Goal: Task Accomplishment & Management: Manage account settings

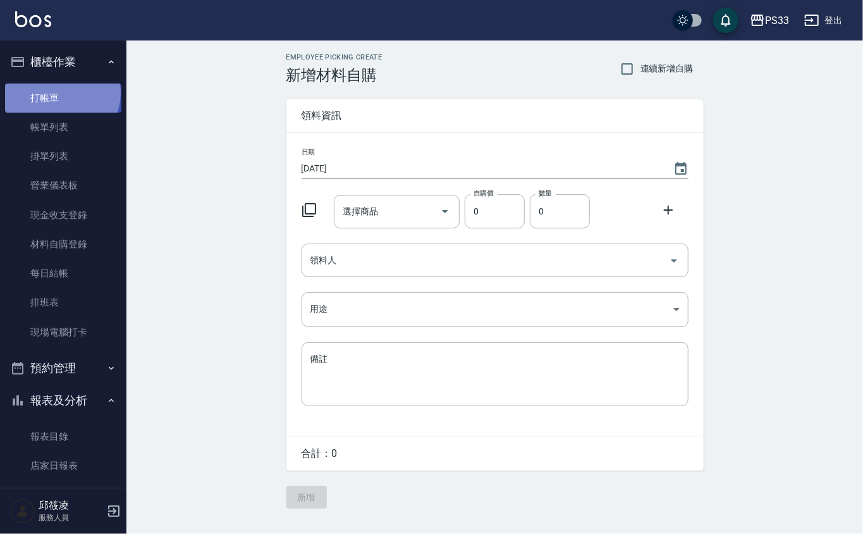
click at [61, 92] on link "打帳單" at bounding box center [63, 97] width 116 height 29
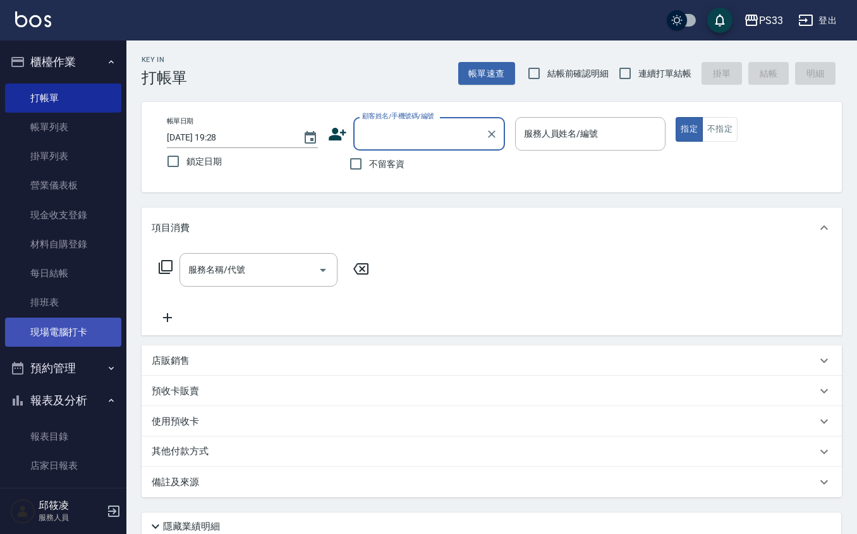
click at [95, 345] on link "現場電腦打卡" at bounding box center [63, 331] width 116 height 29
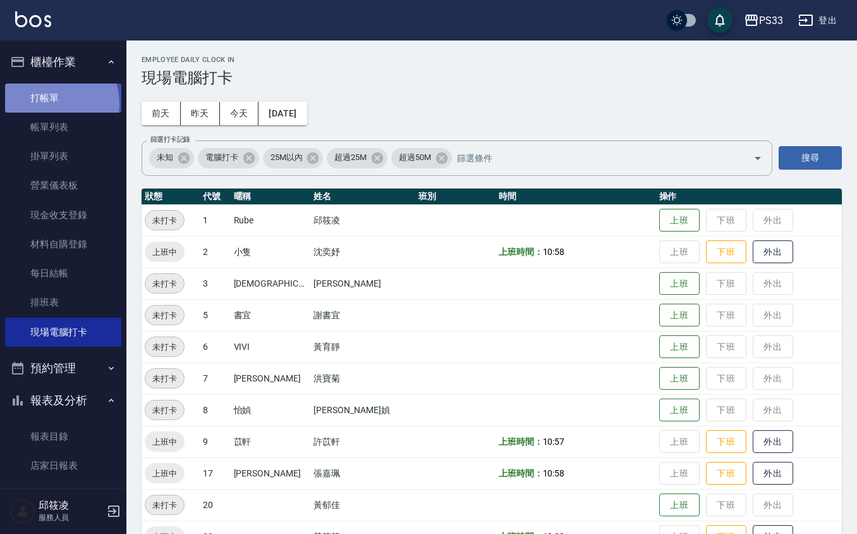
click at [46, 104] on link "打帳單" at bounding box center [63, 97] width 116 height 29
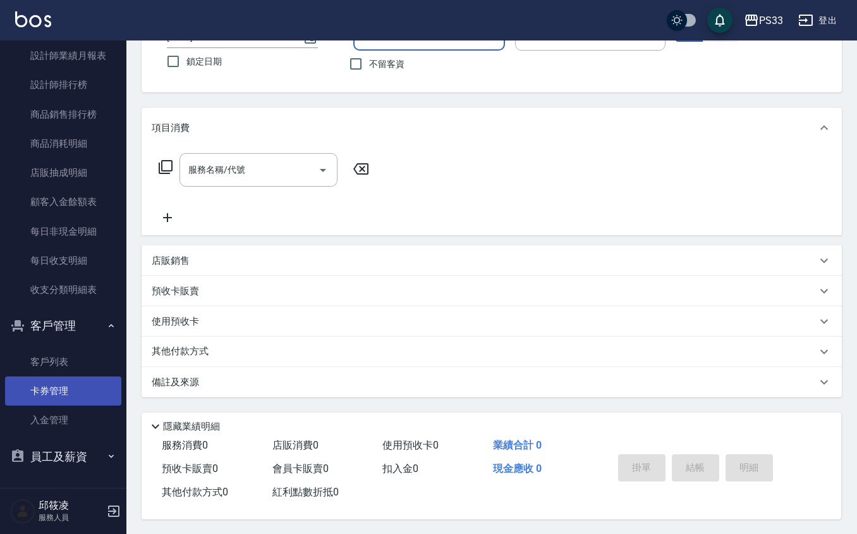
scroll to position [104, 0]
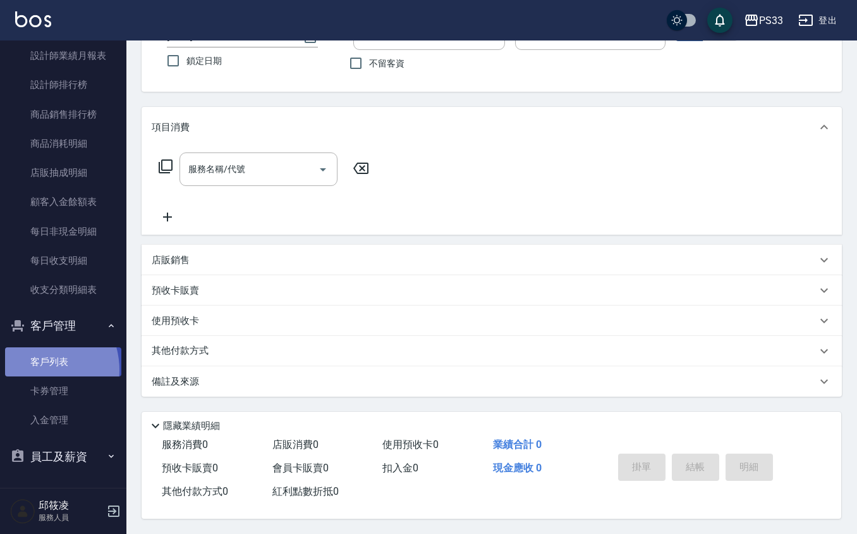
click at [33, 369] on link "客戶列表" at bounding box center [63, 361] width 116 height 29
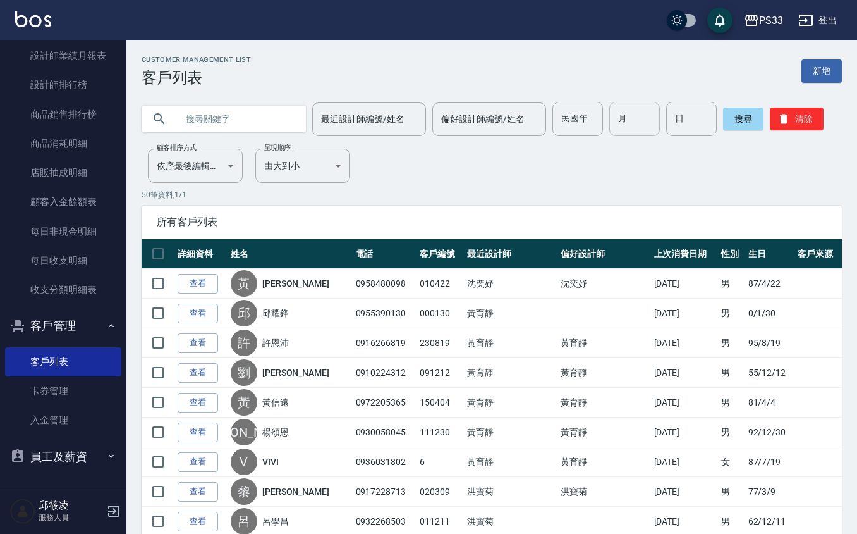
click at [630, 121] on input "月" at bounding box center [634, 119] width 51 height 34
type input "10"
type input "18"
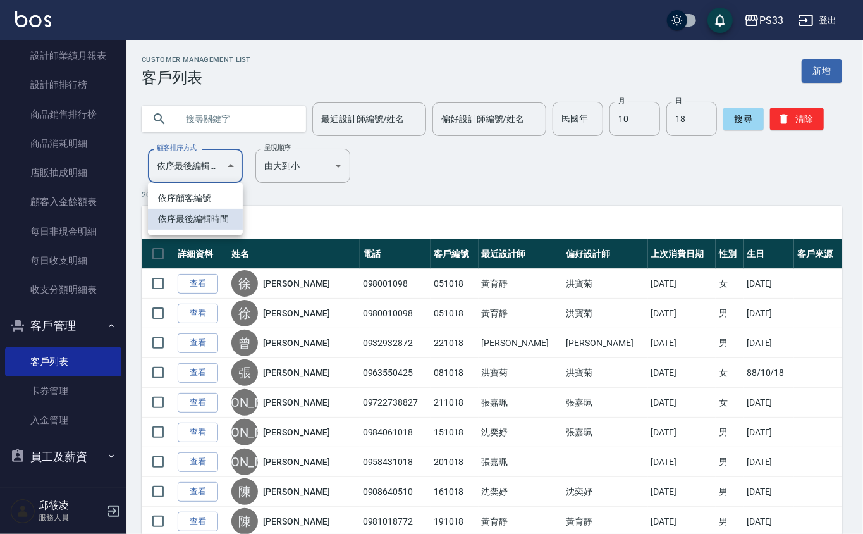
click at [218, 180] on body "PS33 登出 櫃檯作業 打帳單 帳單列表 掛單列表 營業儀表板 現金收支登錄 材料自購登錄 每日結帳 排班表 現場電腦打卡 預約管理 預約管理 單日預約紀錄…" at bounding box center [431, 461] width 863 height 922
click at [193, 205] on li "依序顧客編號" at bounding box center [195, 198] width 95 height 21
type input "NO"
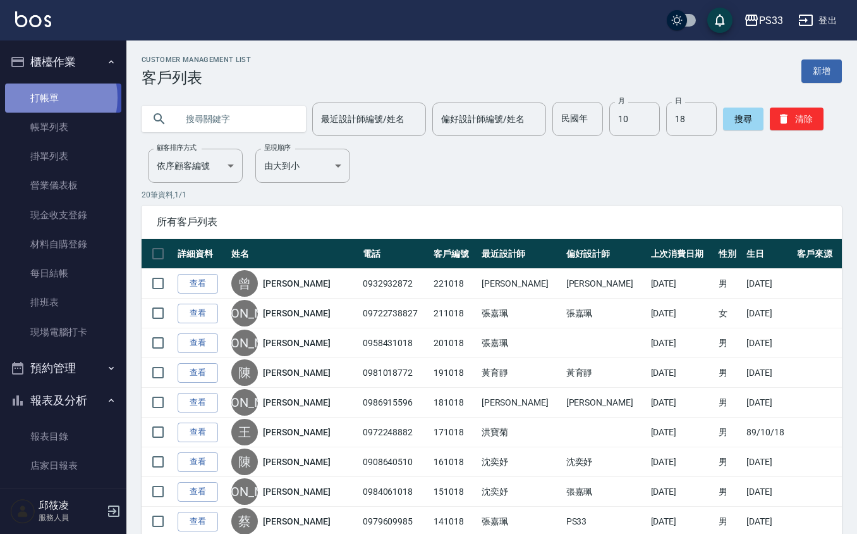
click at [41, 97] on link "打帳單" at bounding box center [63, 97] width 116 height 29
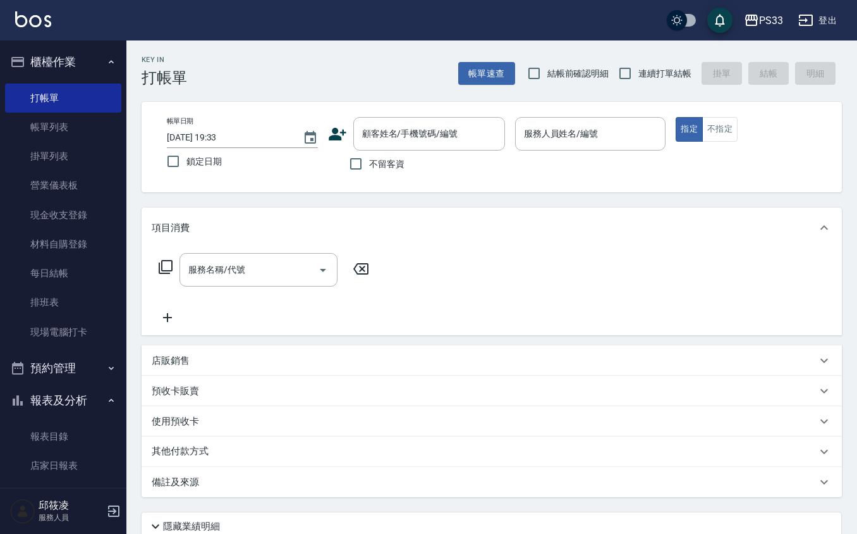
click at [339, 137] on icon at bounding box center [338, 134] width 18 height 13
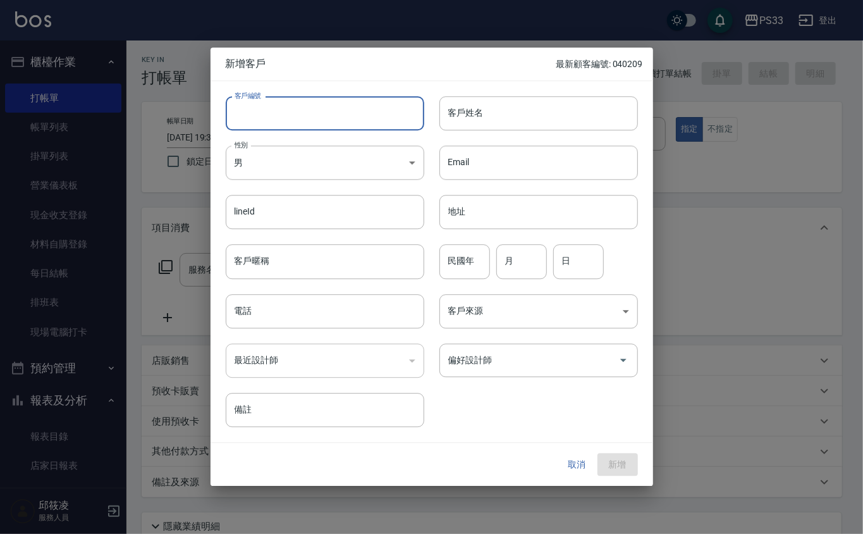
click at [322, 107] on input "客戶編號" at bounding box center [325, 113] width 198 height 34
type input "231018"
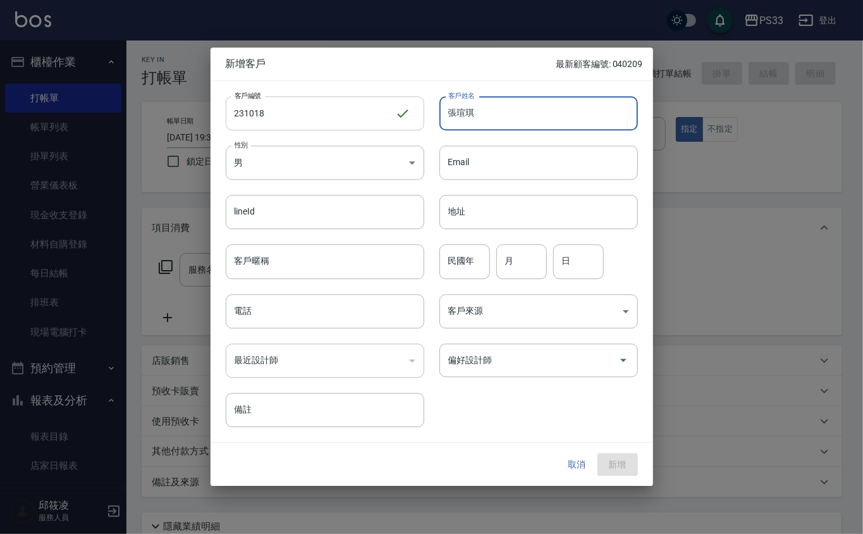
type input "張瑄琪"
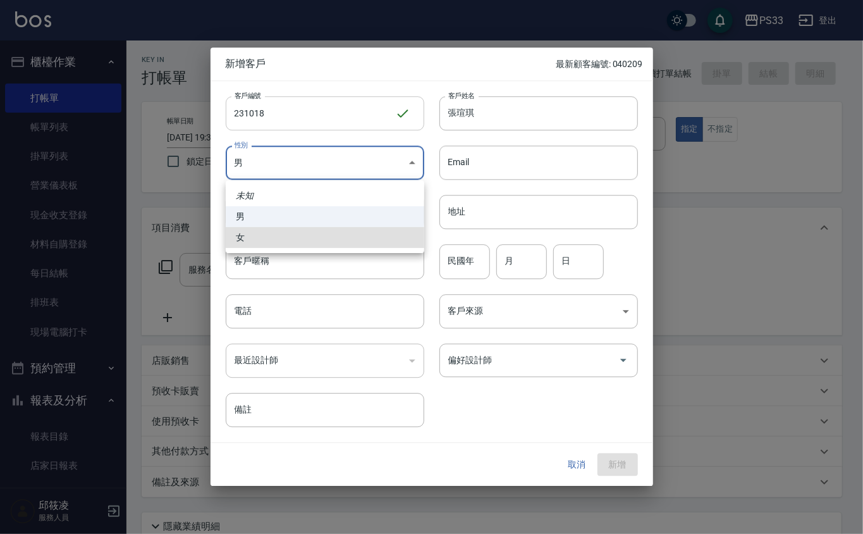
type input "[DEMOGRAPHIC_DATA]"
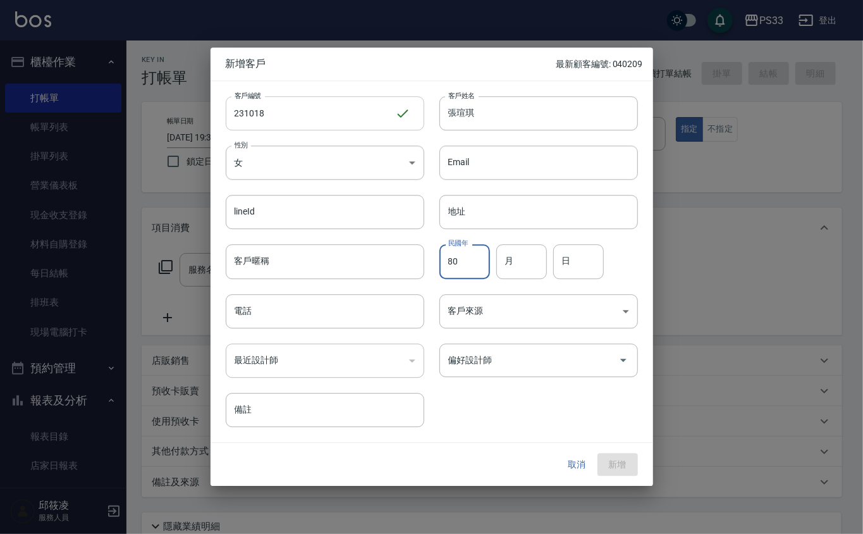
type input "80"
type input "10"
type input "18"
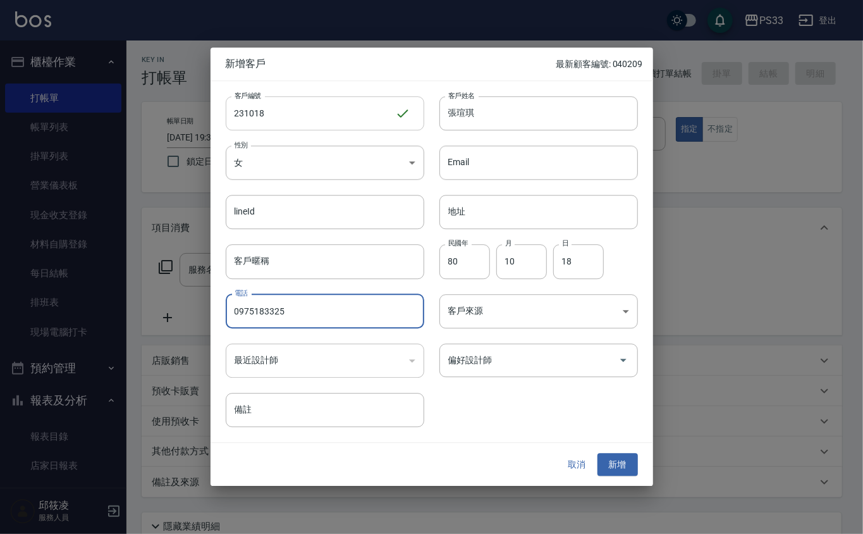
type input "0975183325"
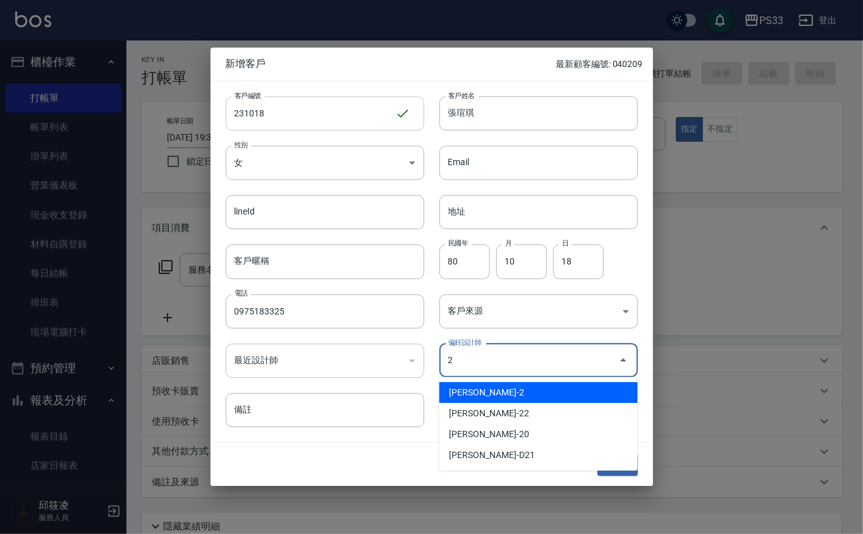
type input "沈奕妤"
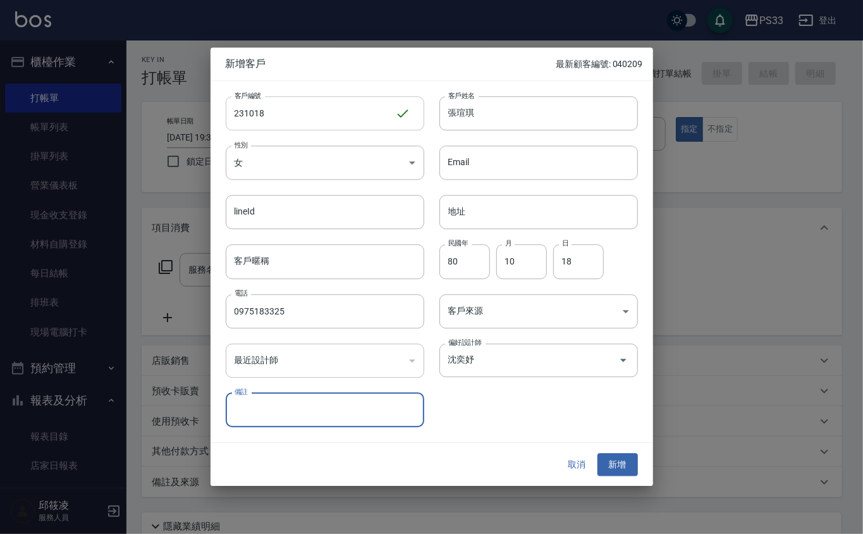
click at [597, 453] on button "新增" at bounding box center [617, 464] width 40 height 23
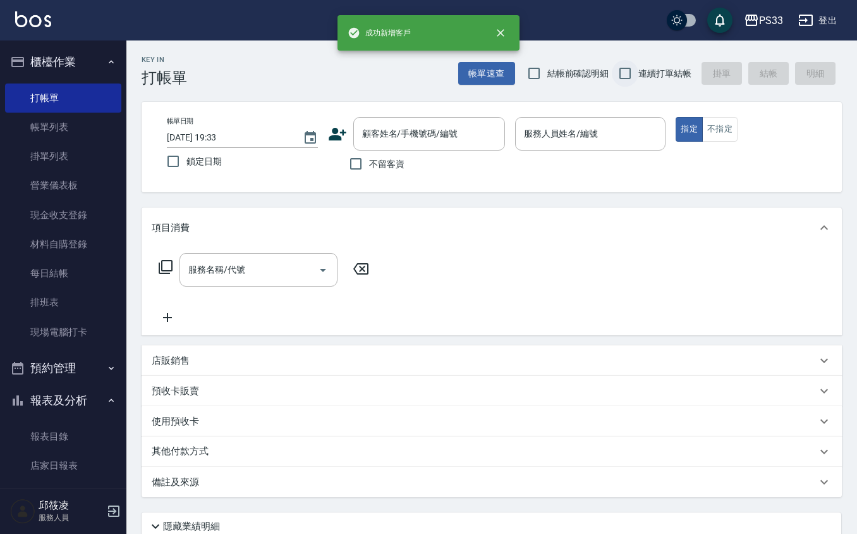
click at [623, 78] on input "連續打單結帳" at bounding box center [625, 73] width 27 height 27
checkbox input "true"
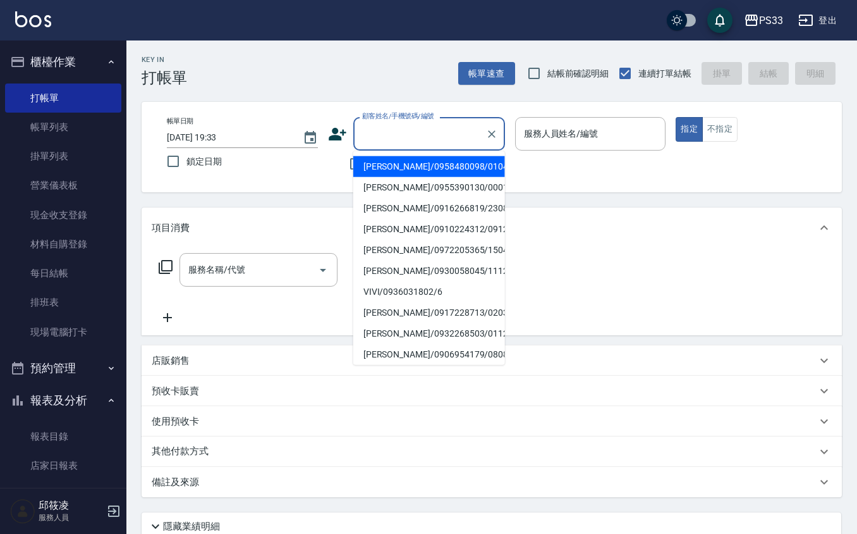
click at [399, 135] on input "顧客姓名/手機號碼/編號" at bounding box center [419, 134] width 121 height 22
type input "[PERSON_NAME]/0958480098/010422"
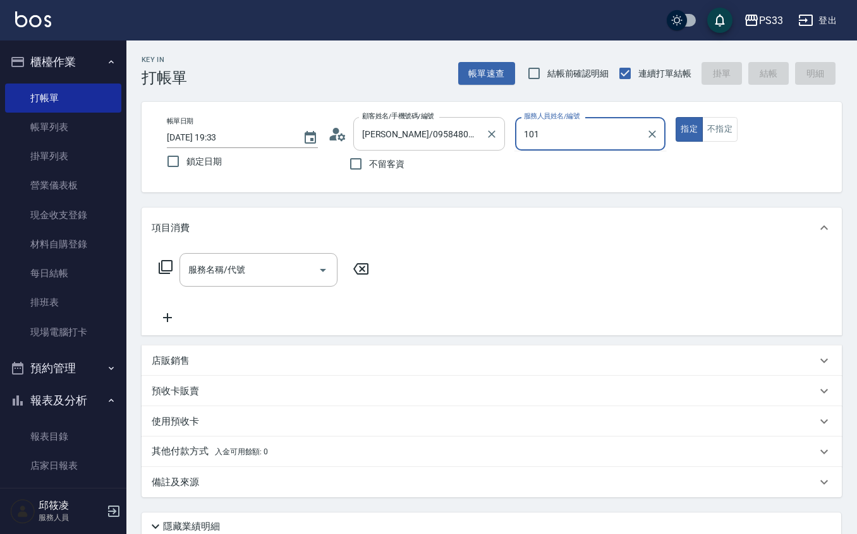
type input "1018"
type input "MINI/0938689713/2"
type input "1018"
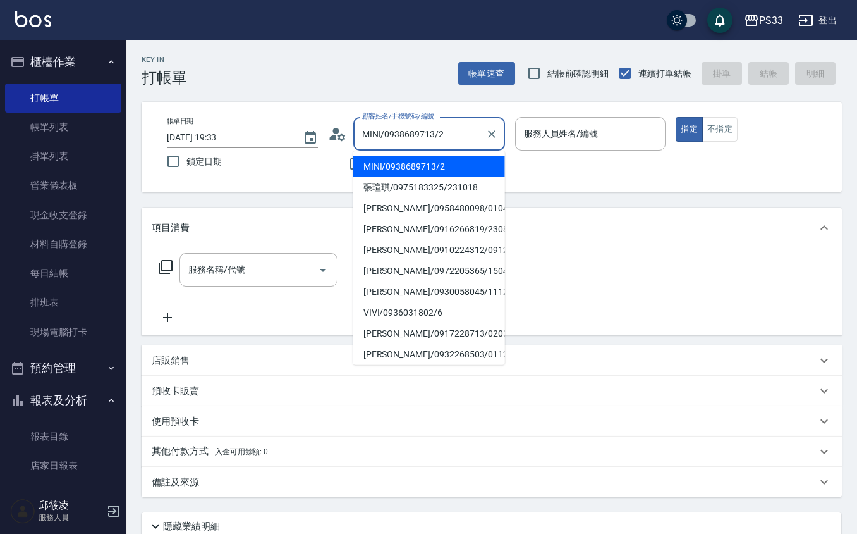
click at [399, 135] on input "MINI/0938689713/2" at bounding box center [419, 134] width 121 height 22
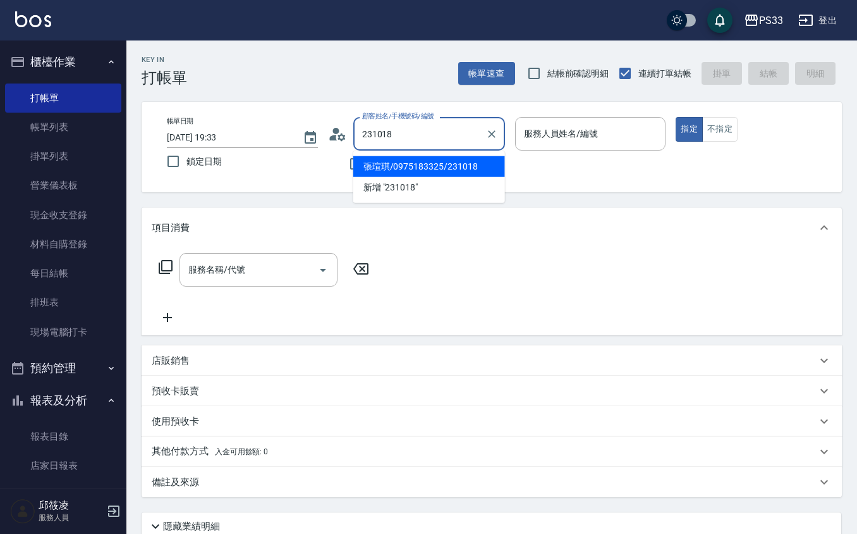
type input "張瑄琪/0975183325/231018"
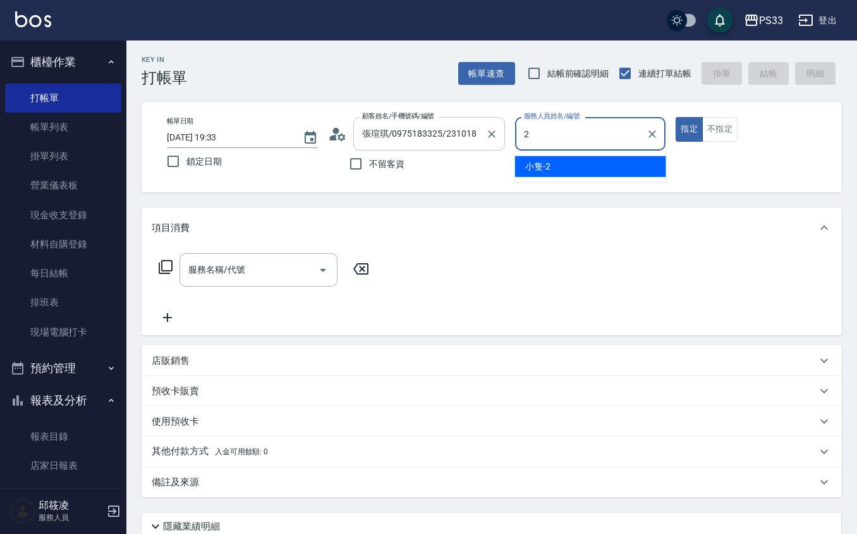
type input "小隻-2"
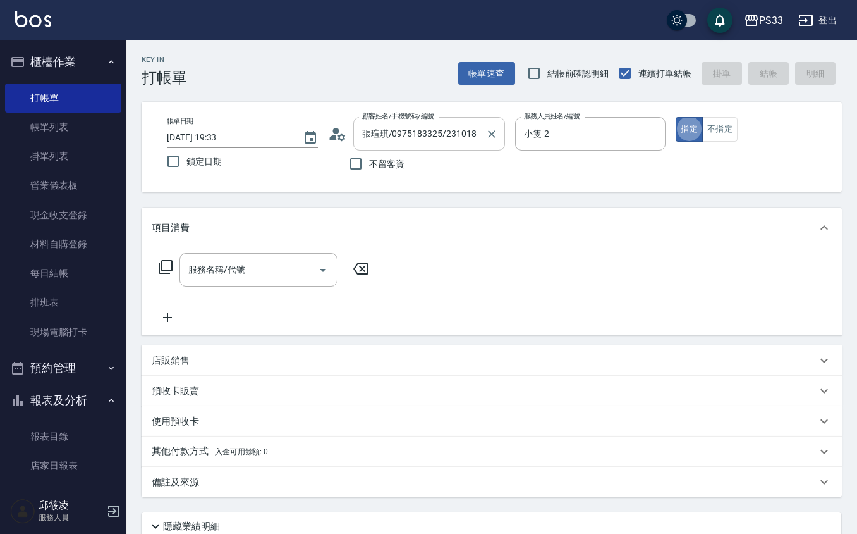
type button "true"
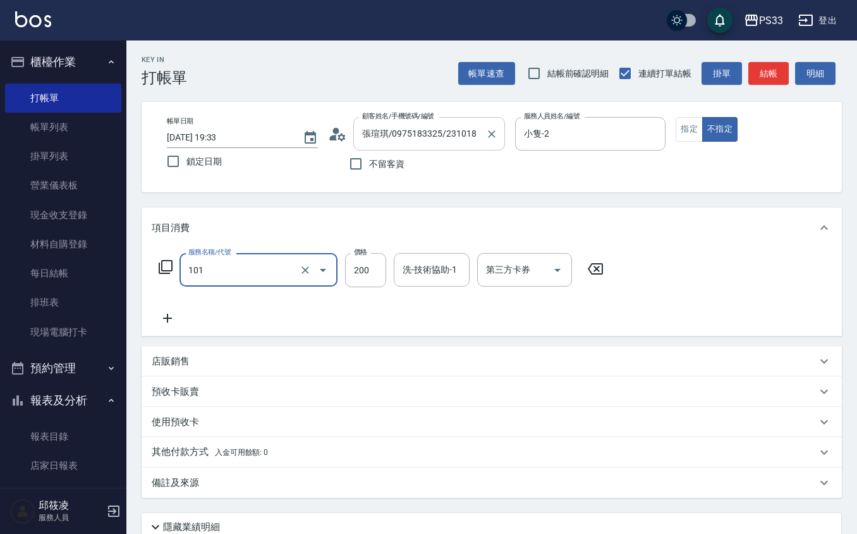
type input "洗髮(101)"
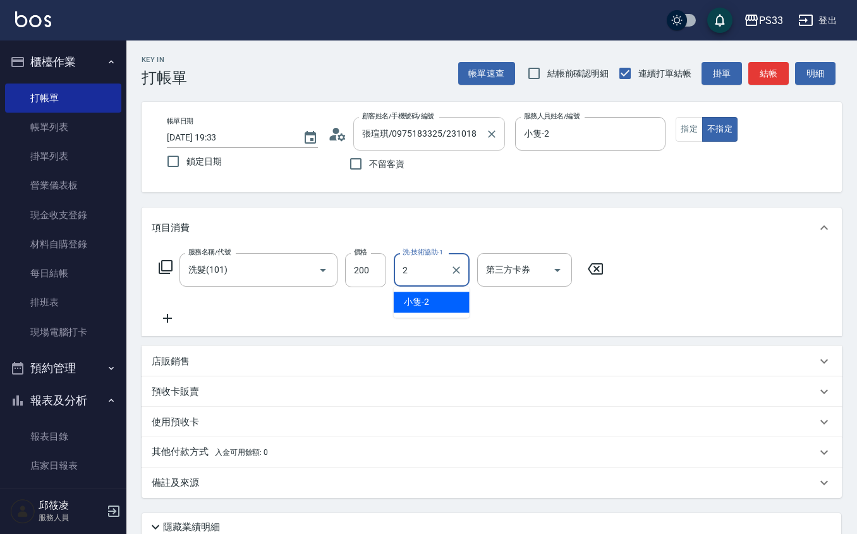
type input "小隻-2"
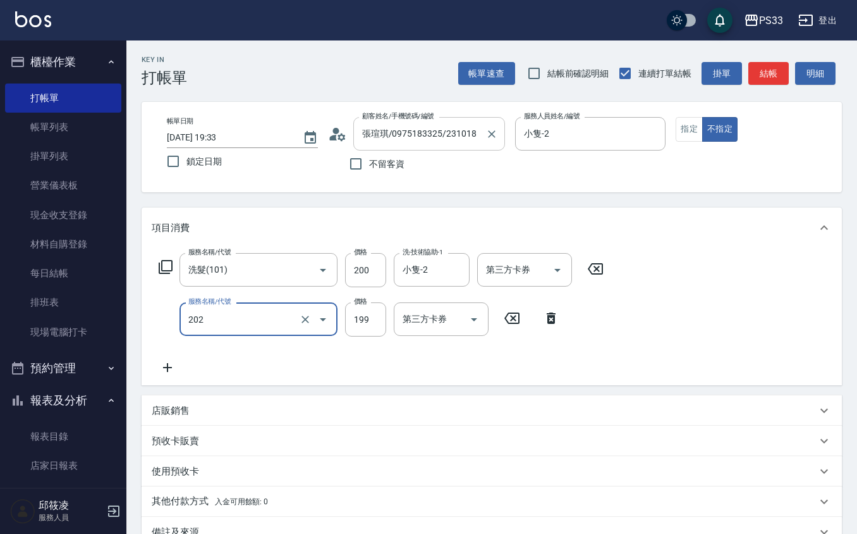
type input "不指定單剪(202)"
type input "200"
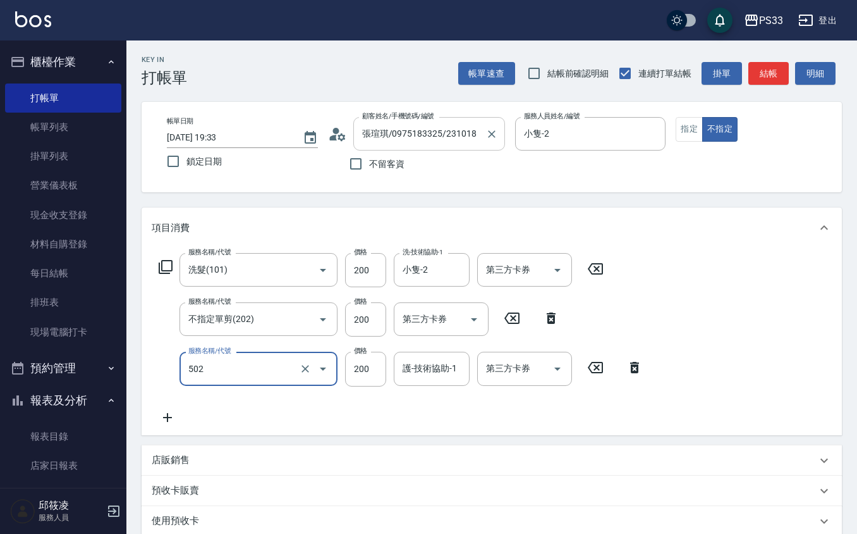
type input "自備護髮(502)"
type input "600"
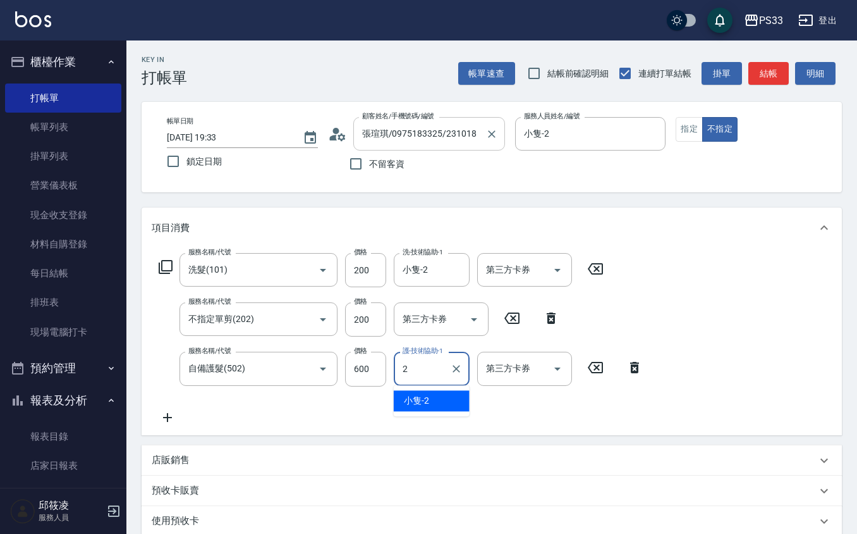
type input "小隻-2"
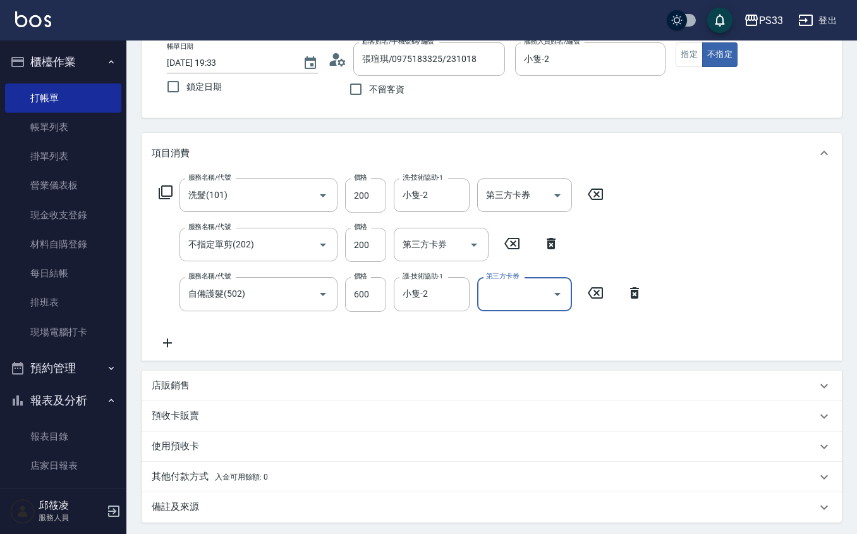
scroll to position [203, 0]
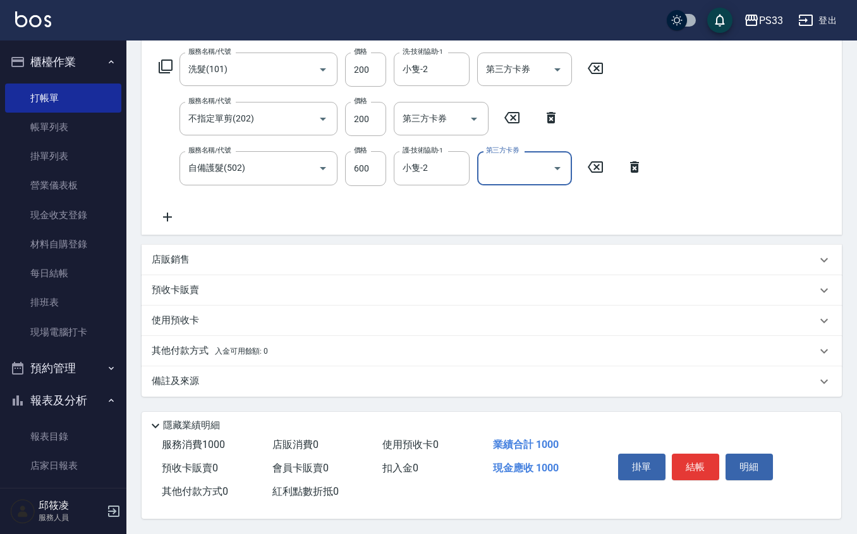
click at [210, 262] on div "店販銷售" at bounding box center [484, 259] width 665 height 13
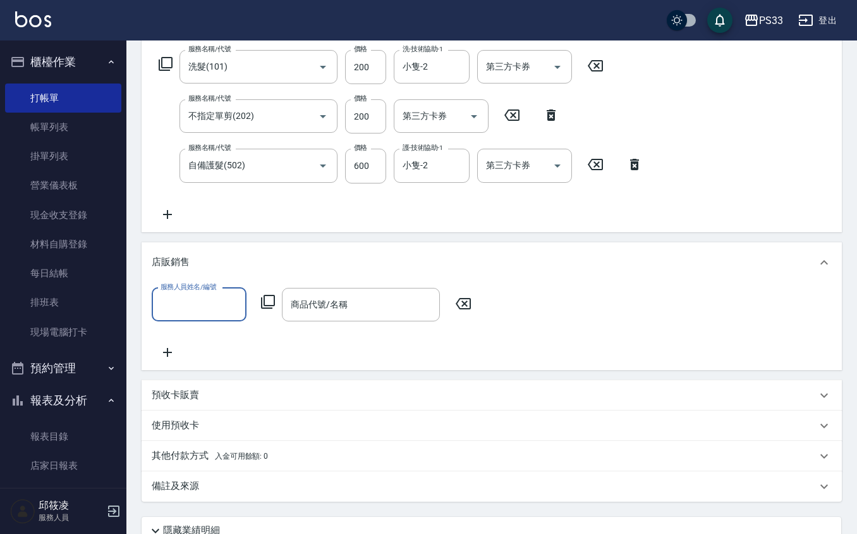
scroll to position [0, 0]
type input "小隻-2"
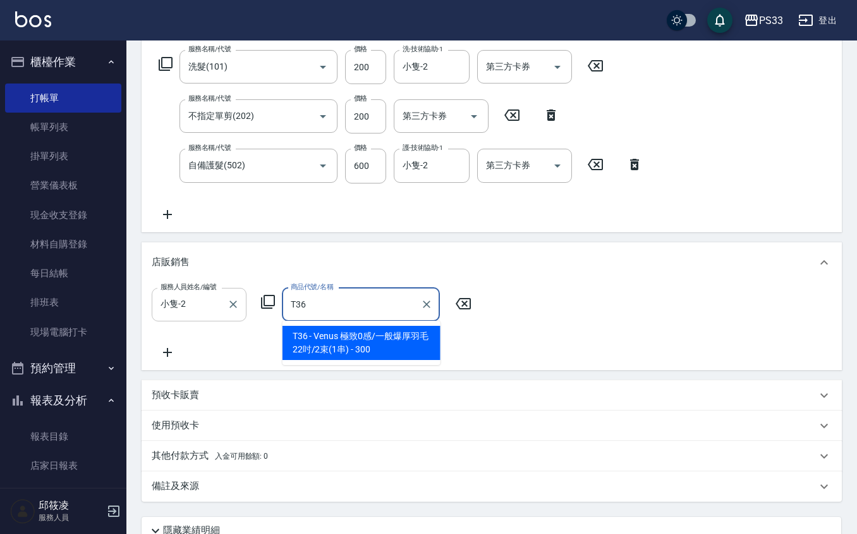
type input "Venus 極致0感/一般爆厚羽毛22吋/2束(1串)"
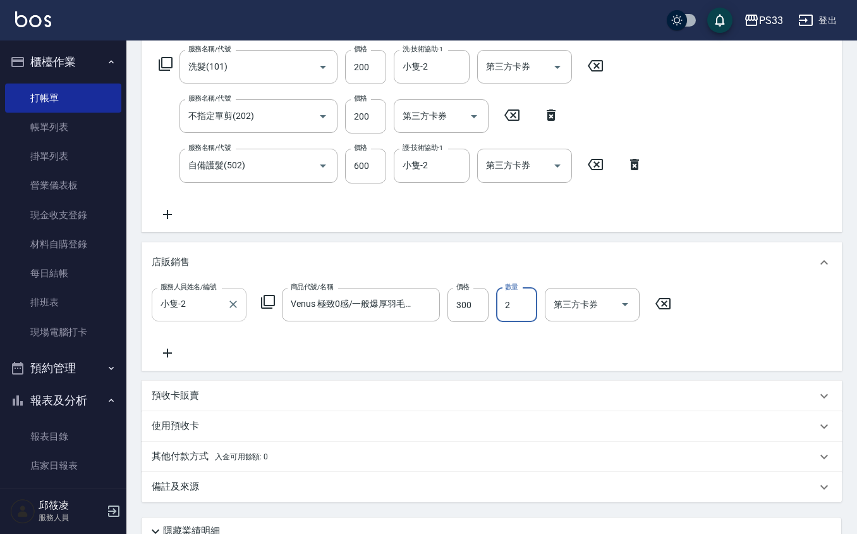
type input "20"
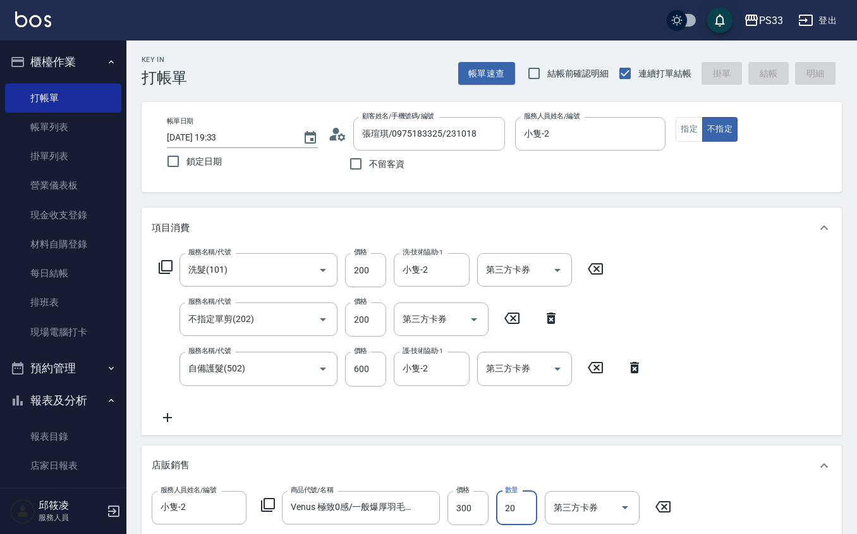
type input "[DATE] 19:35"
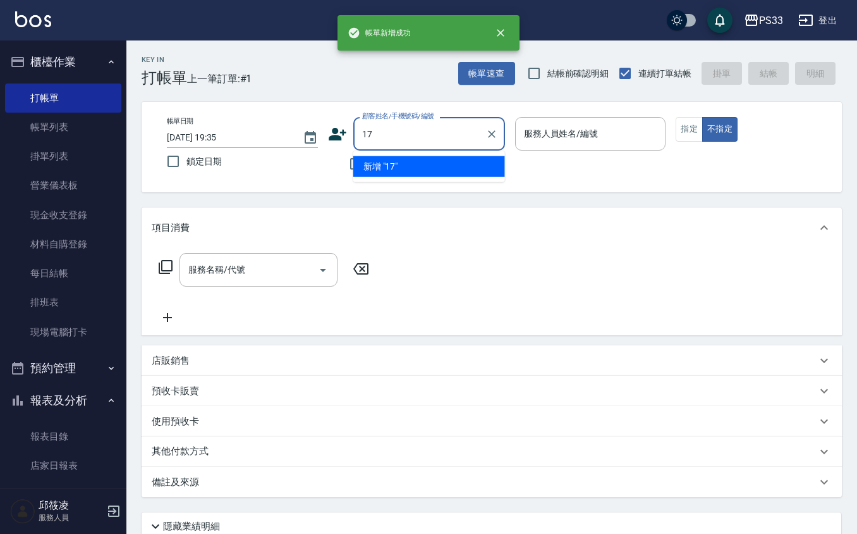
type input "17"
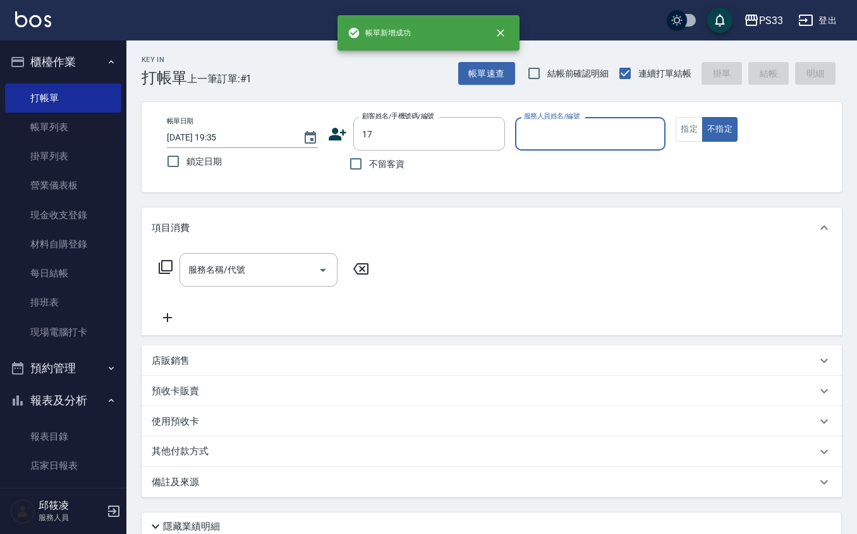
type input "1"
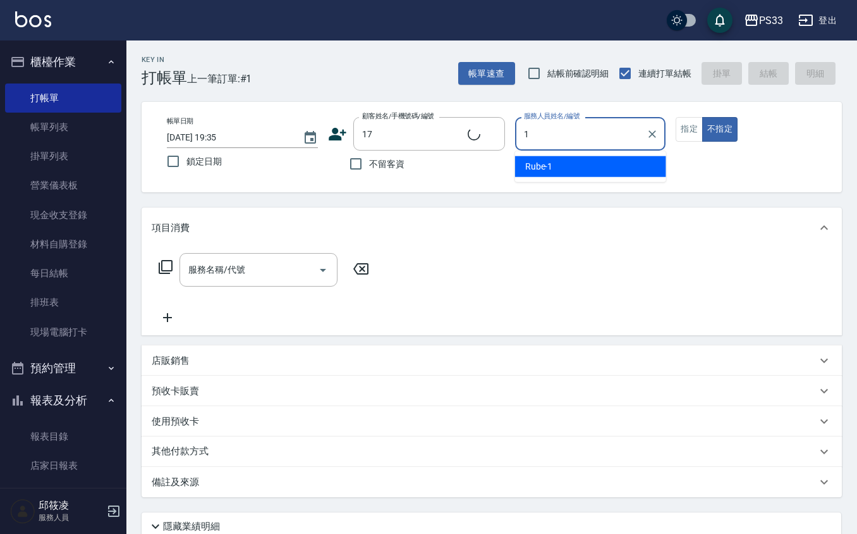
type input "[PERSON_NAME]/0000/17"
type input "[PERSON_NAME]-17"
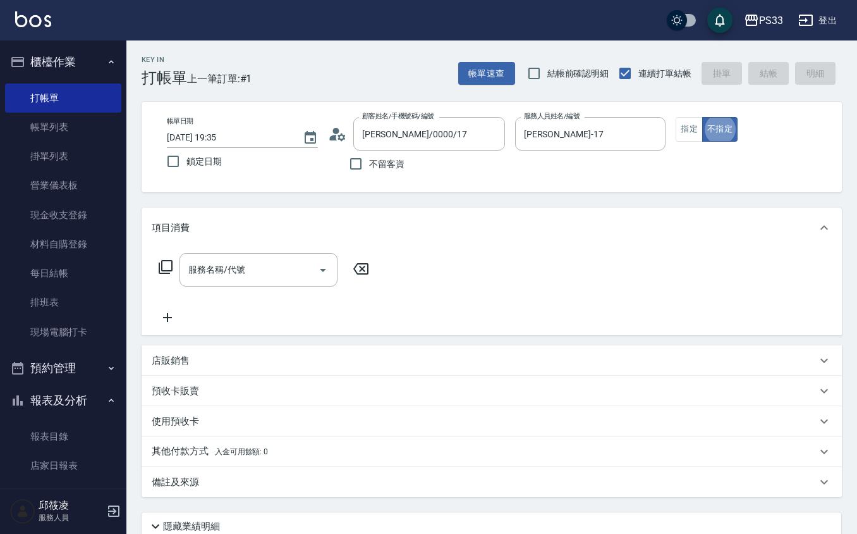
type button "false"
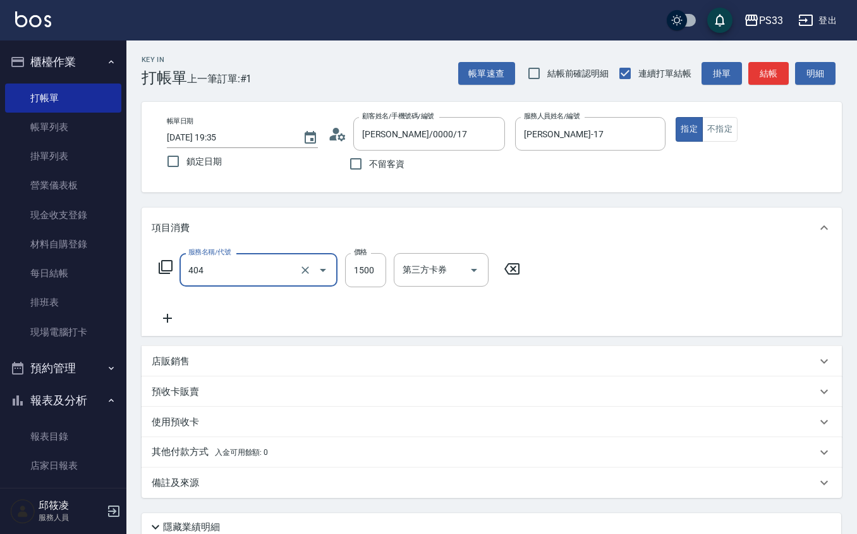
type input "設計染髮(404)"
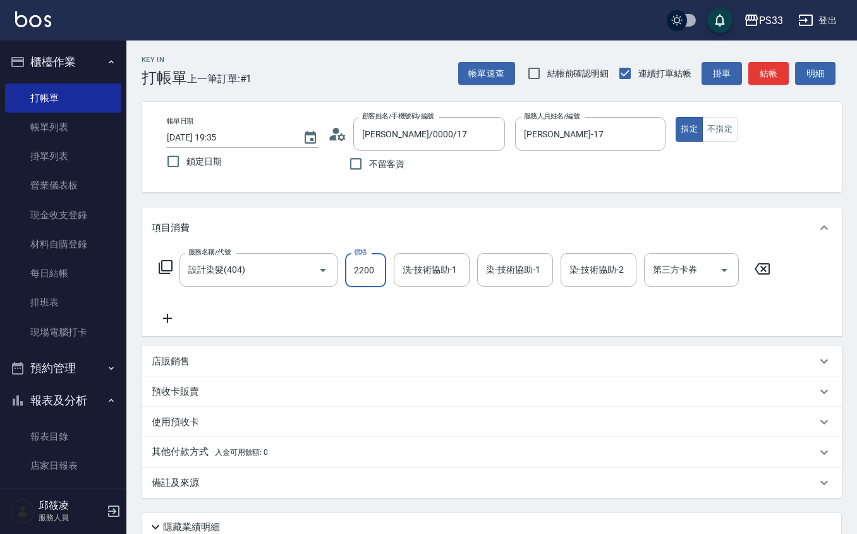
type input "2200"
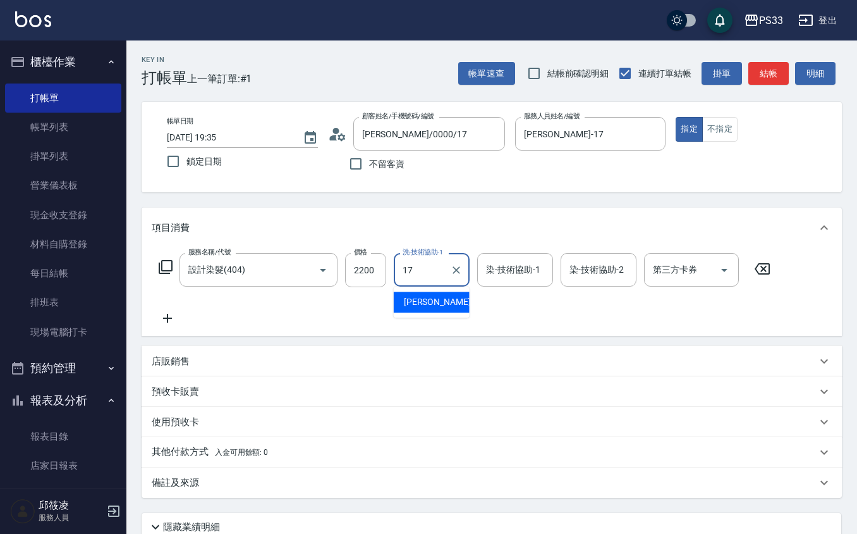
type input "[PERSON_NAME]-17"
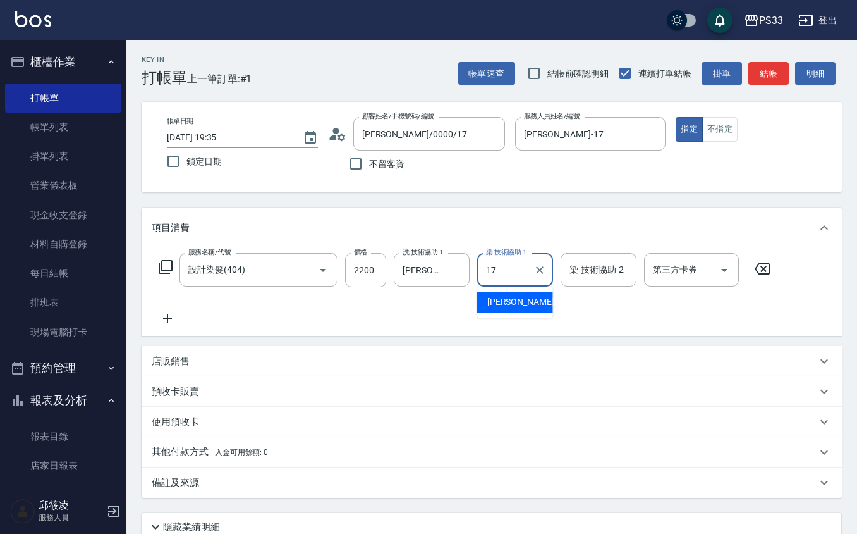
type input "[PERSON_NAME]-17"
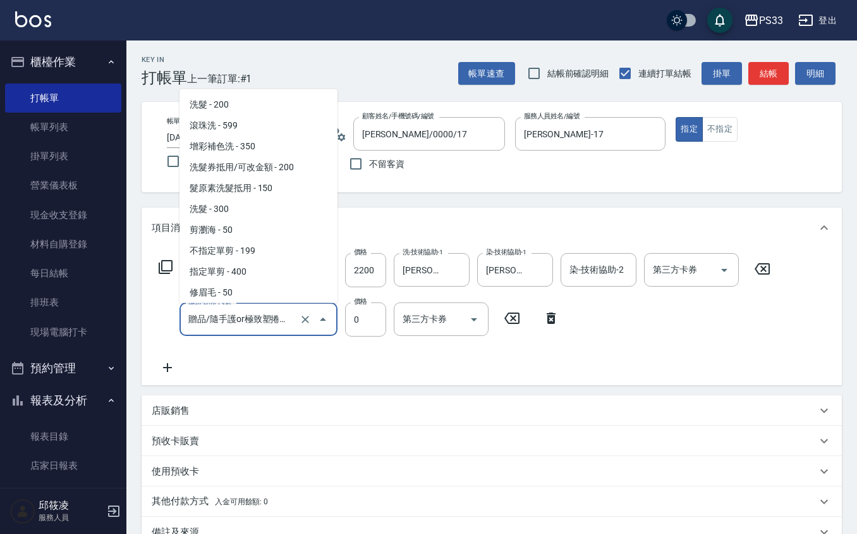
click at [224, 322] on input "贈品/隨手護or極致塑捲乳/50ml(1011)" at bounding box center [240, 319] width 111 height 22
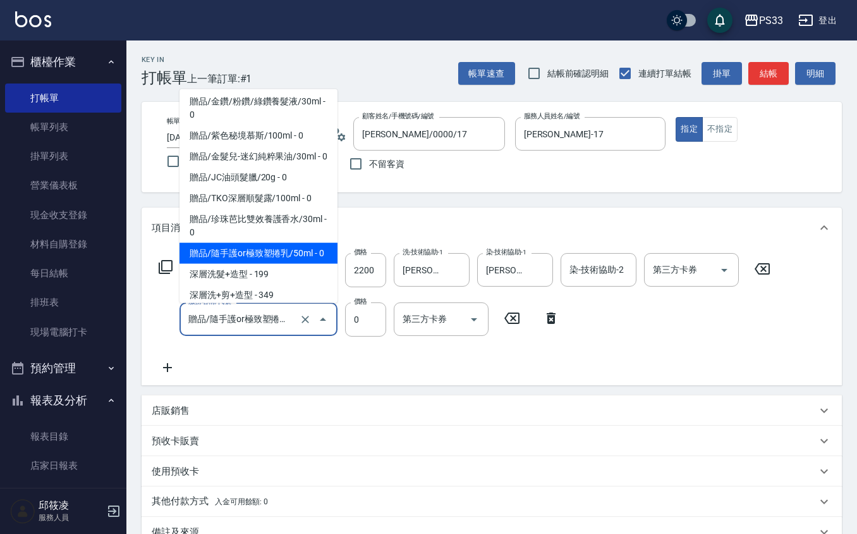
click at [224, 321] on input "贈品/隨手護or極致塑捲乳/50ml(1011)" at bounding box center [240, 319] width 111 height 22
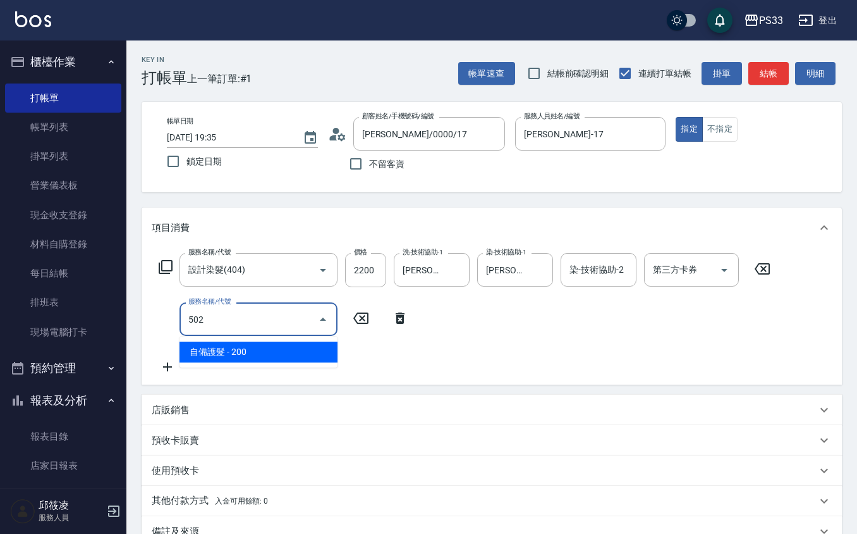
scroll to position [0, 0]
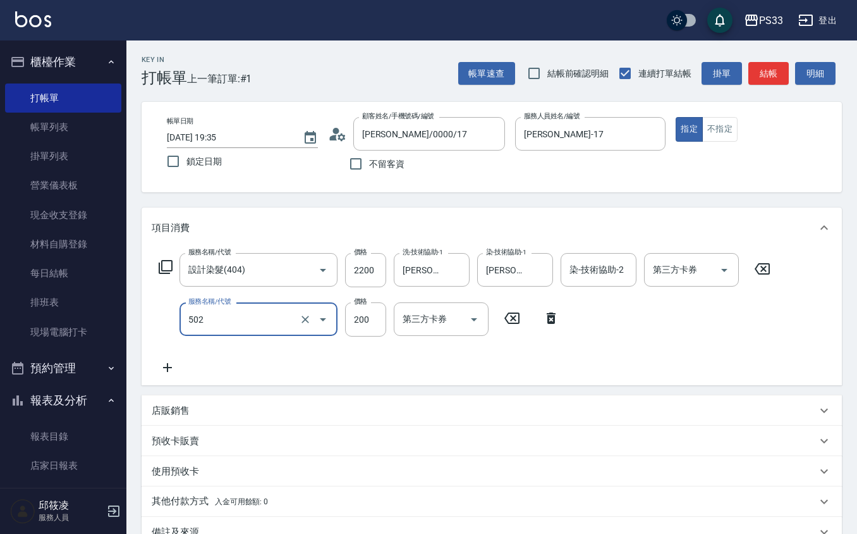
type input "自備護髮(502)"
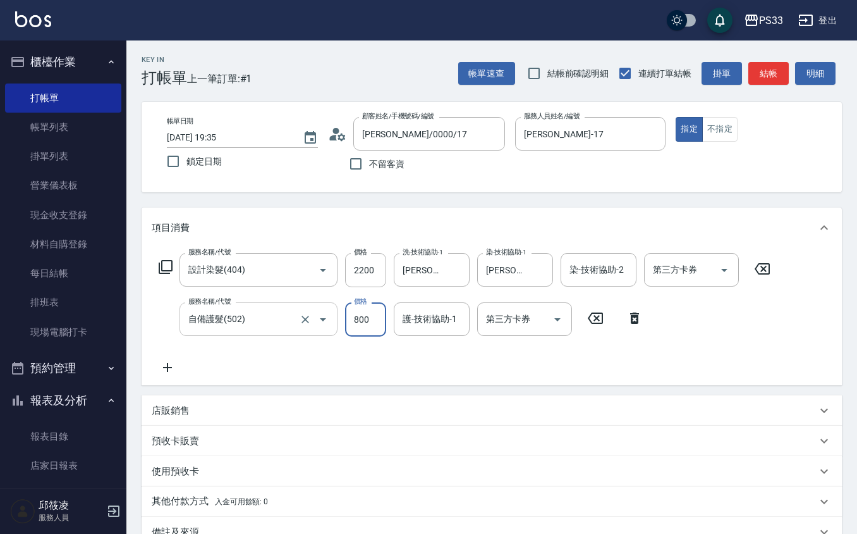
type input "800"
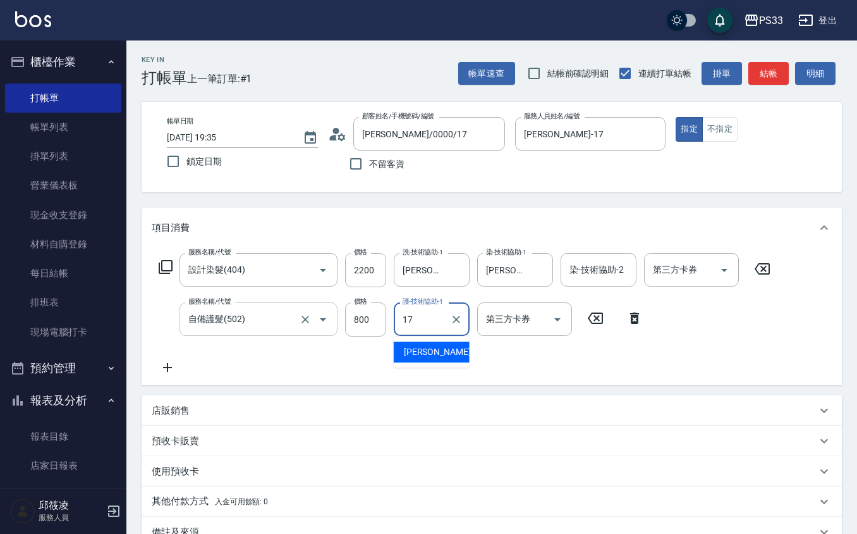
type input "[PERSON_NAME]-17"
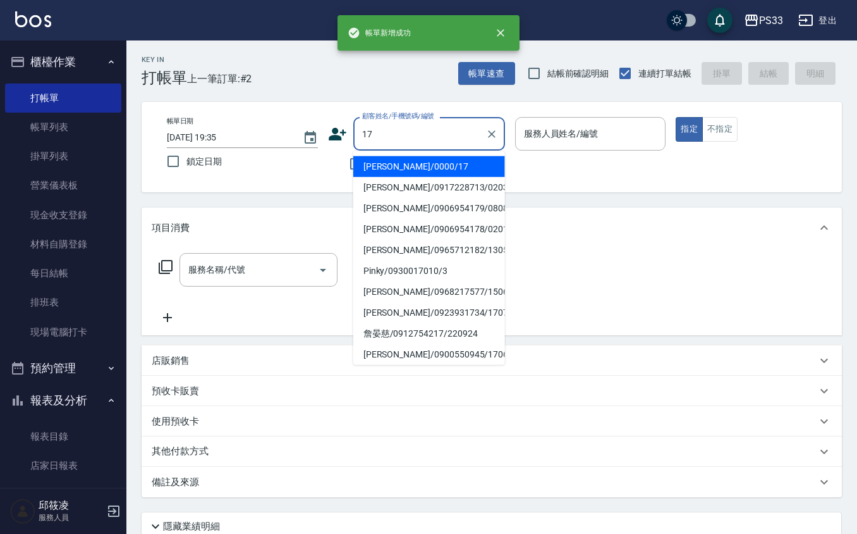
type input "[PERSON_NAME]/0000/17"
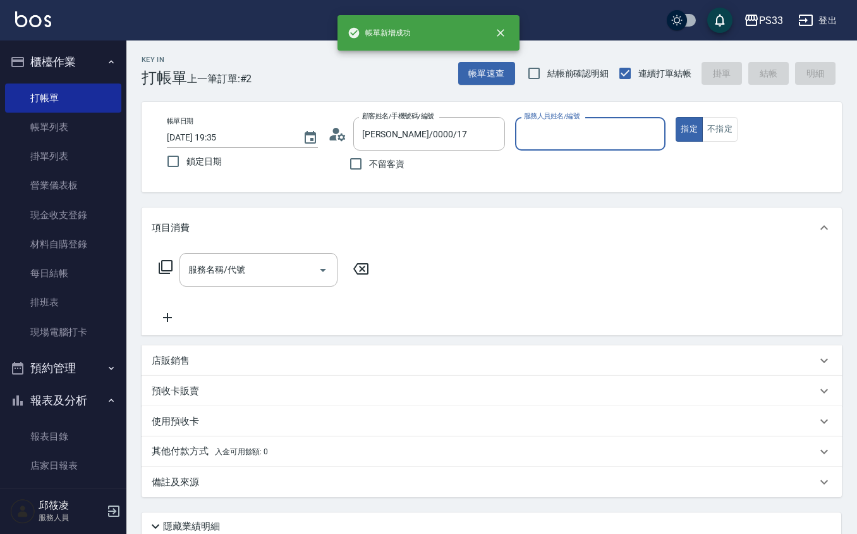
type input "0"
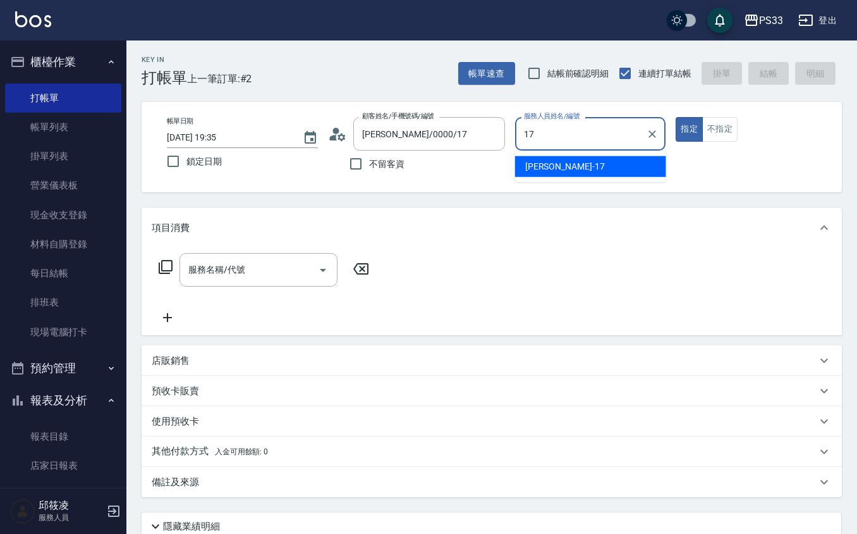
type input "[PERSON_NAME]-17"
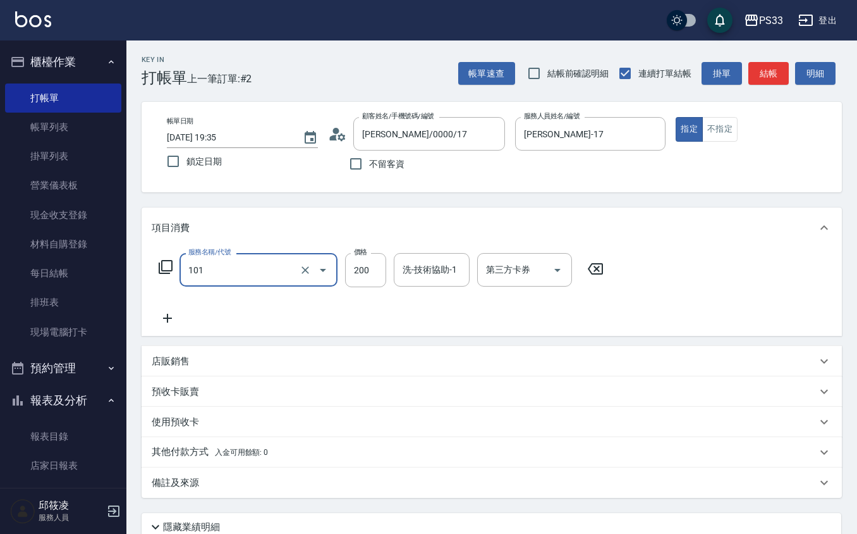
type input "洗髮(101)"
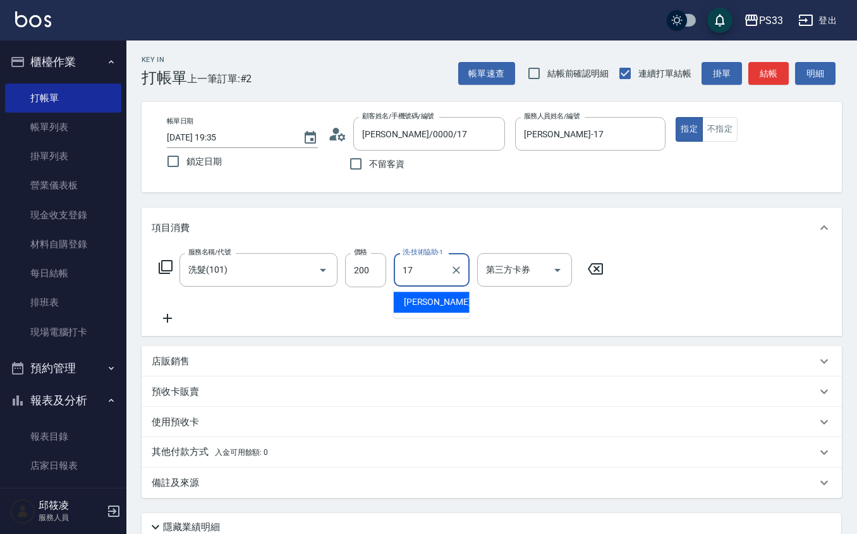
type input "[PERSON_NAME]-17"
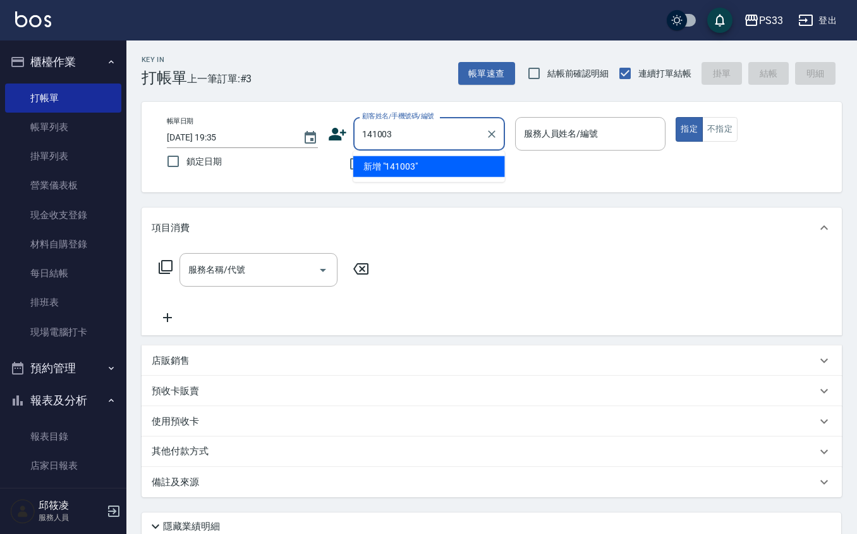
type input "141003"
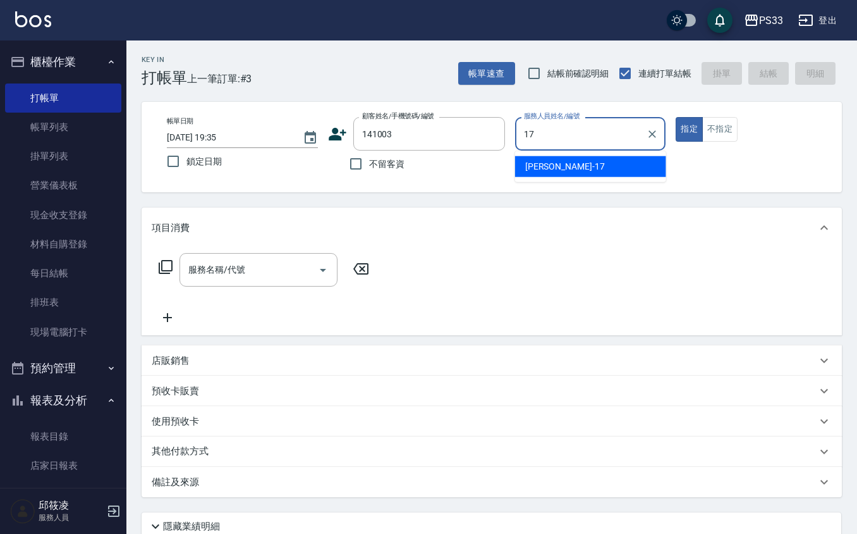
type input "[PERSON_NAME]-17"
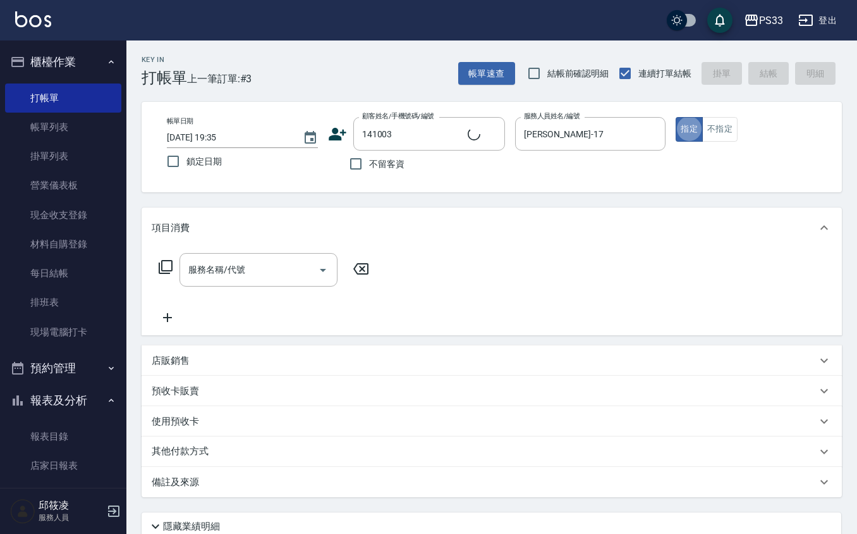
type input "[PERSON_NAME]/0903795853/141003"
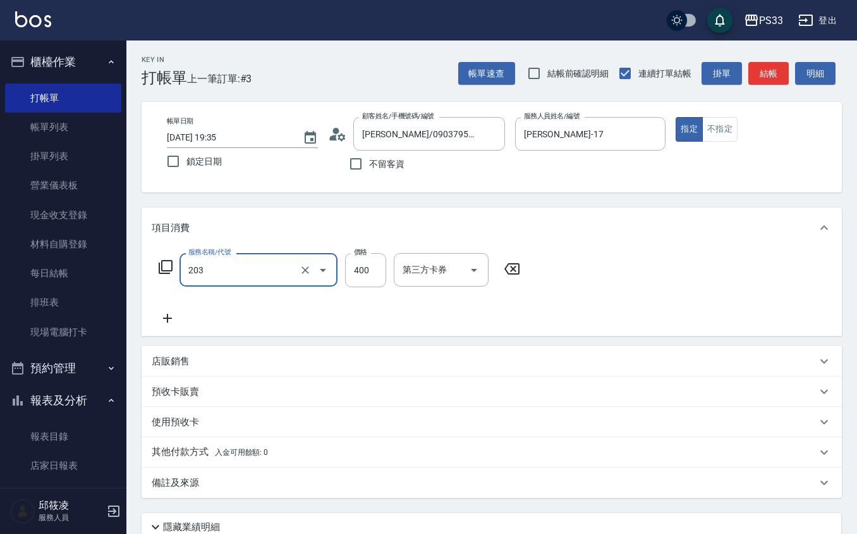
type input "指定單剪(203)"
type input "200"
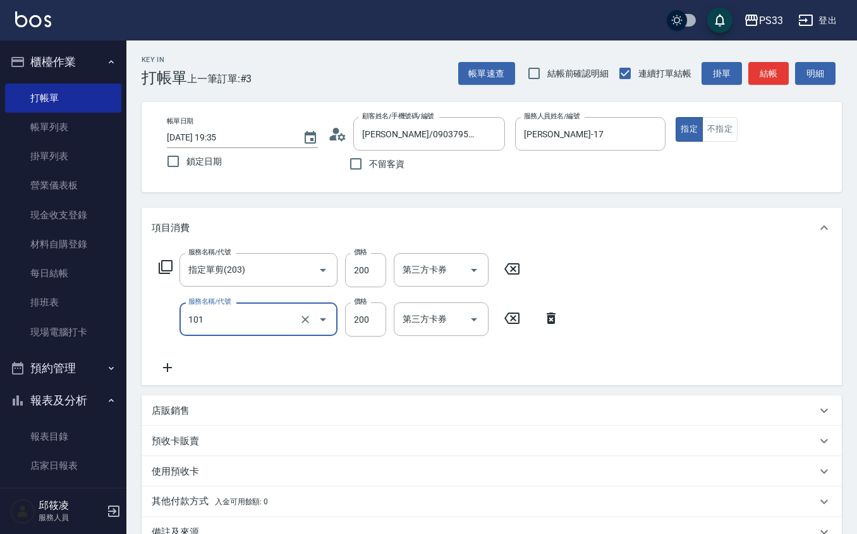
type input "洗髮(101)"
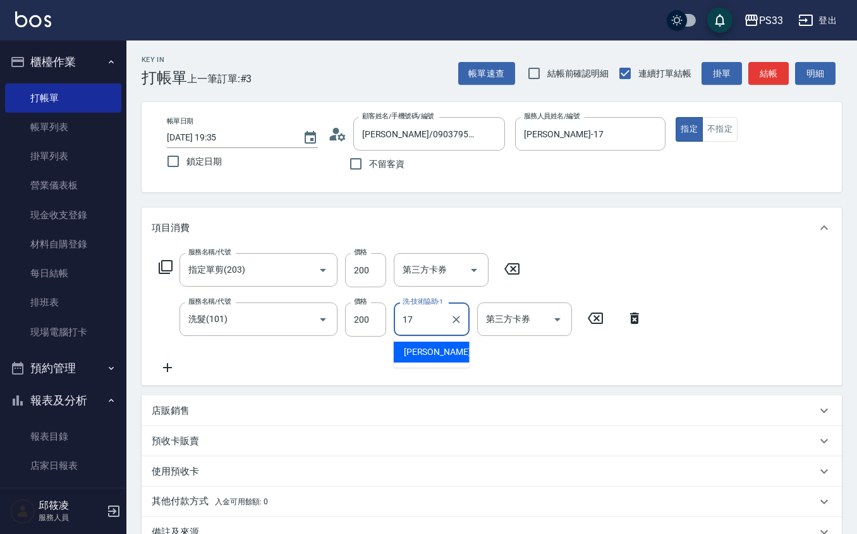
type input "[PERSON_NAME]-17"
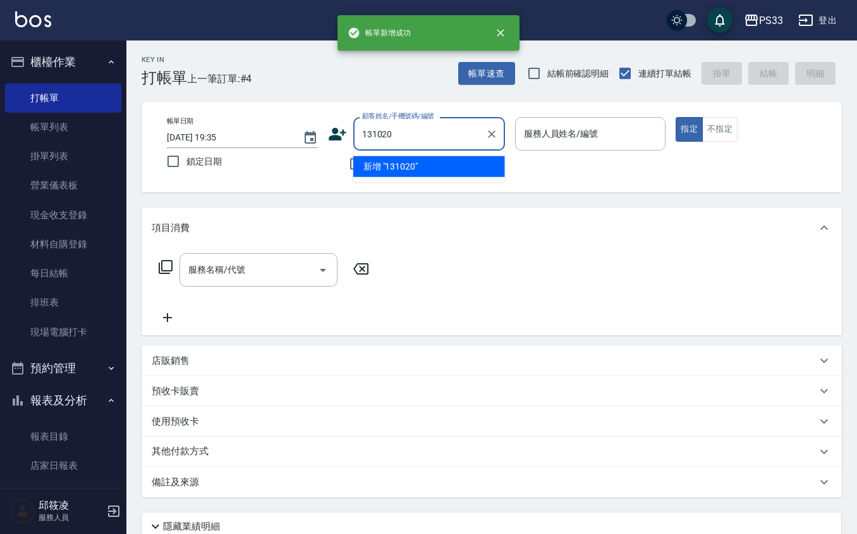
type input "131020"
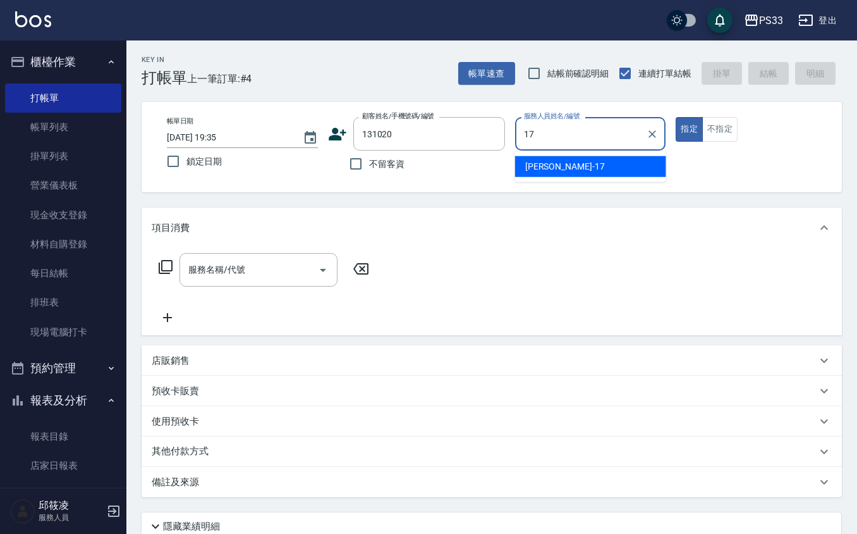
type input "[PERSON_NAME]-17"
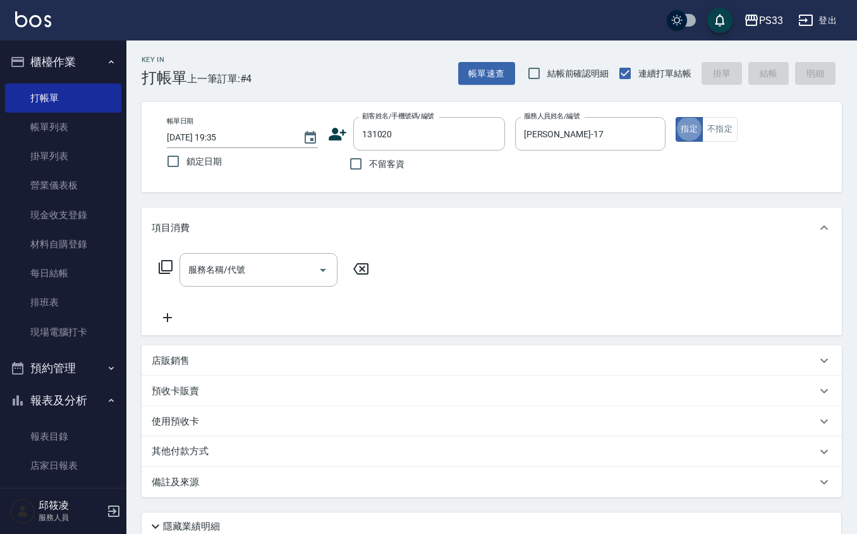
type input "[PERSON_NAME]/0907048308/131020"
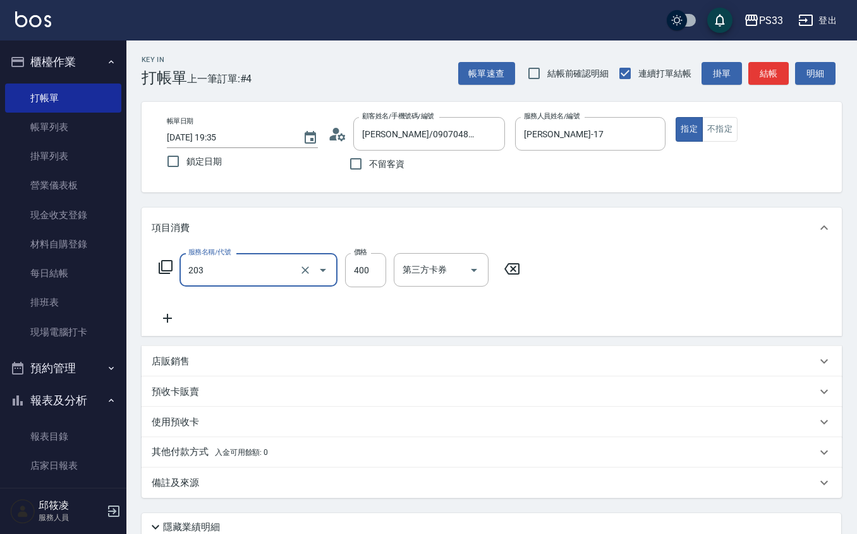
type input "指定單剪(203)"
type input "200"
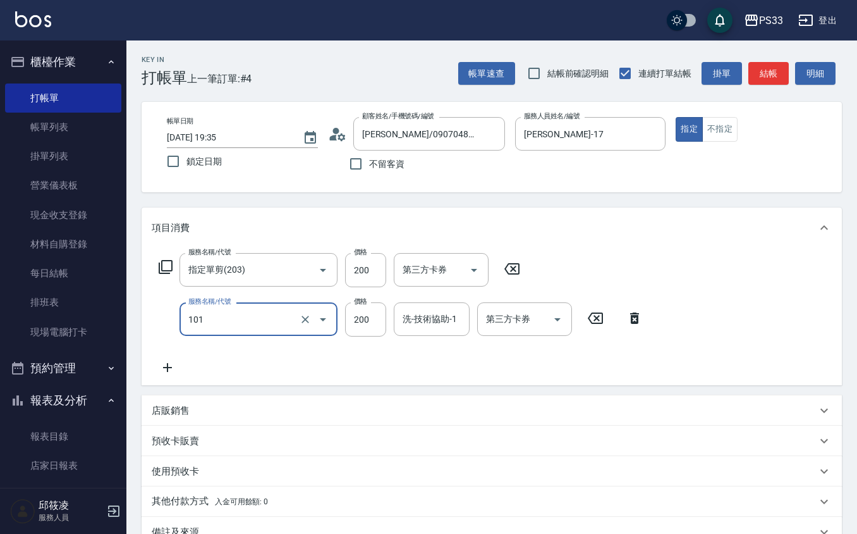
type input "洗髮(101)"
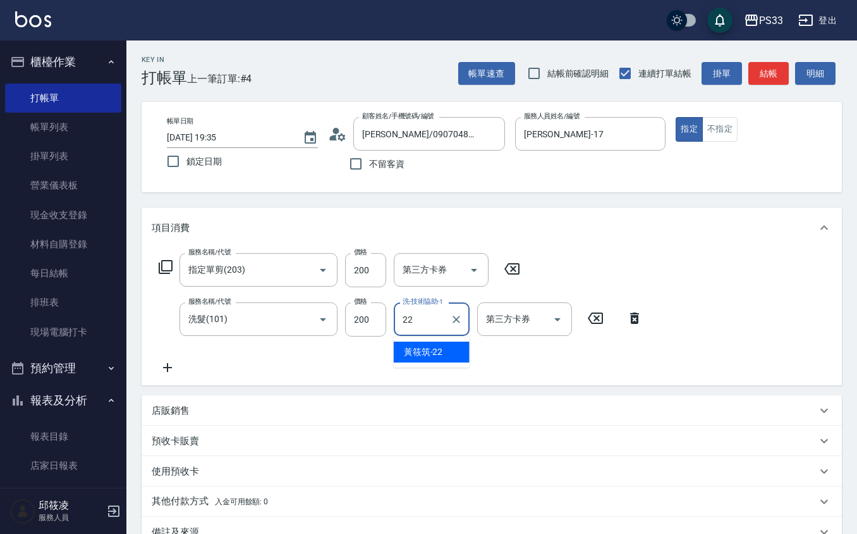
type input "[PERSON_NAME]-22"
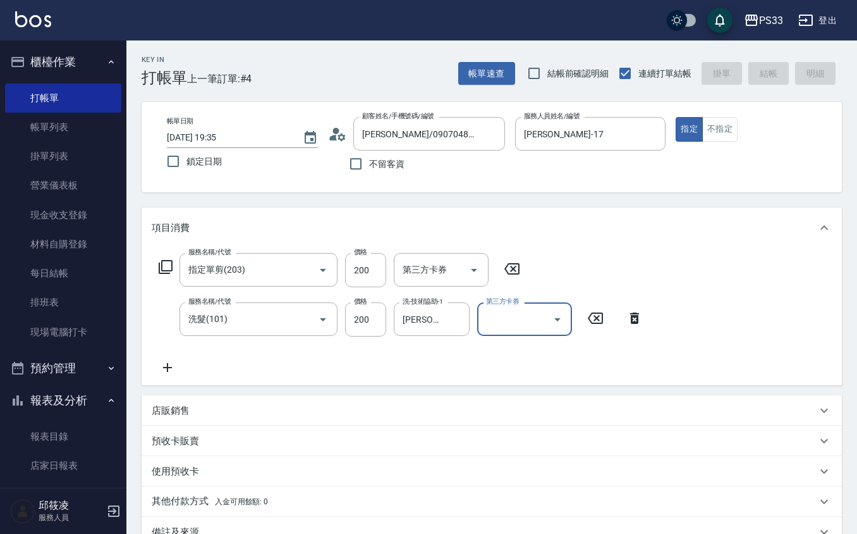
type input "[DATE] 19:36"
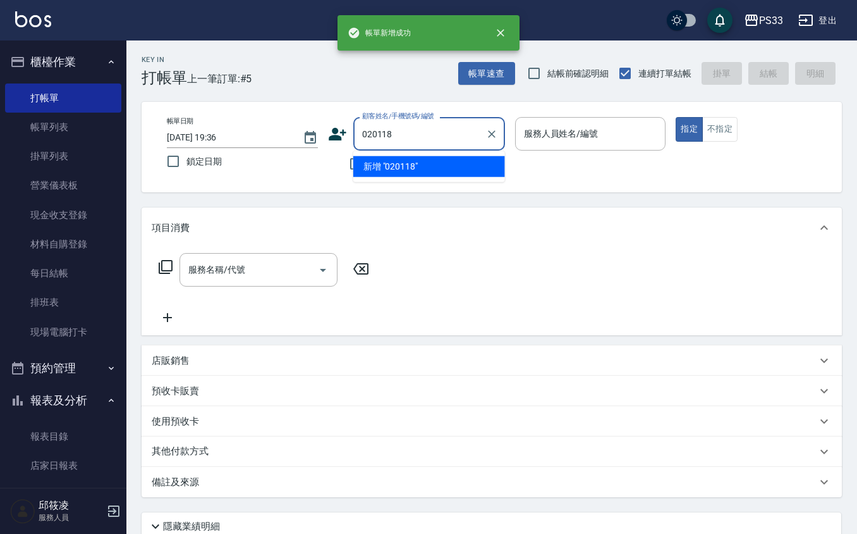
type input "020118"
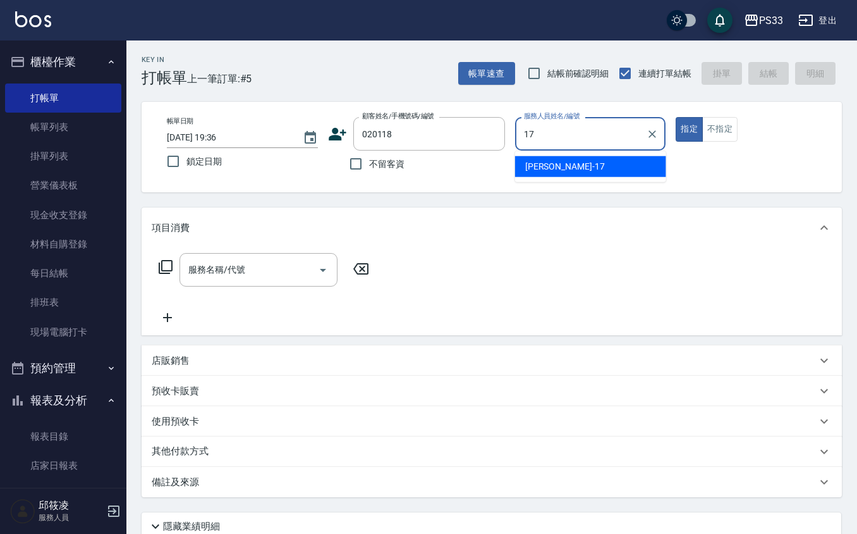
type input "[PERSON_NAME]-17"
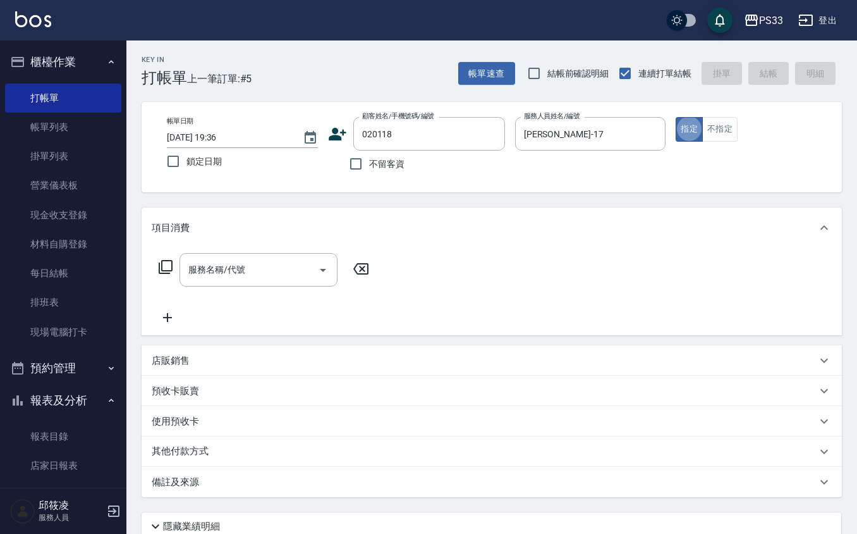
type input "[PERSON_NAME]/0966144703/020118"
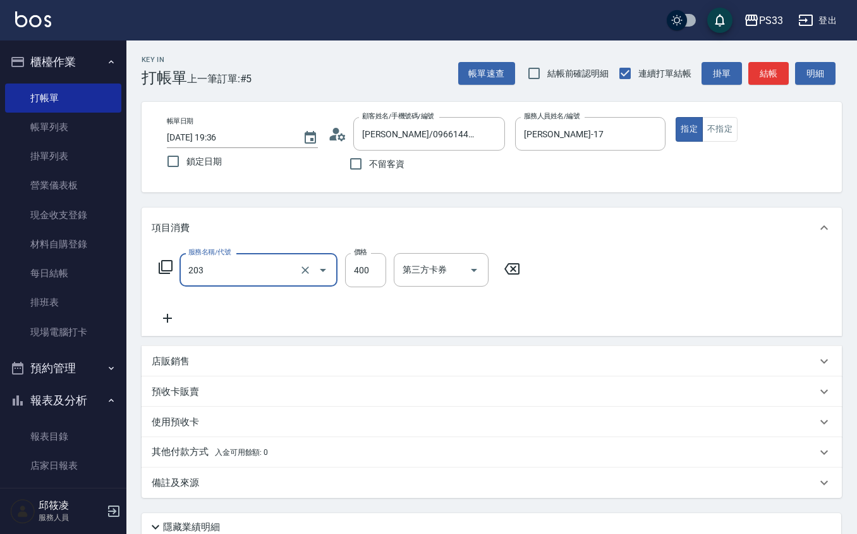
type input "指定單剪(203)"
type input "200"
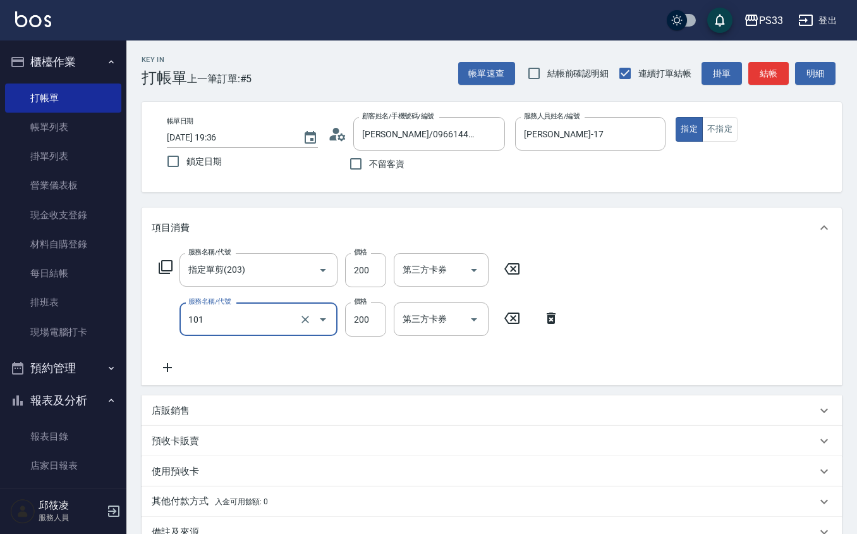
type input "洗髮(101)"
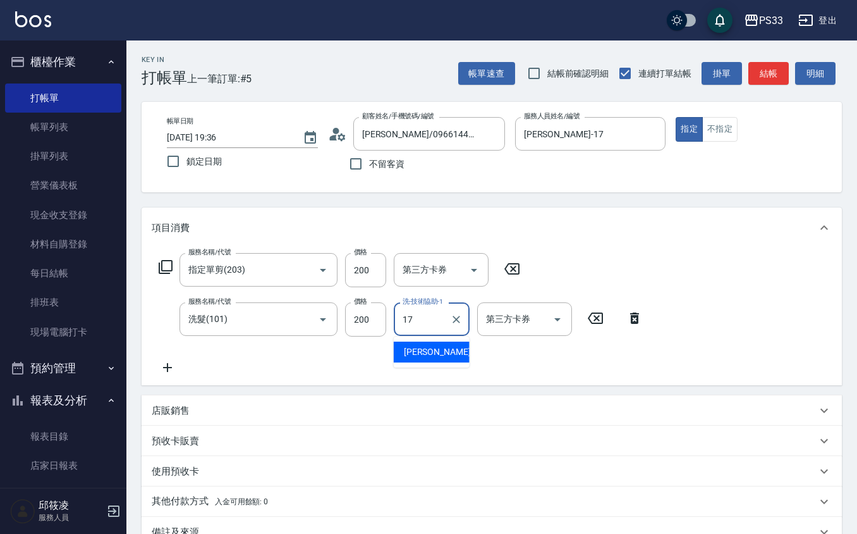
type input "[PERSON_NAME]-17"
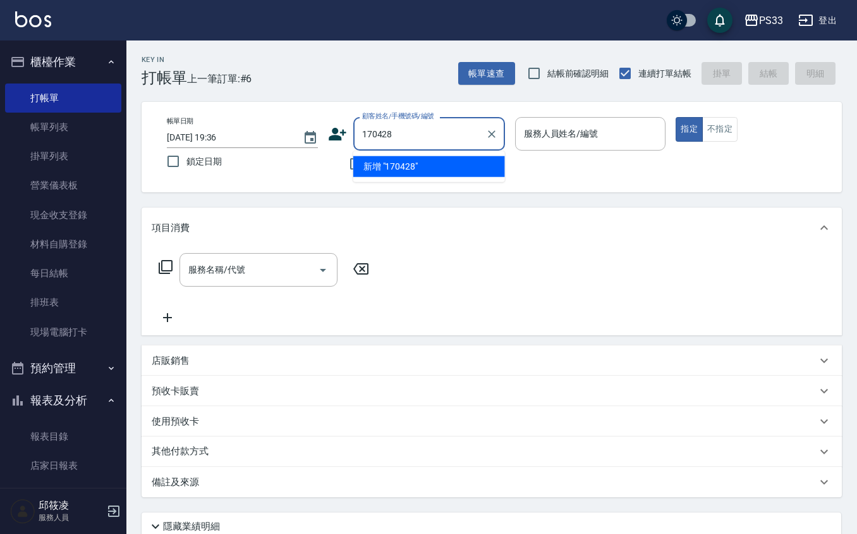
type input "170428"
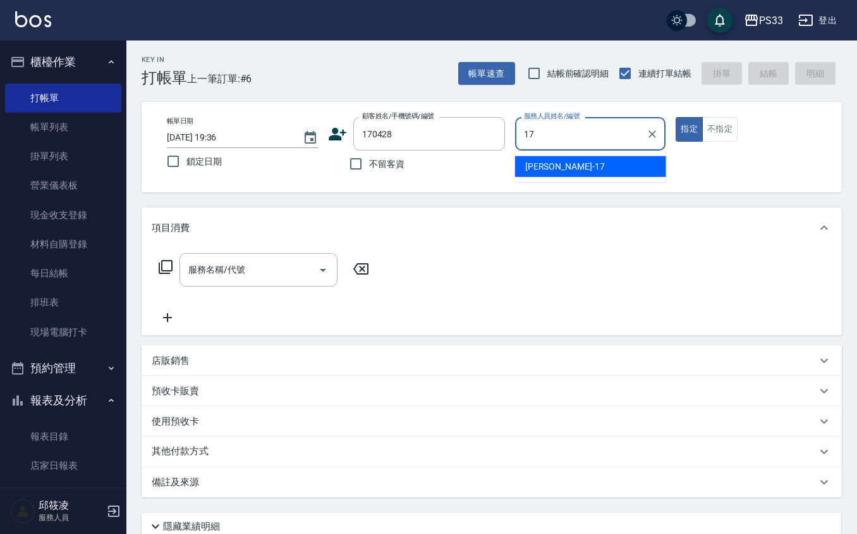
type input "[PERSON_NAME]-17"
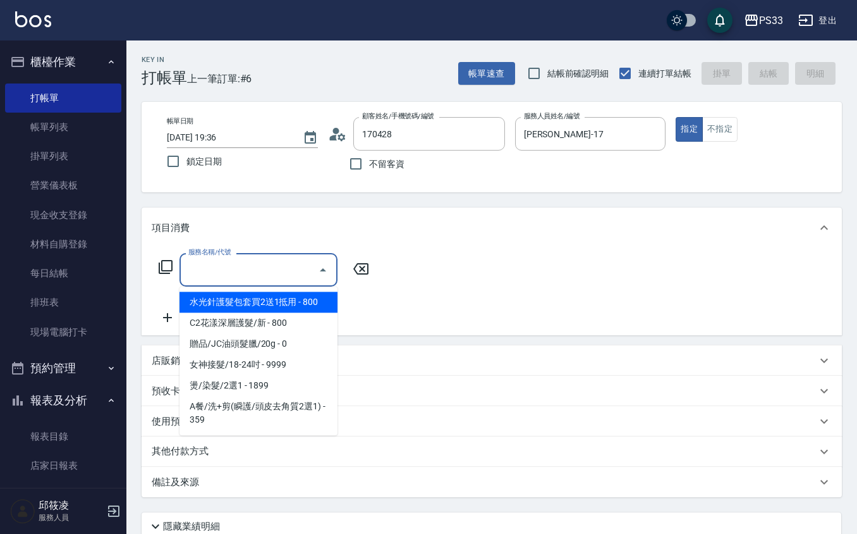
type input "[PERSON_NAME]/0989598524/170428"
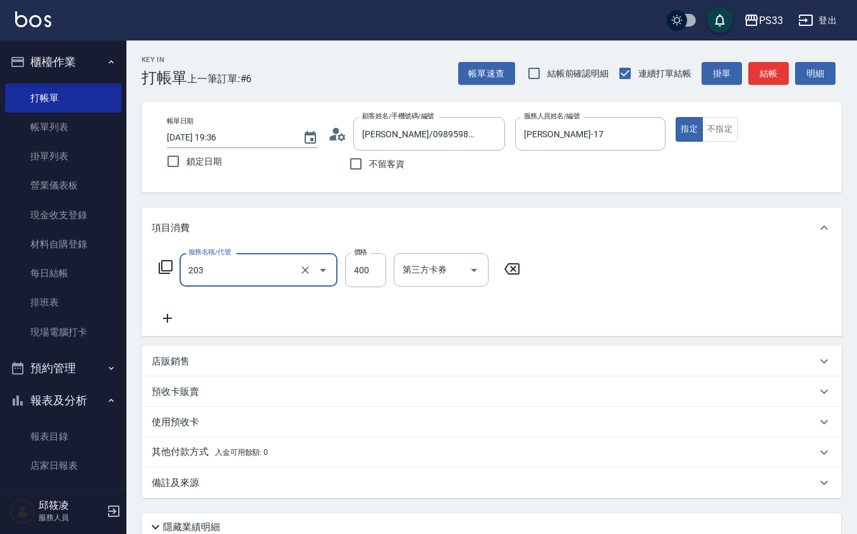
type input "指定單剪(203)"
type input "200"
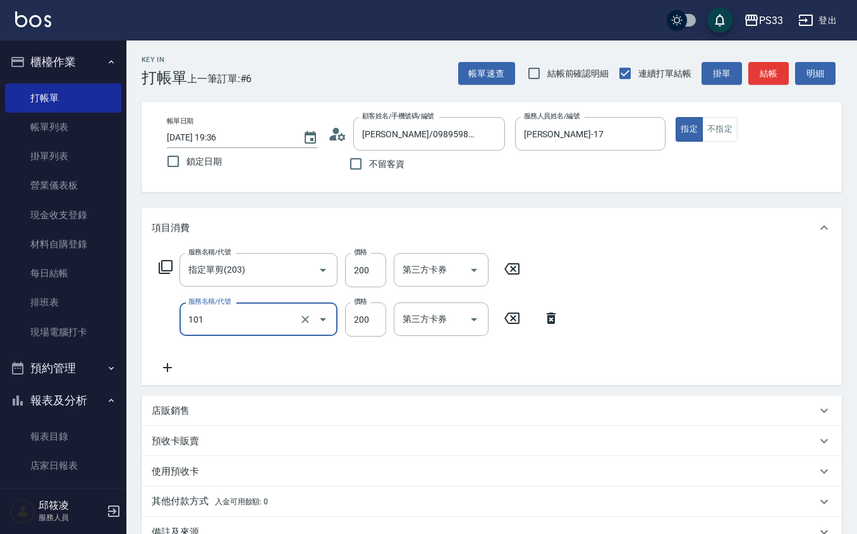
type input "洗髮(101)"
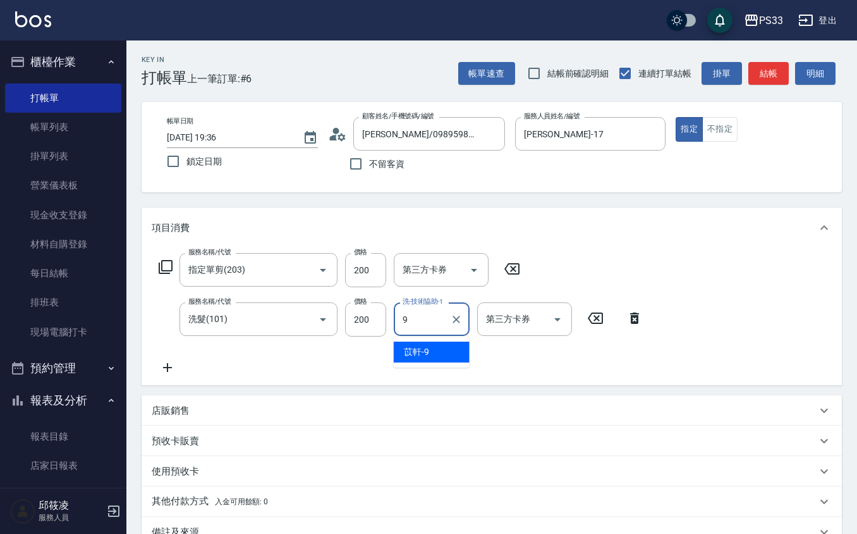
type input "苡軒-9"
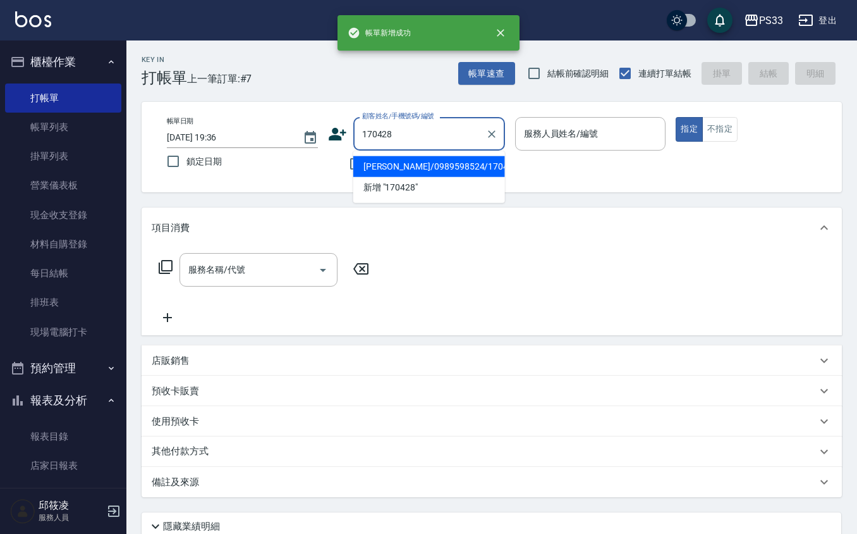
type input "[PERSON_NAME]/0989598524/170428"
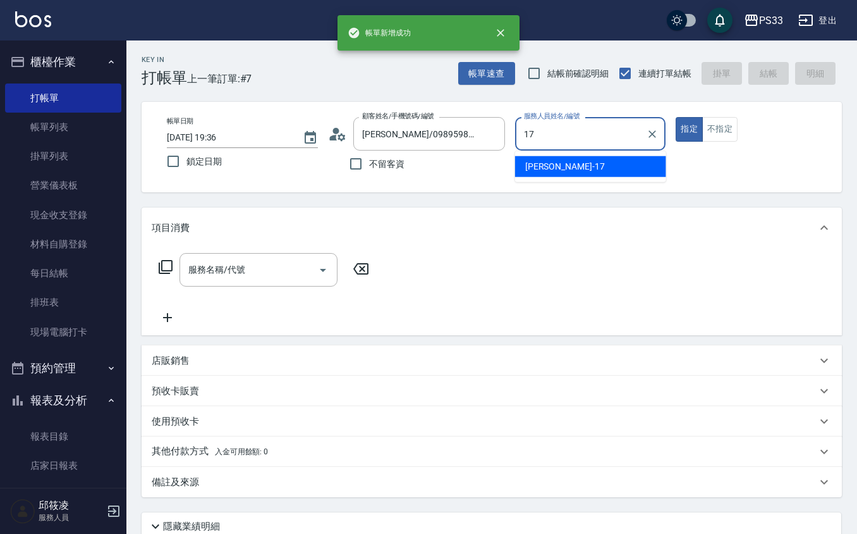
type input "[PERSON_NAME]-17"
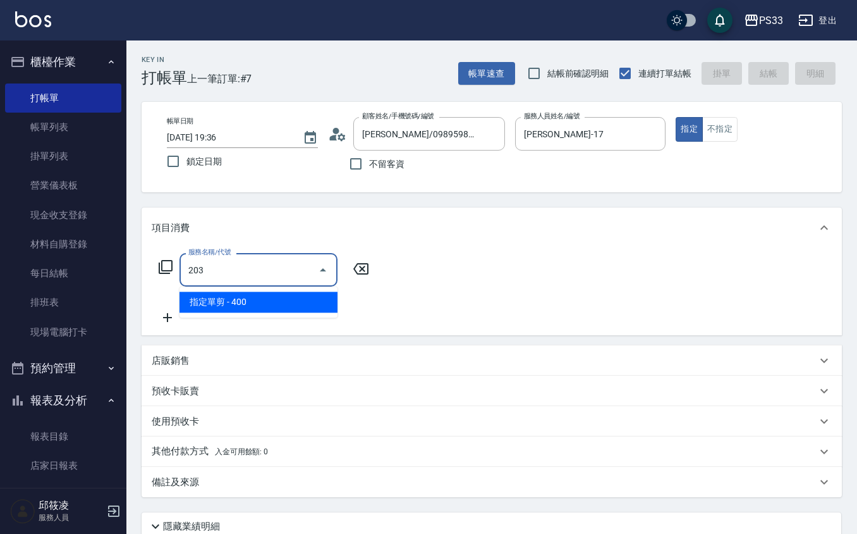
type input "指定單剪(203)"
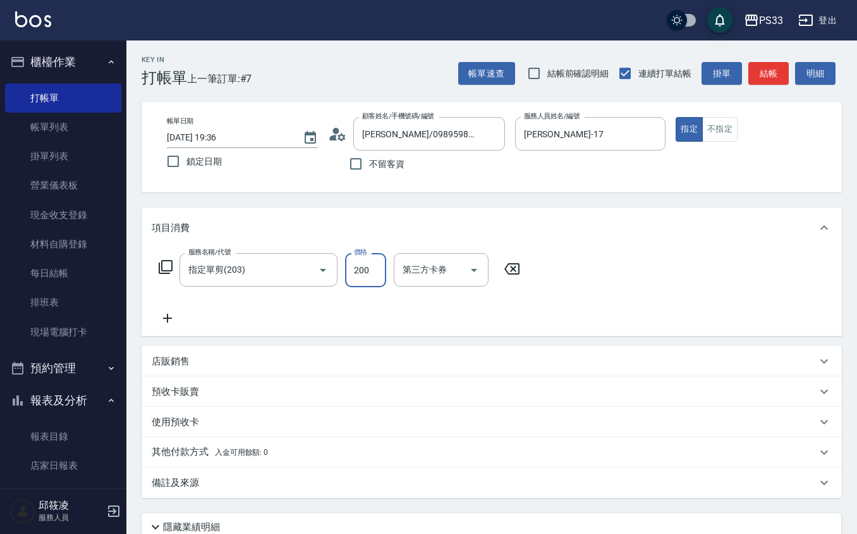
type input "200"
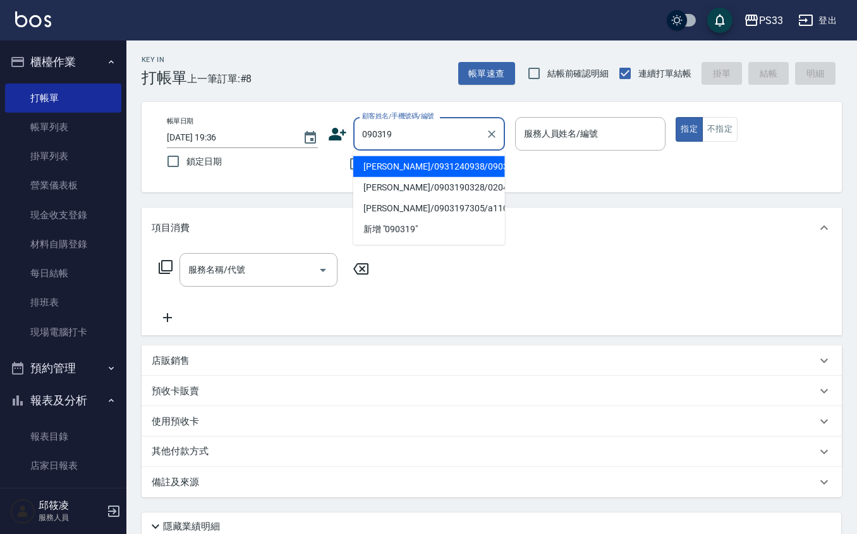
click at [415, 165] on li "[PERSON_NAME]/0931240938/090319" at bounding box center [429, 166] width 152 height 21
type input "[PERSON_NAME]/0931240938/090319"
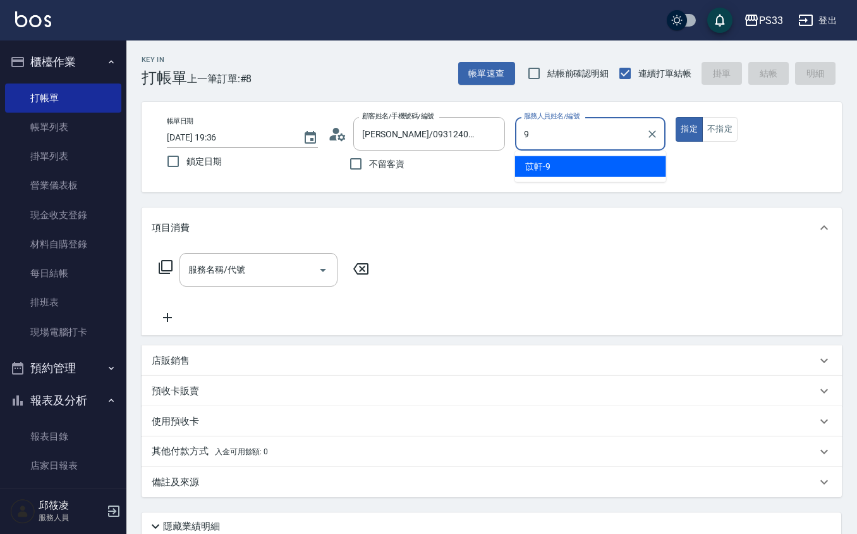
type input "苡軒-9"
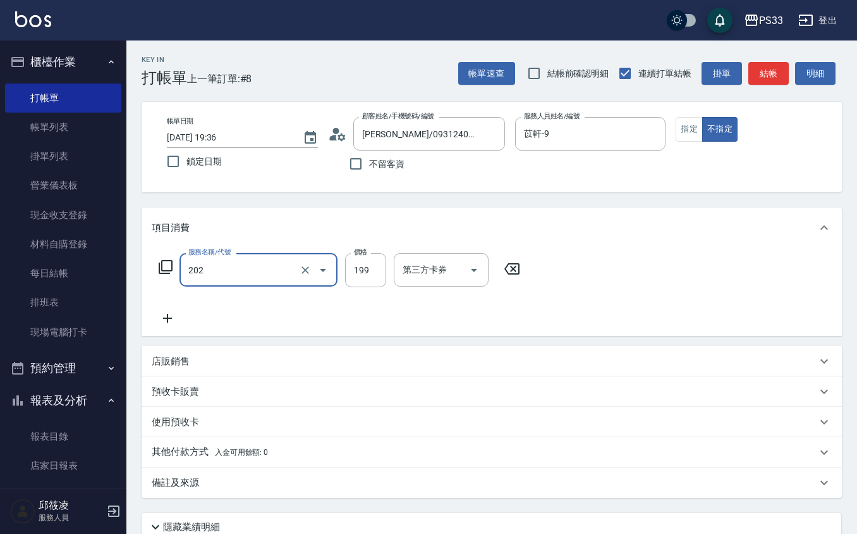
type input "不指定單剪(202)"
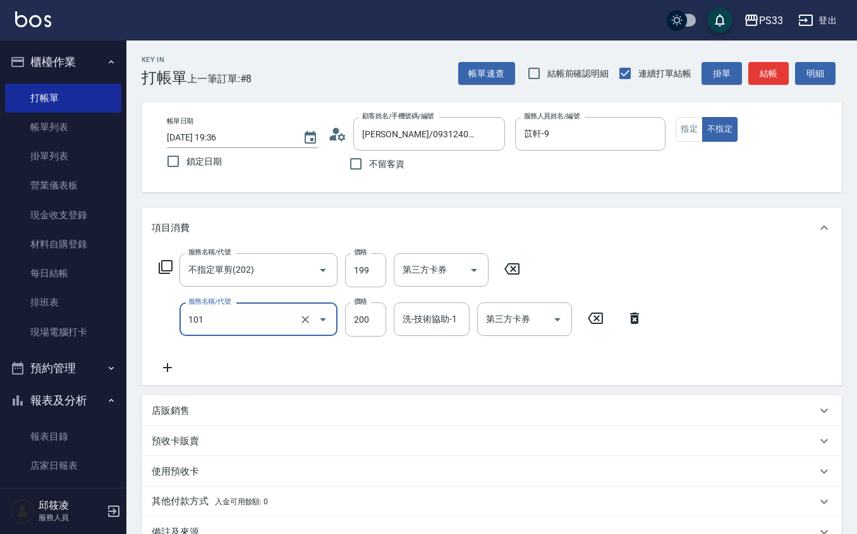
type input "洗髮(101)"
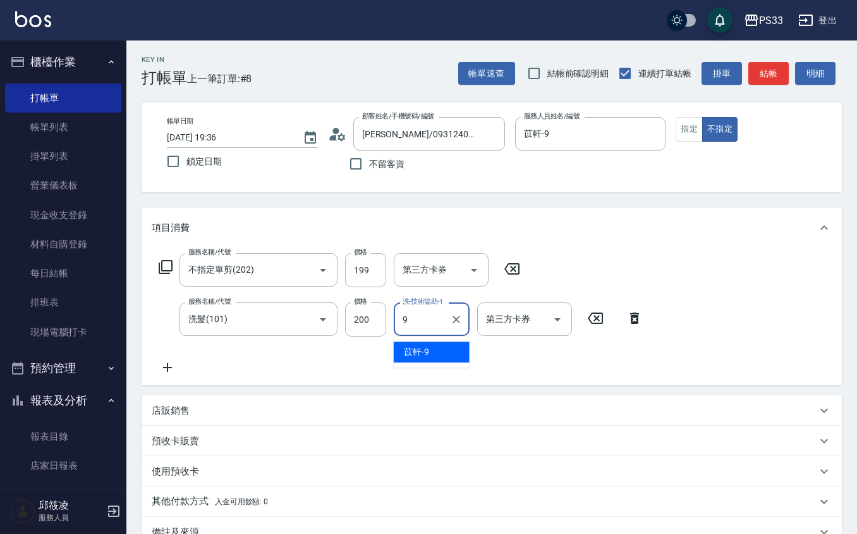
type input "苡軒-9"
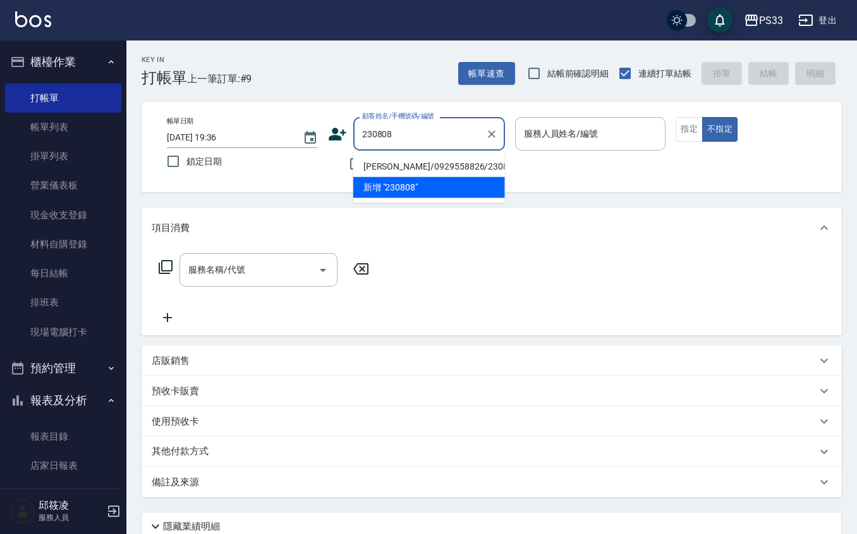
type input "[PERSON_NAME]/0929558826/230808"
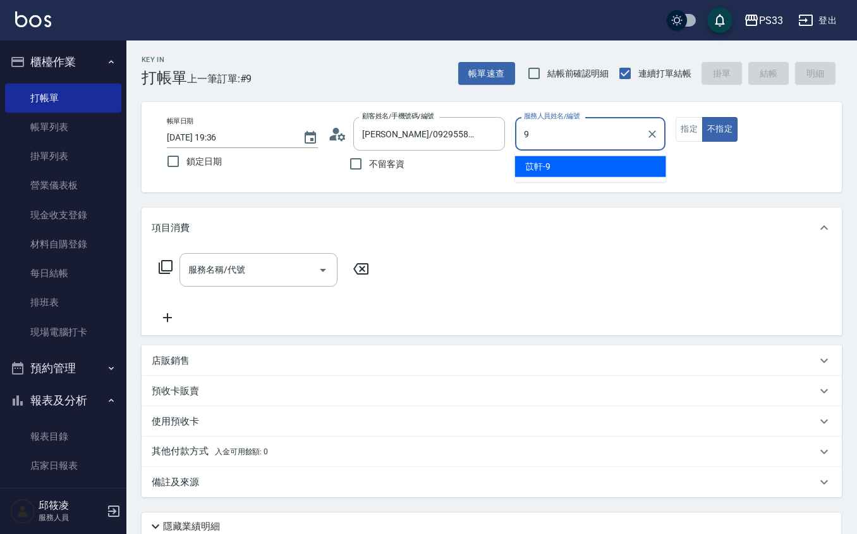
type input "苡軒-9"
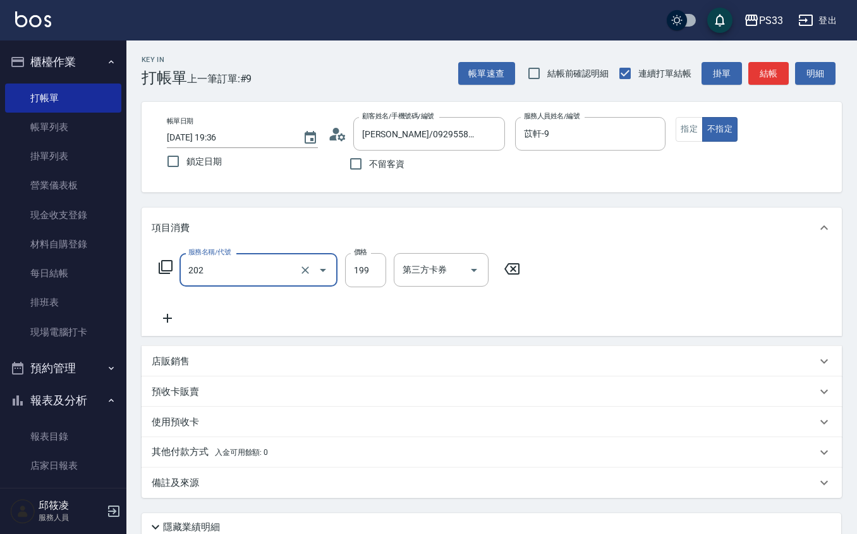
type input "不指定單剪(202)"
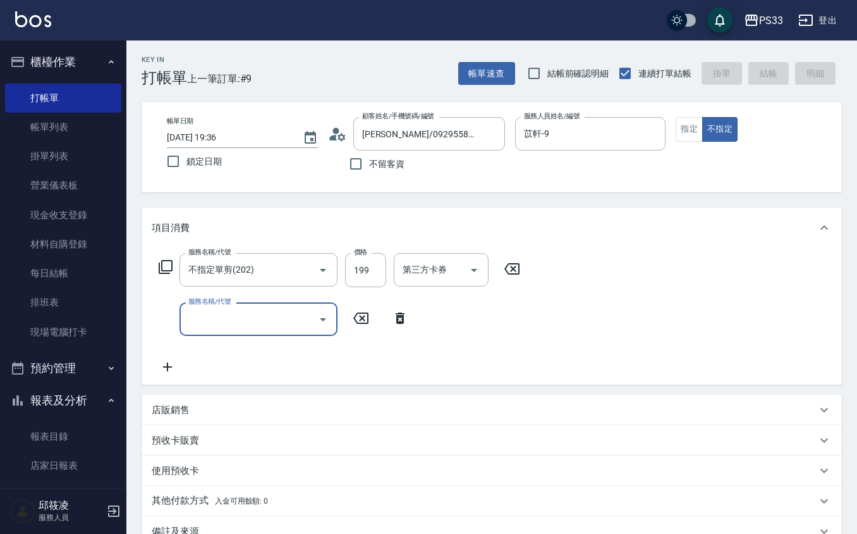
type input "[DATE] 19:37"
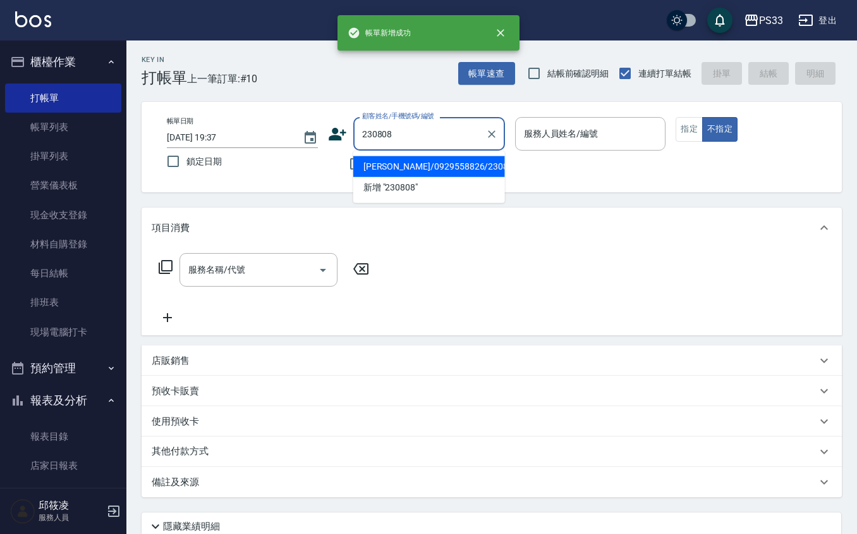
type input "[PERSON_NAME]/0929558826/230808"
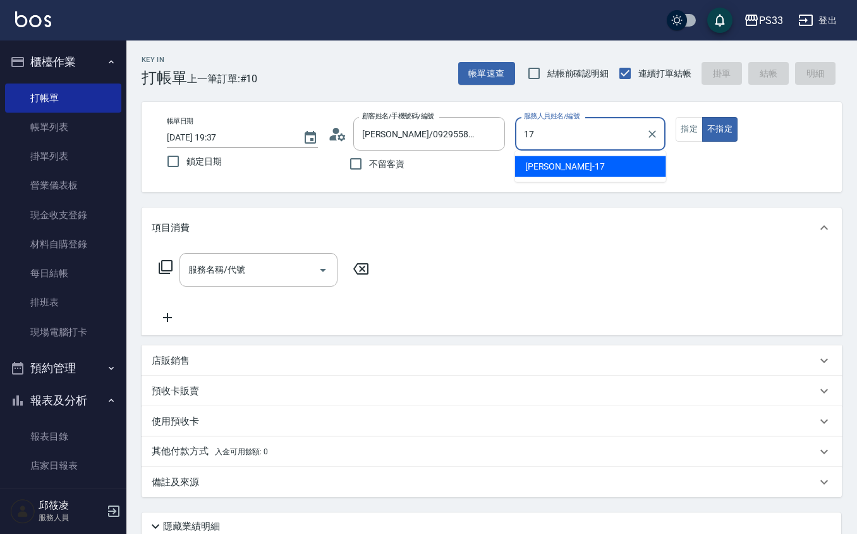
type input "[PERSON_NAME]-17"
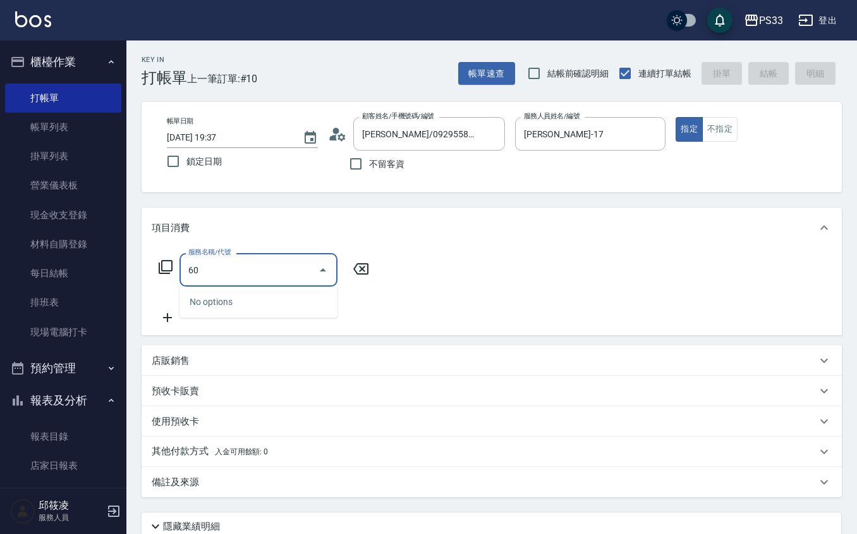
type input "6"
type input "8"
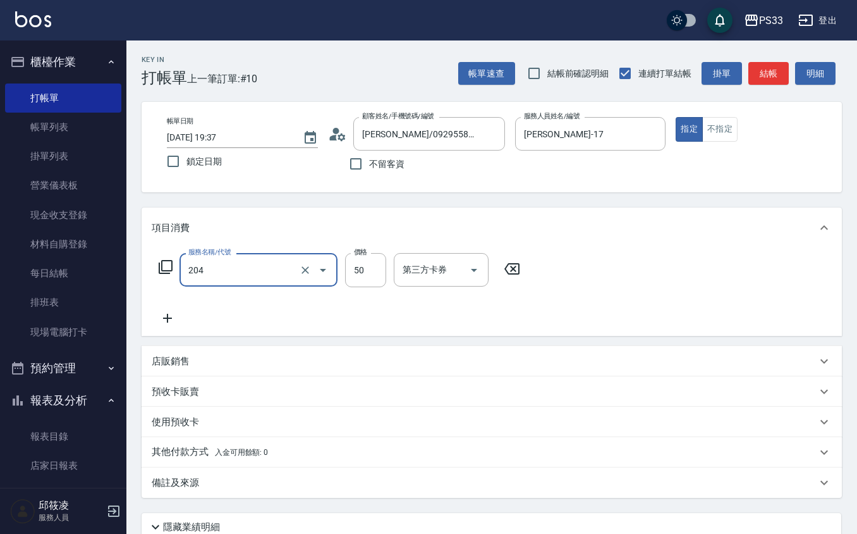
type input "修眉毛(204)"
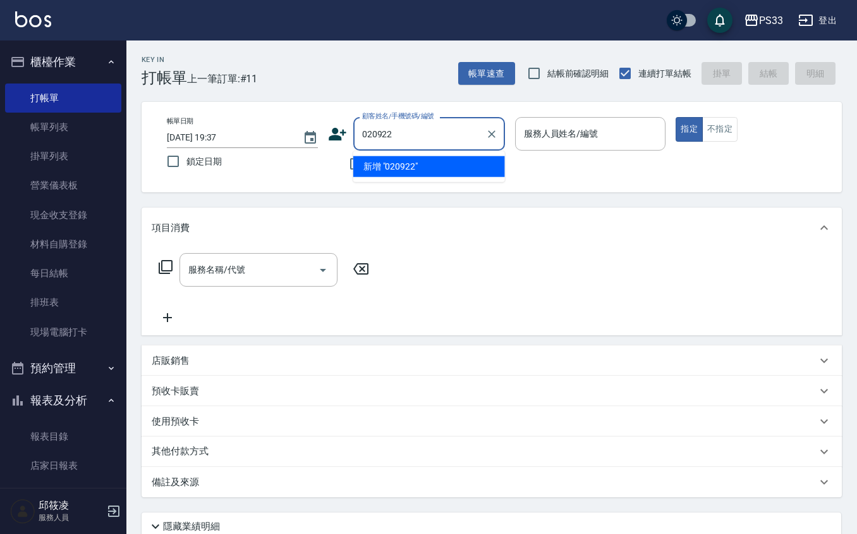
type input "020922"
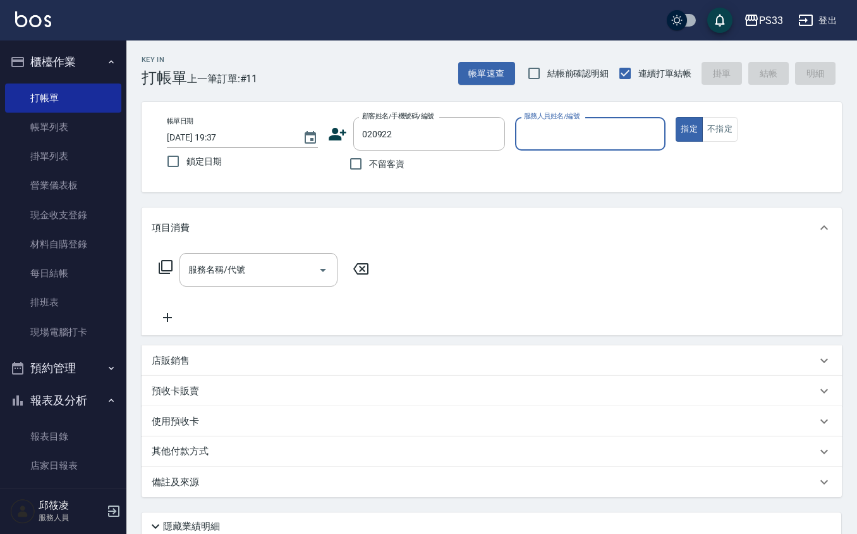
type input "2"
type input "黃蕣伊/0935181329/020922"
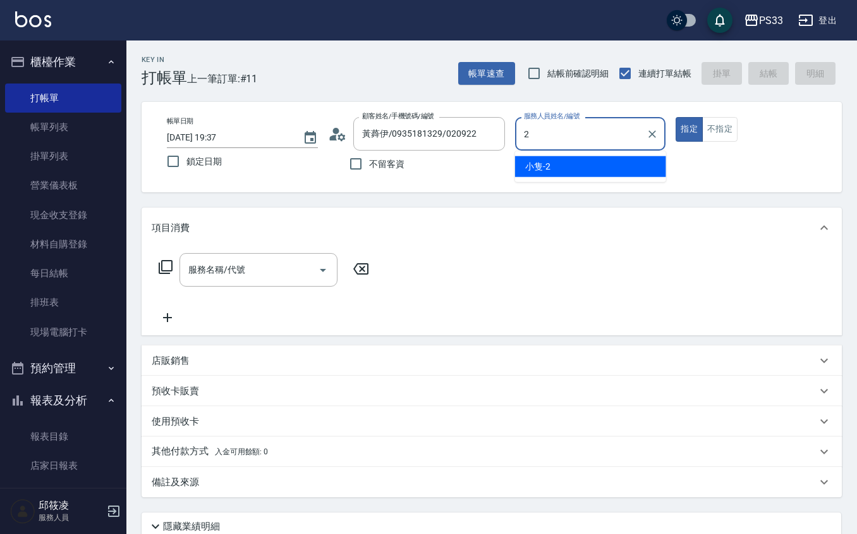
type input "小隻-2"
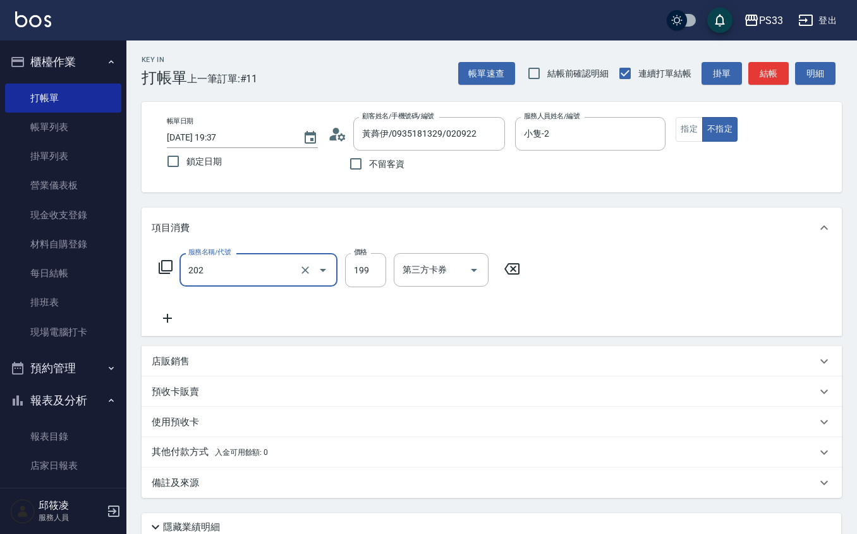
type input "不指定單剪(202)"
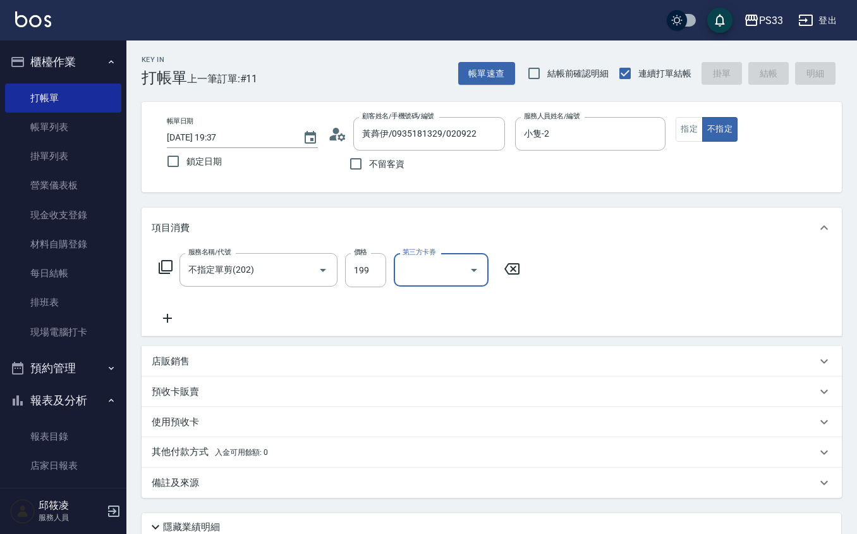
type input "[DATE] 19:38"
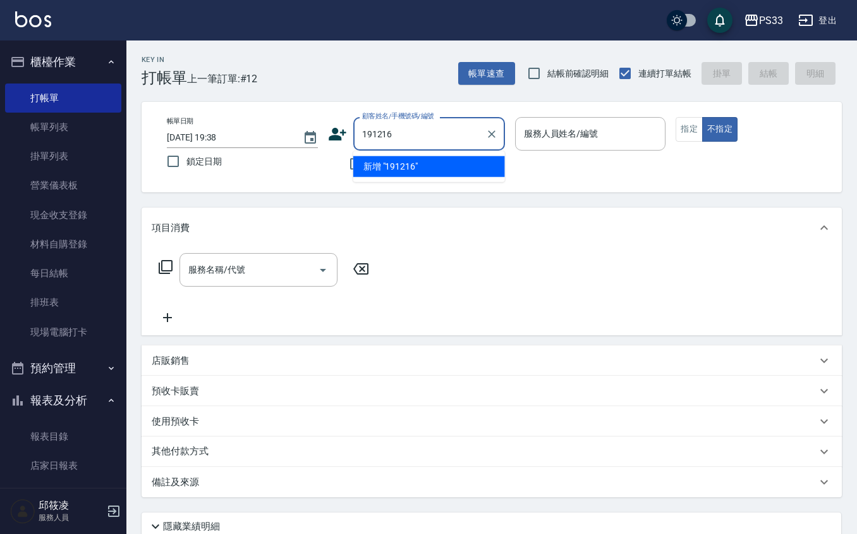
type input "191216"
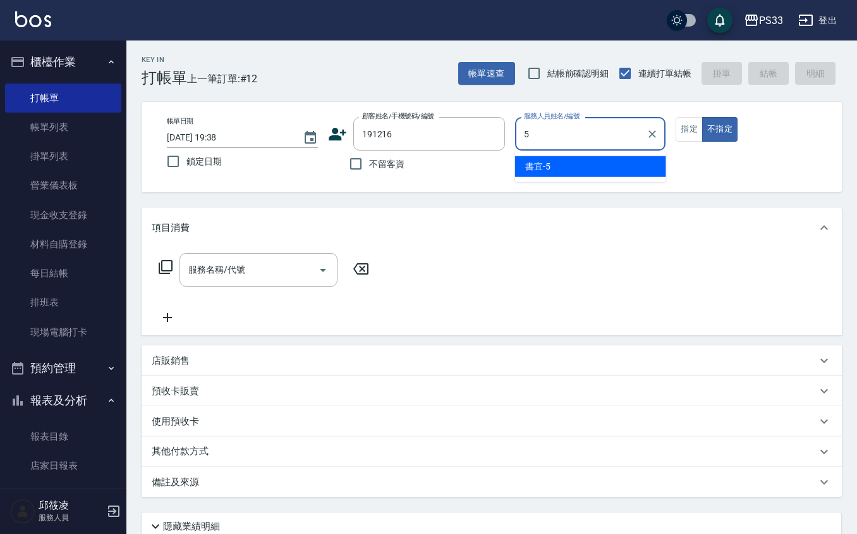
type input "書宜-5"
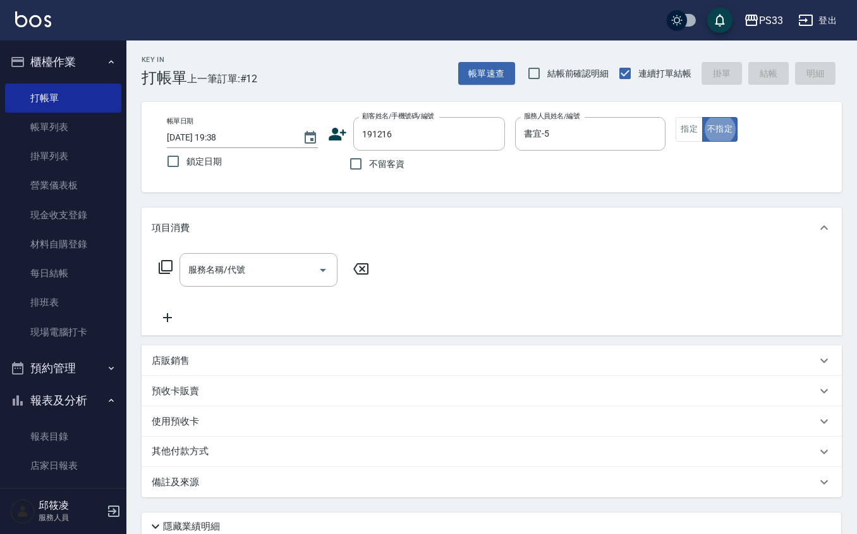
type input "[PERSON_NAME]/0965567251/191216"
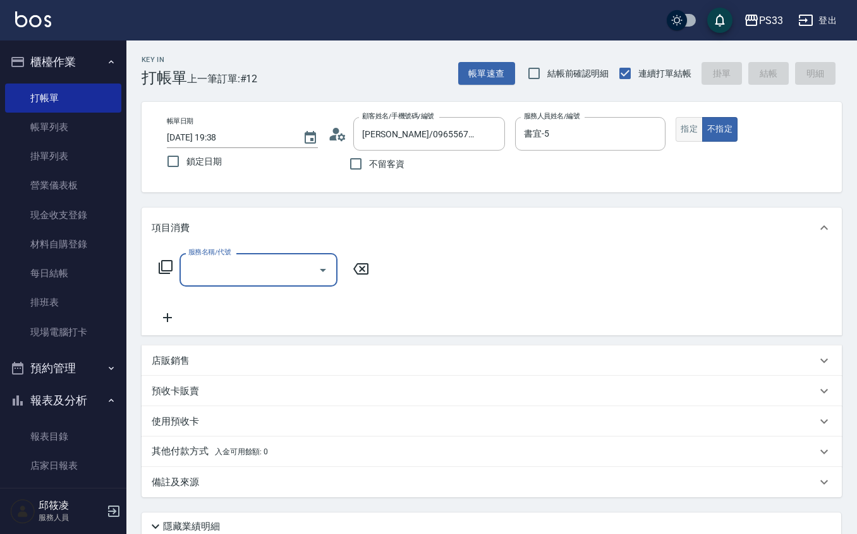
click at [681, 142] on div "帳單日期 [DATE] 19:38 鎖定日期 顧客姓名/手機號碼/編號 [PERSON_NAME]/0965567251/191216 顧客姓名/手機號碼/編…" at bounding box center [492, 147] width 670 height 60
click at [693, 126] on button "指定" at bounding box center [689, 129] width 27 height 25
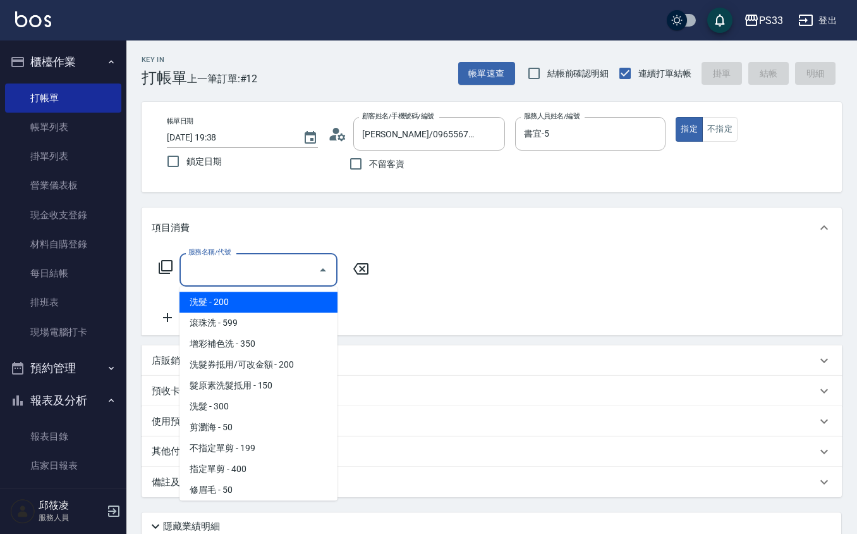
drag, startPoint x: 219, startPoint y: 263, endPoint x: 281, endPoint y: 223, distance: 73.6
click at [221, 259] on input "服務名稱/代號" at bounding box center [249, 270] width 128 height 22
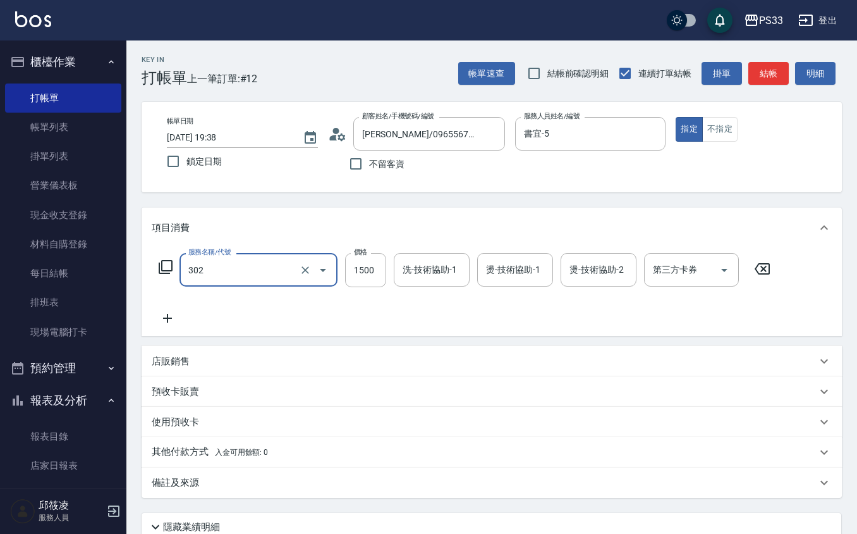
type input "設計燙髮(302)"
type input "2000"
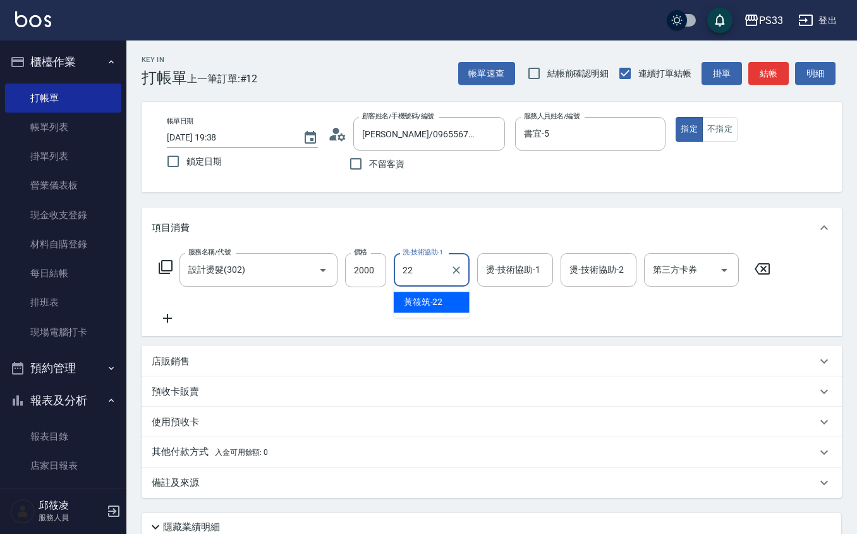
type input "[PERSON_NAME]-22"
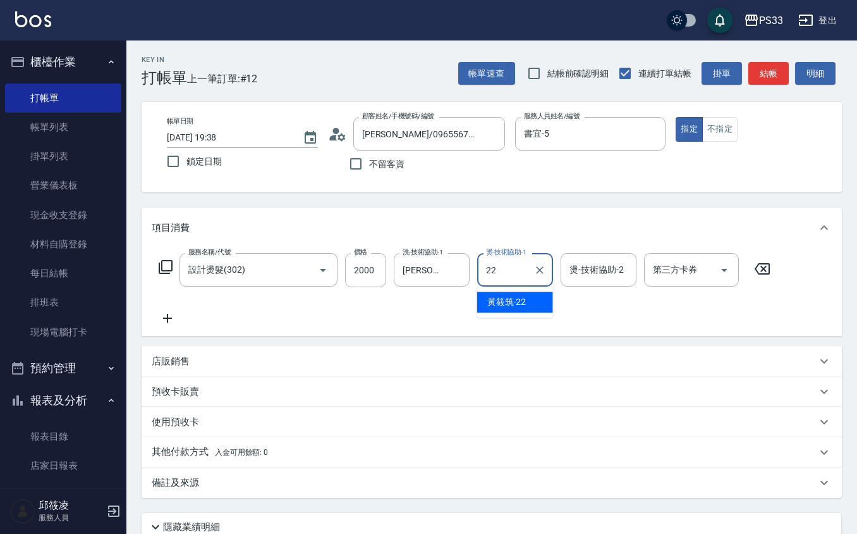
type input "[PERSON_NAME]-22"
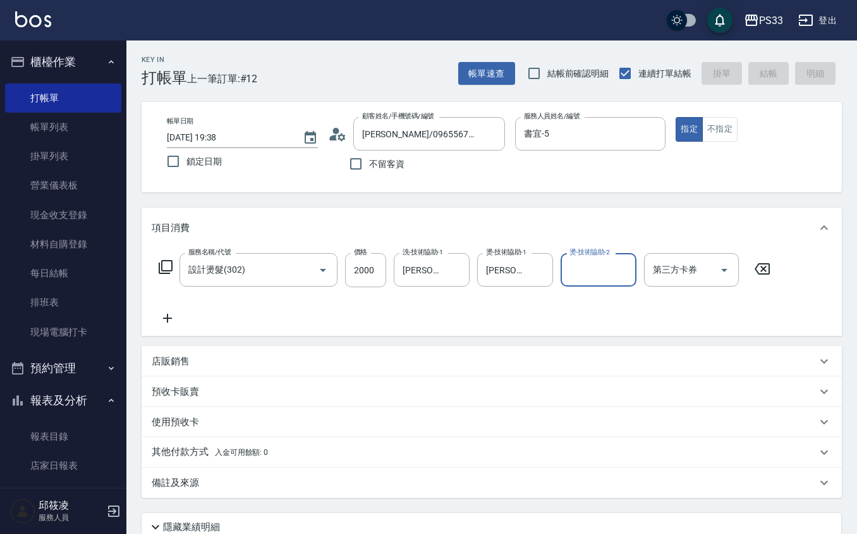
type input "[DATE] 19:39"
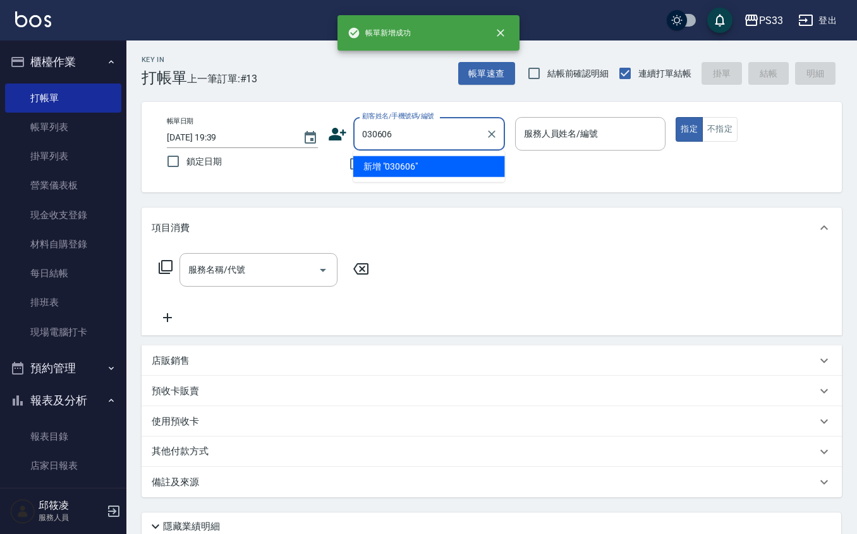
type input "030606"
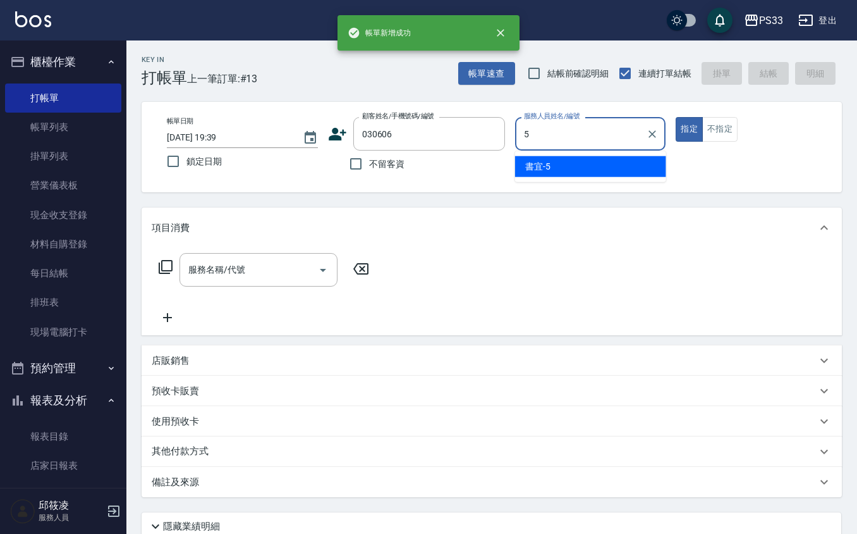
type input "書宜-5"
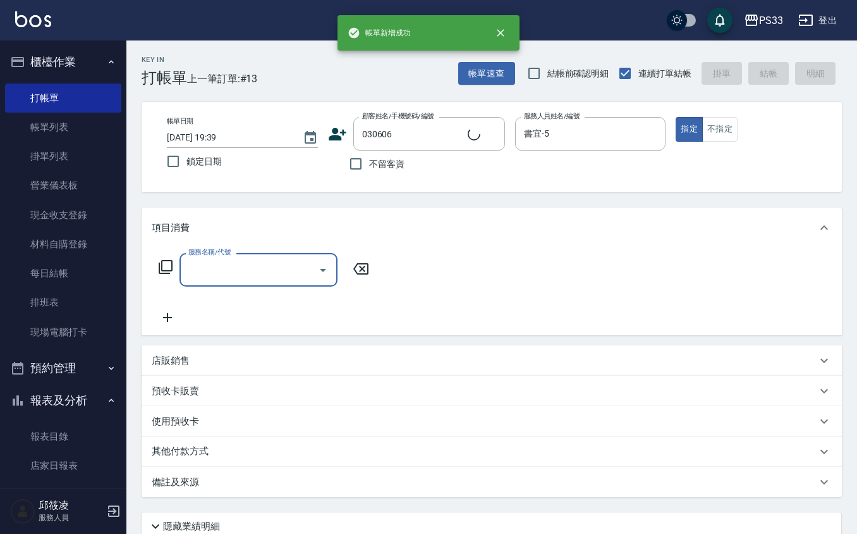
type input "[PERSON_NAME]/091635862/030606"
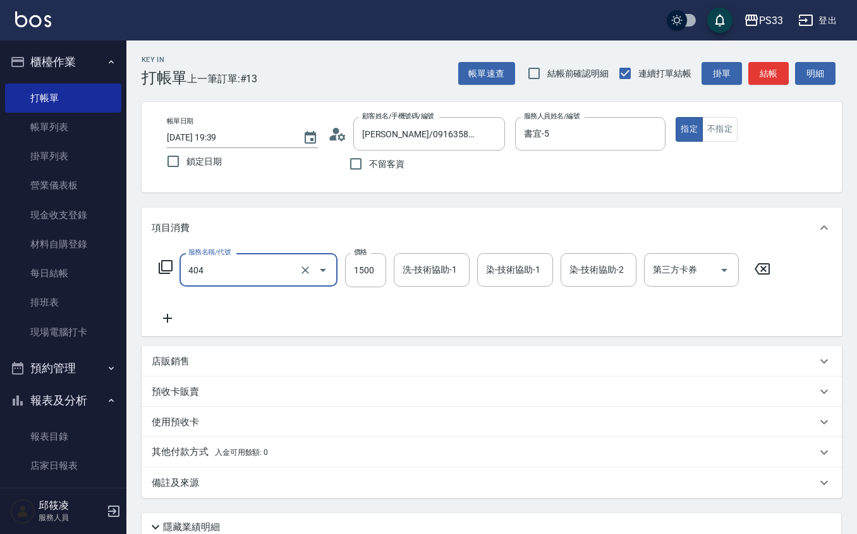
type input "設計染髮(404)"
type input "3500"
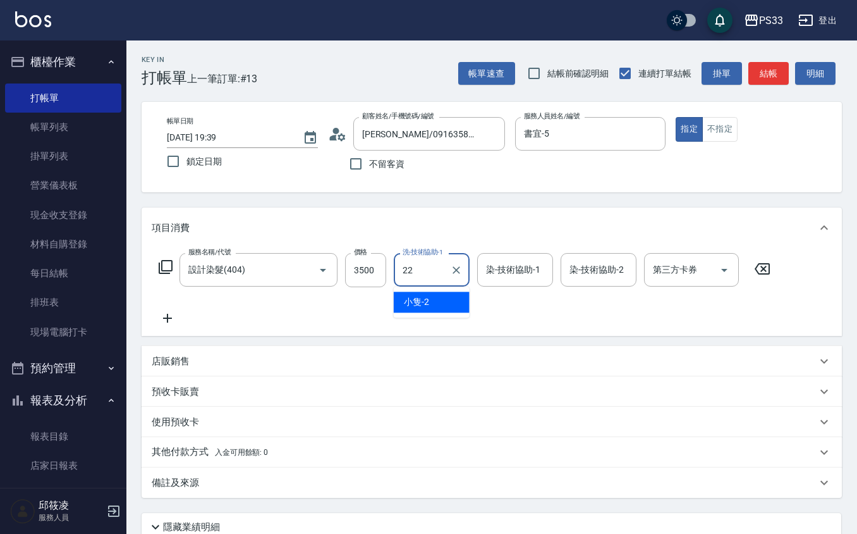
type input "[PERSON_NAME]-22"
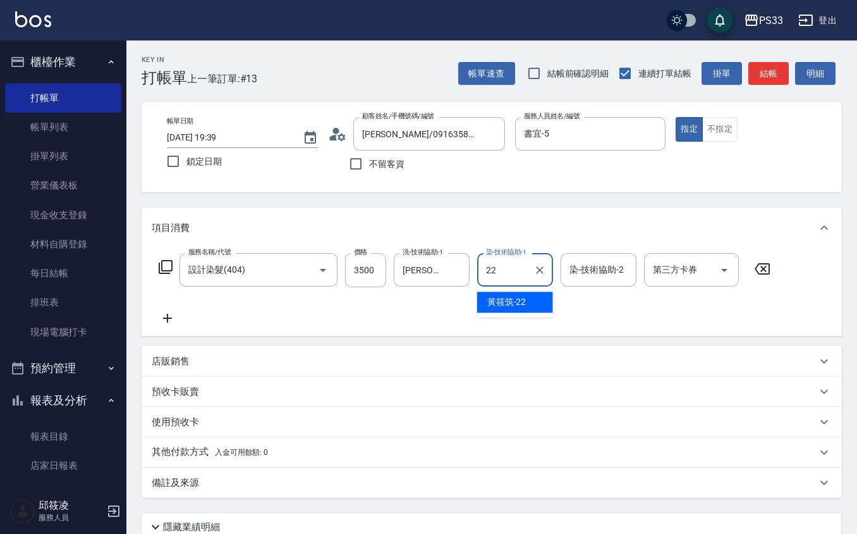
type input "[PERSON_NAME]-22"
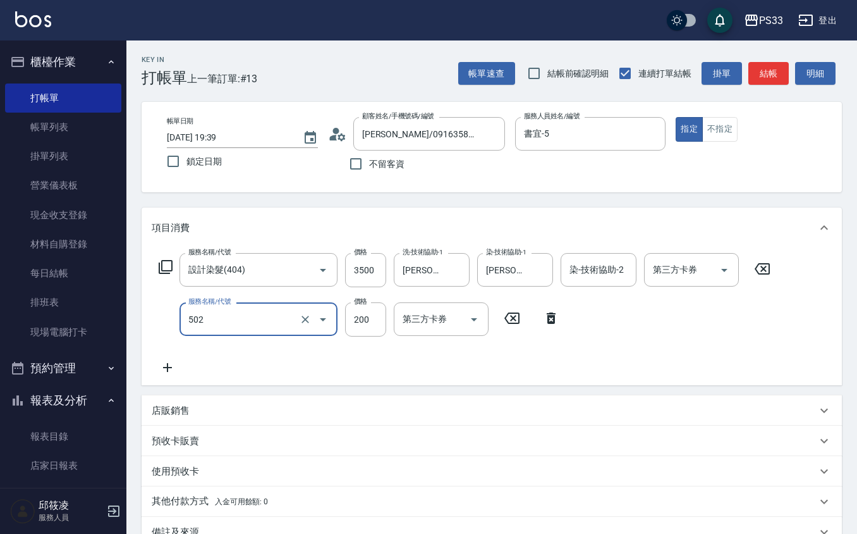
type input "自備護髮(502)"
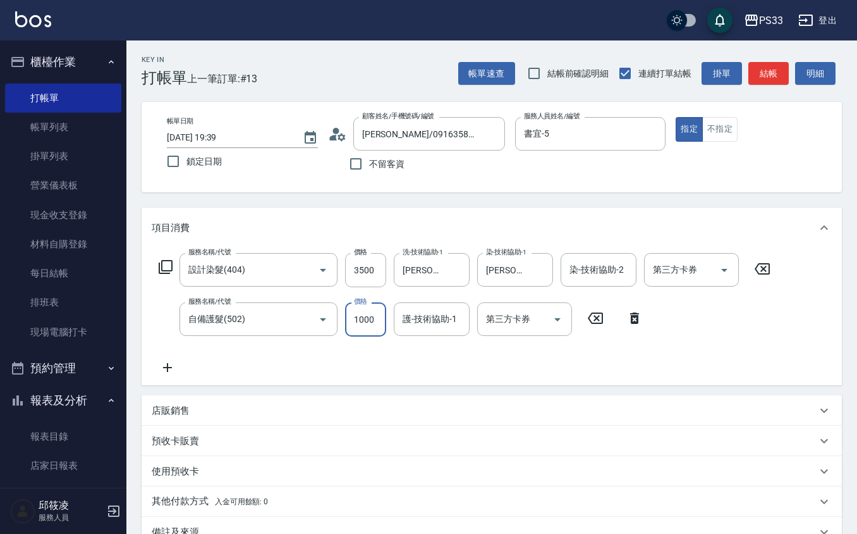
type input "1000"
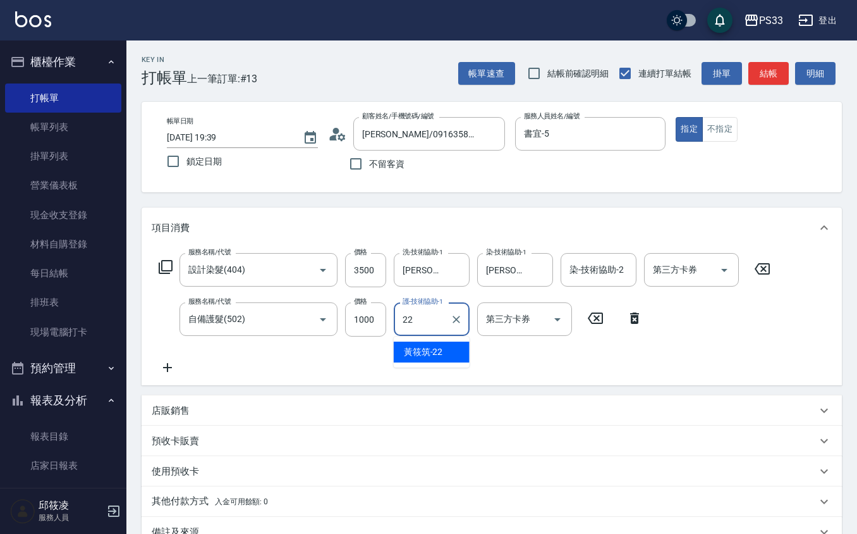
type input "[PERSON_NAME]-22"
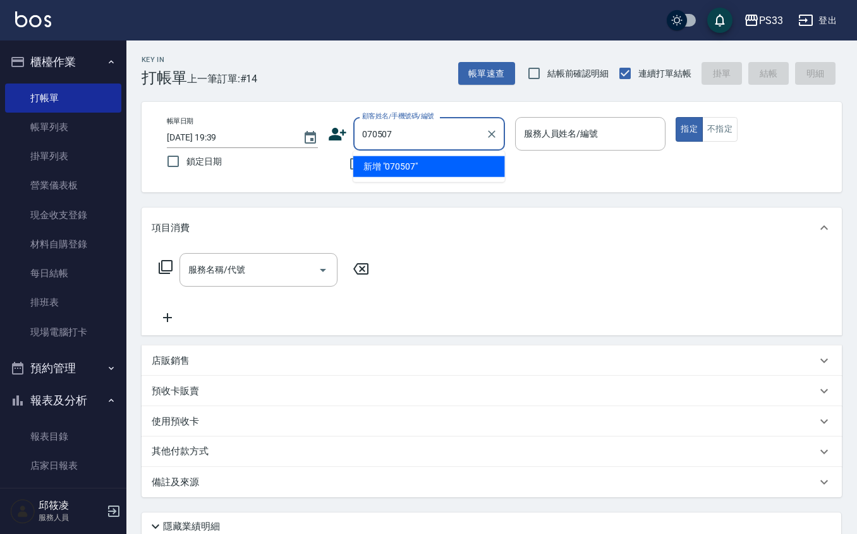
type input "070507"
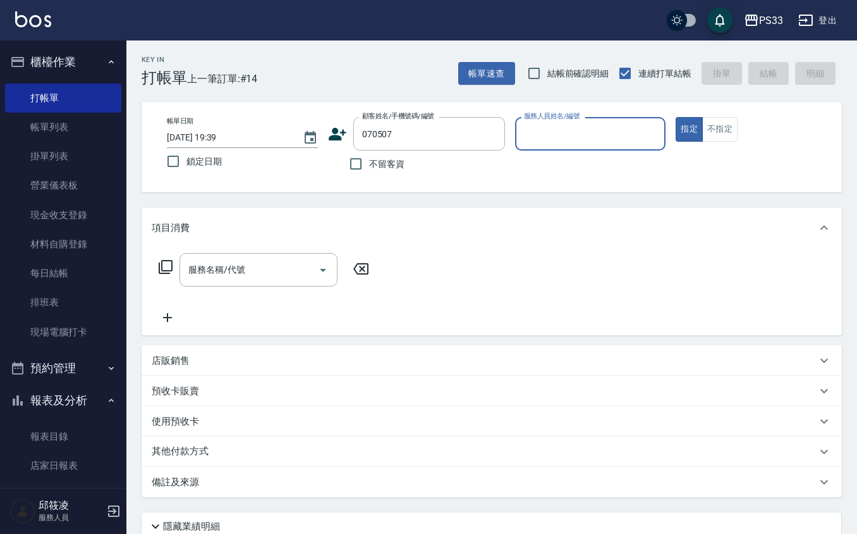
type input "2"
type input "王鎮江/0962081748/070507"
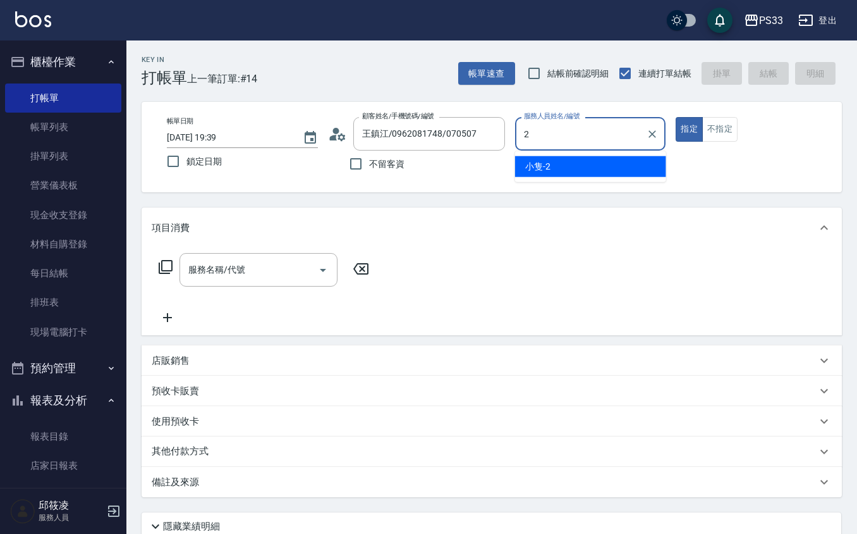
type input "小隻-2"
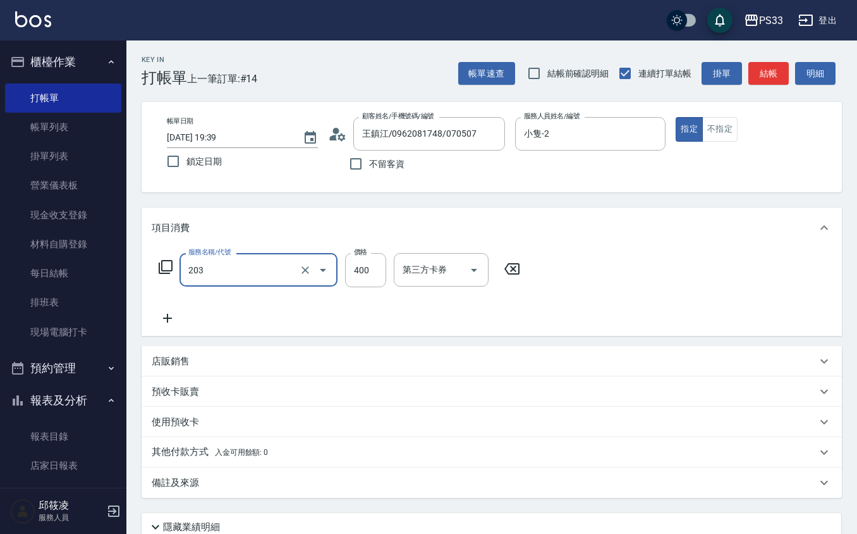
type input "指定單剪(203)"
type input "250"
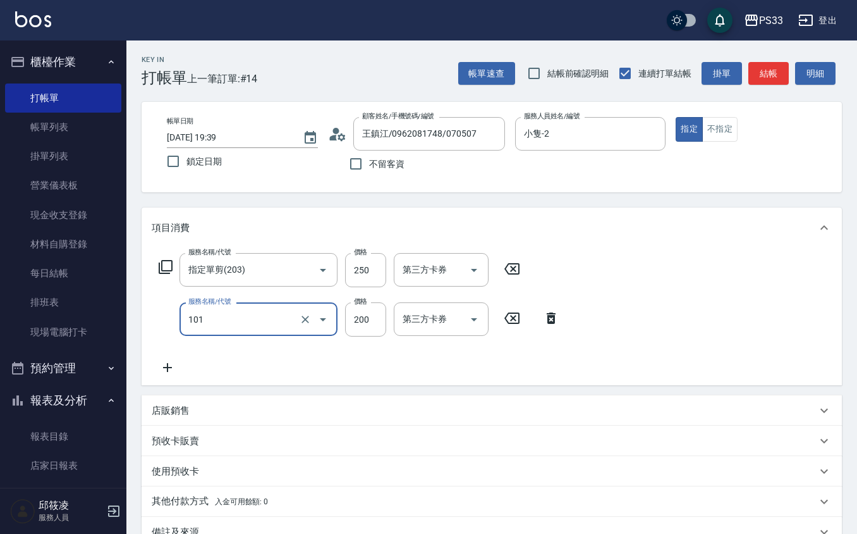
type input "洗髮(101)"
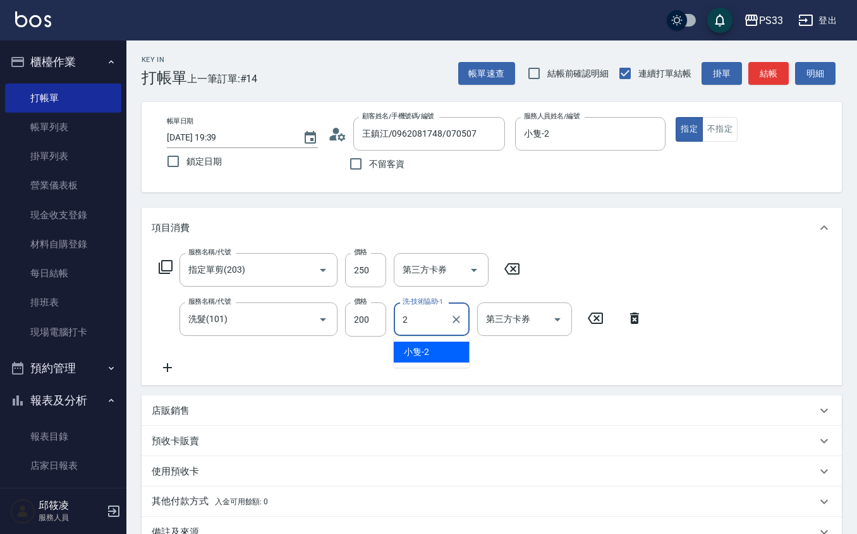
type input "小隻-2"
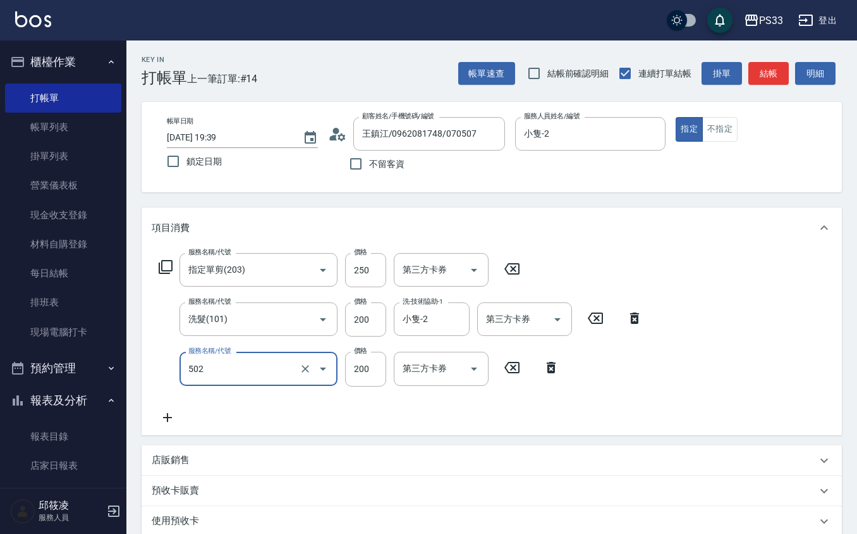
type input "自備護髮(502)"
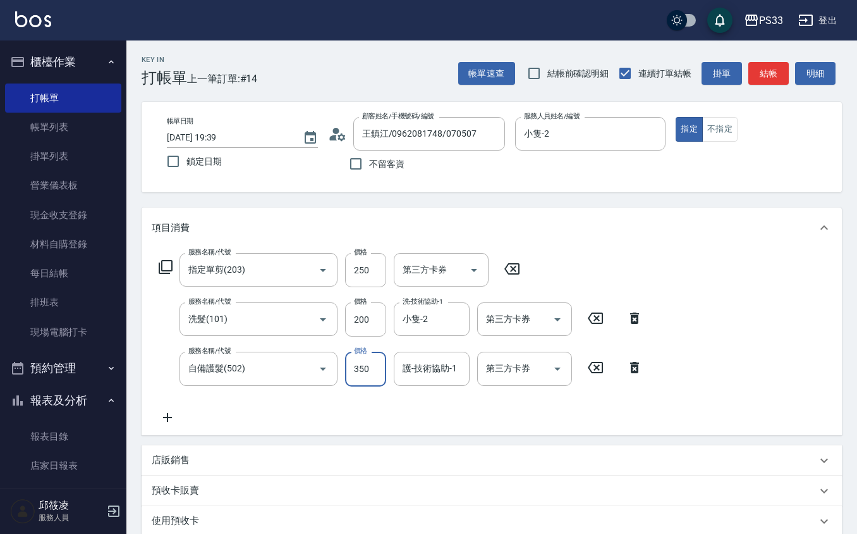
type input "350"
type input "小隻-2"
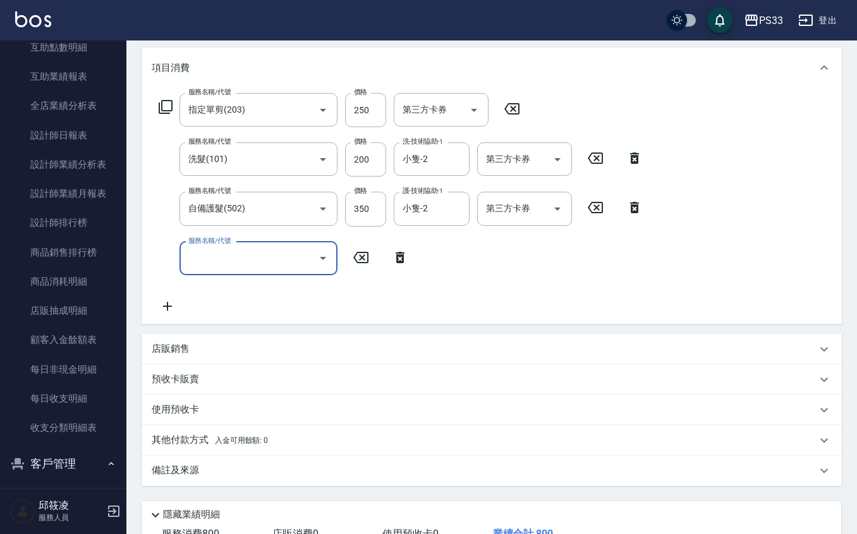
scroll to position [168, 0]
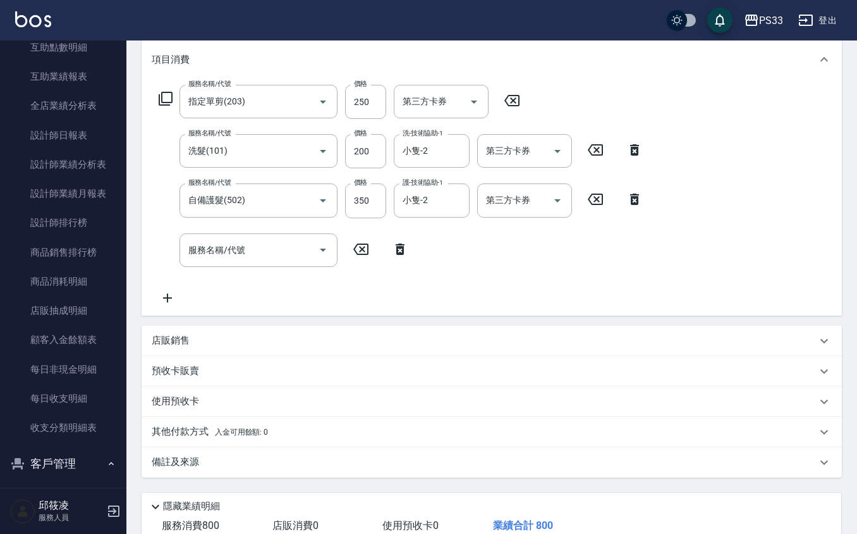
click at [300, 329] on div "店販銷售" at bounding box center [492, 341] width 700 height 30
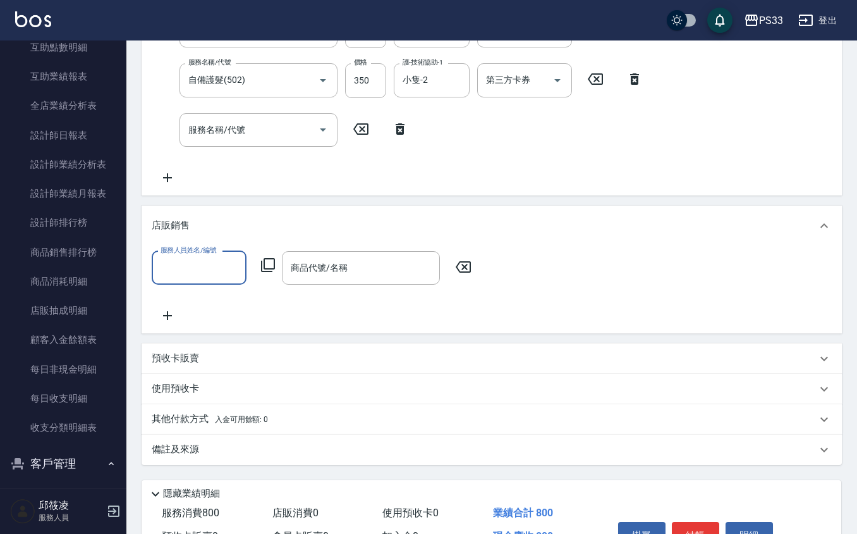
scroll to position [191, 0]
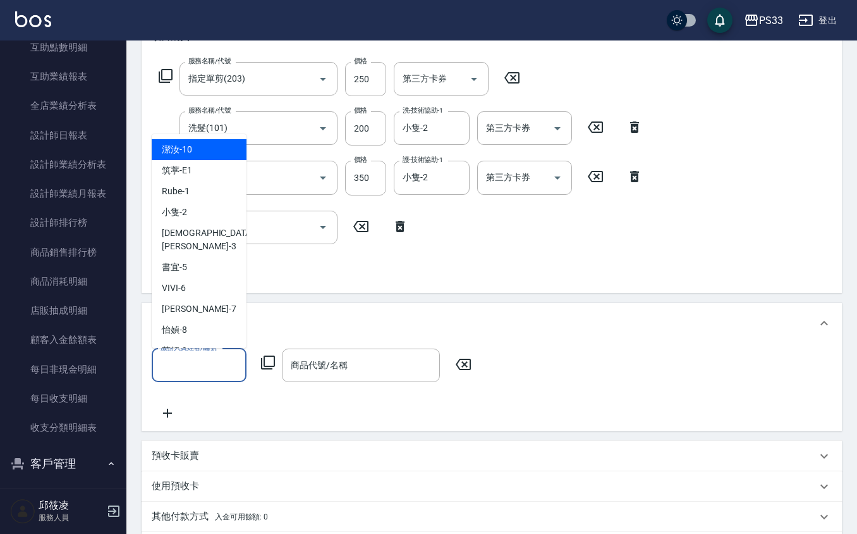
click at [190, 360] on input "服務人員姓名/編號" at bounding box center [198, 365] width 83 height 22
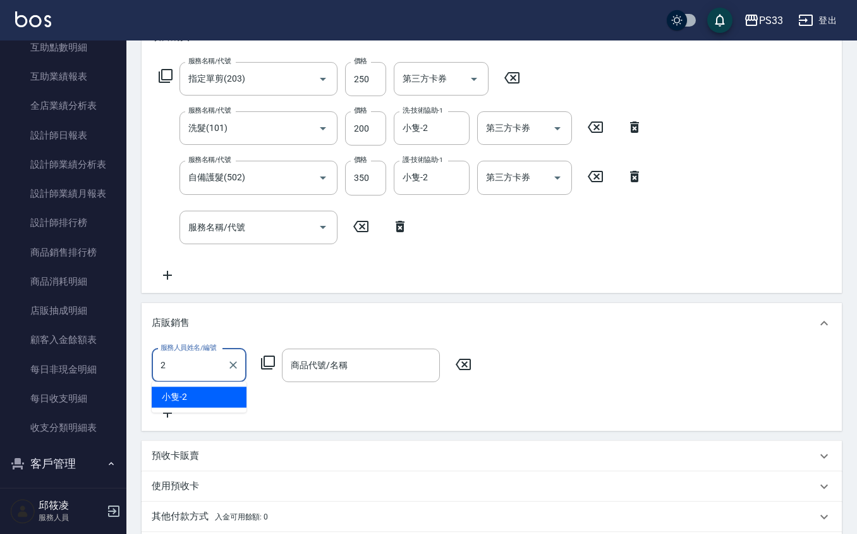
type input "小隻-2"
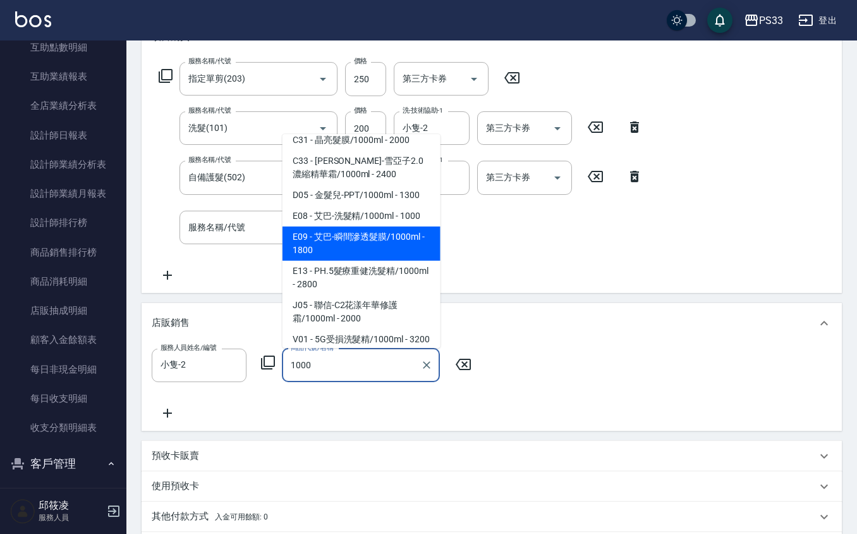
scroll to position [84, 0]
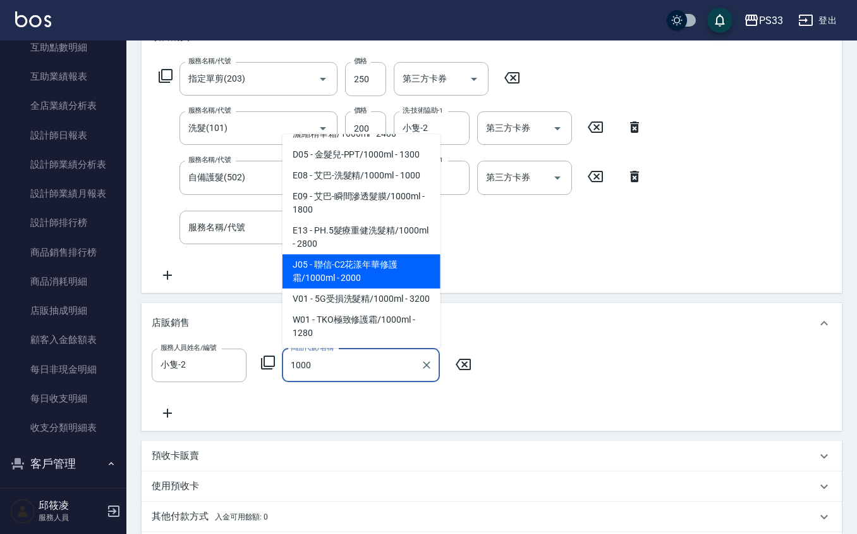
click at [357, 271] on span "J05 - 聯信-C2花漾年華修護霜/1000ml - 2000" at bounding box center [362, 271] width 158 height 34
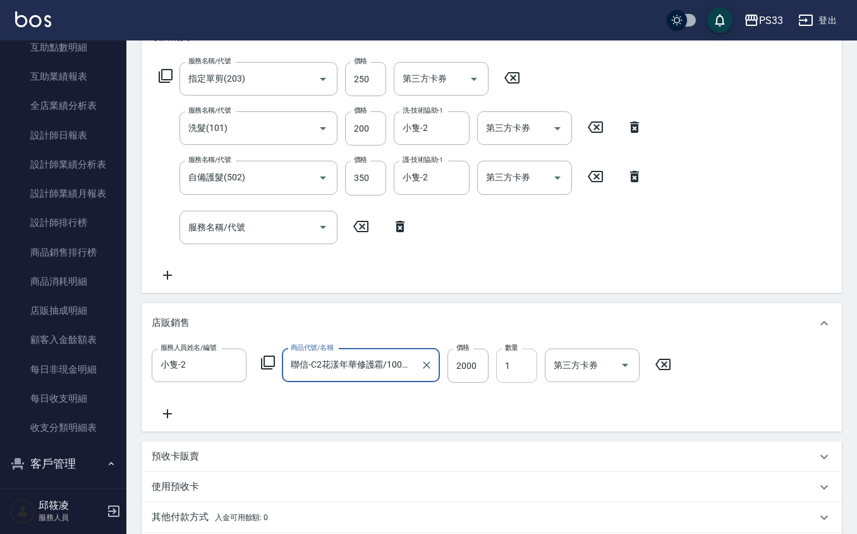
type input "聯信-C2花漾年華修護霜/1000ml"
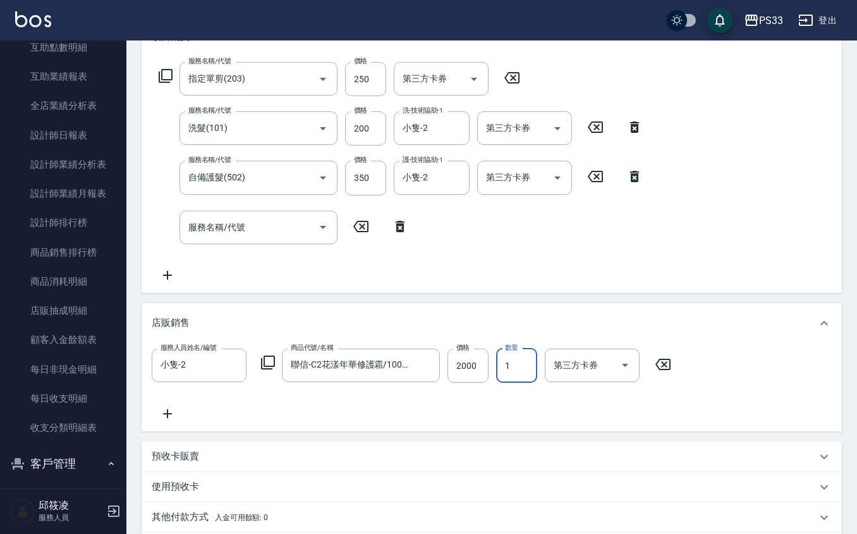
click at [523, 365] on input "1" at bounding box center [516, 365] width 41 height 34
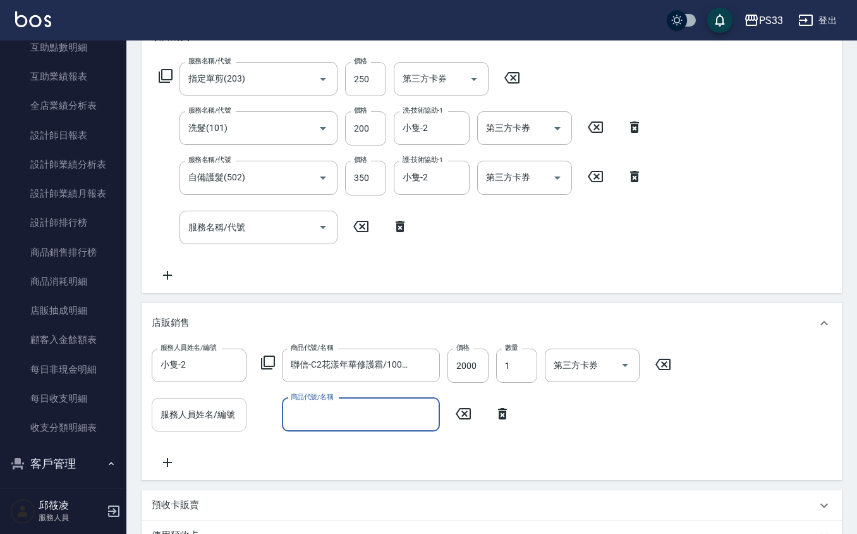
click at [159, 411] on input "服務人員姓名/編號" at bounding box center [198, 414] width 83 height 22
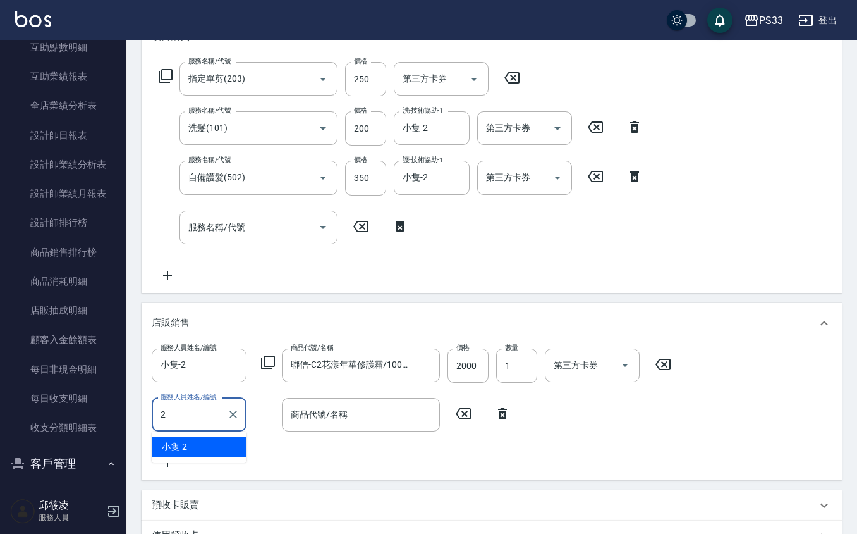
type input "小隻-2"
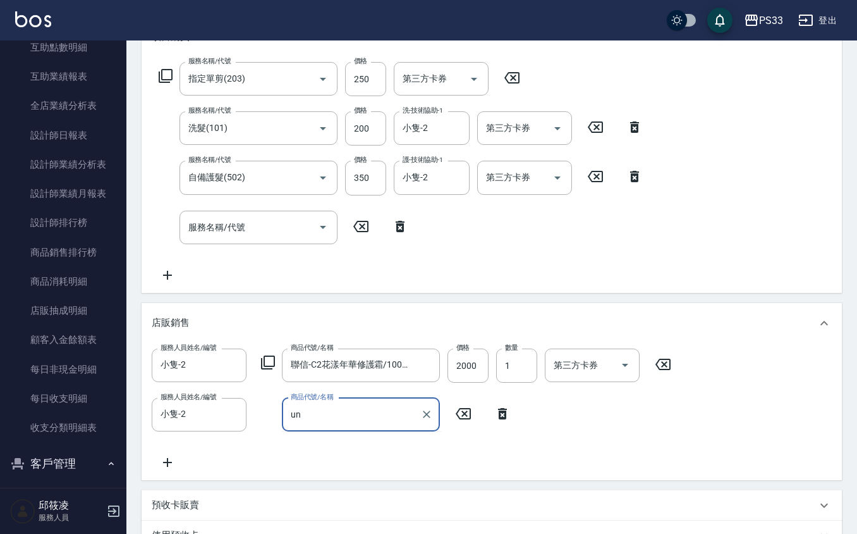
type input "u"
click at [265, 360] on icon at bounding box center [267, 362] width 15 height 15
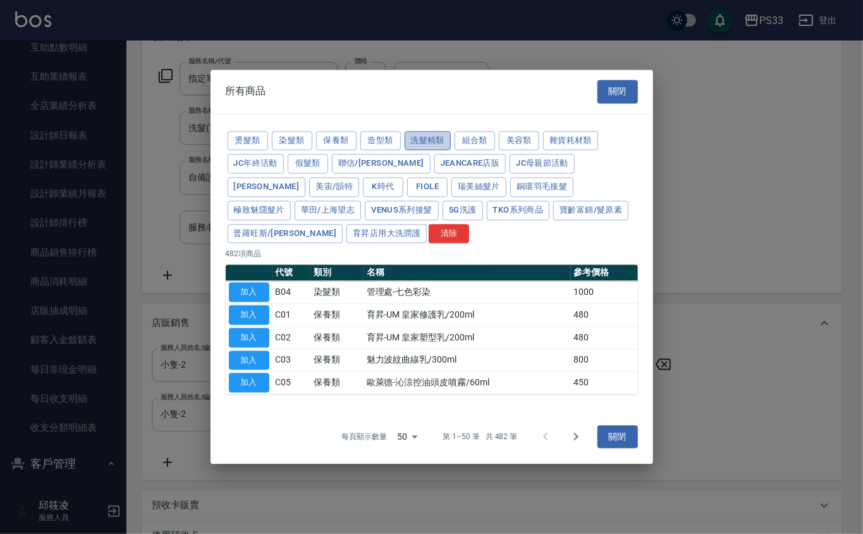
click at [405, 143] on button "洗髮精類" at bounding box center [428, 141] width 47 height 20
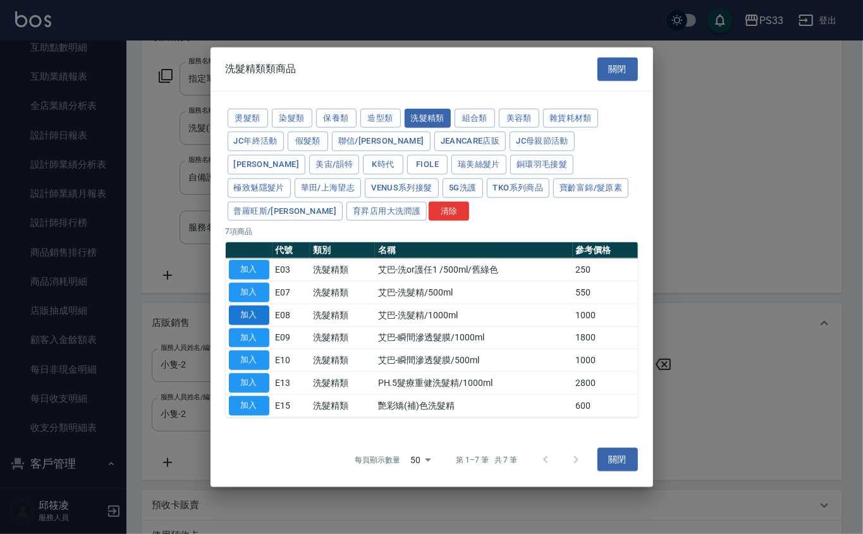
click at [264, 311] on button "加入" at bounding box center [249, 315] width 40 height 20
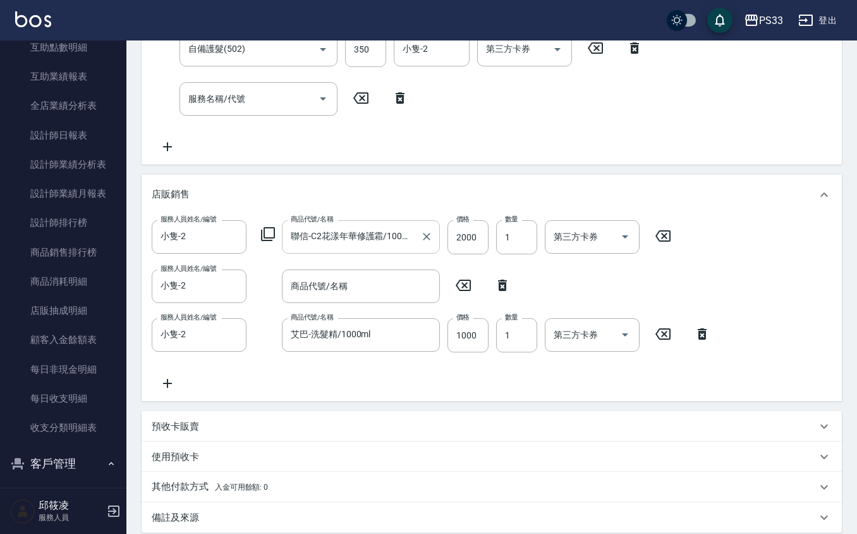
scroll to position [458, 0]
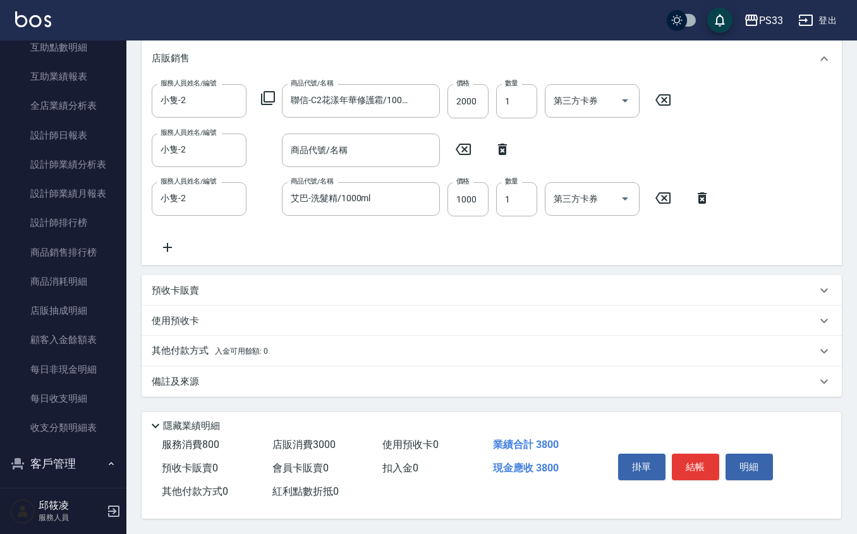
click at [496, 144] on icon at bounding box center [503, 149] width 32 height 15
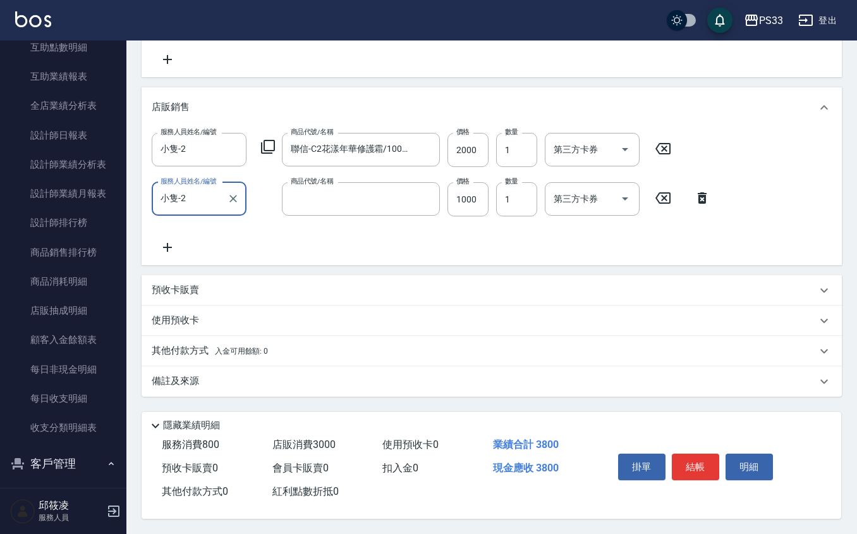
type input "艾巴-洗髮精/1000ml"
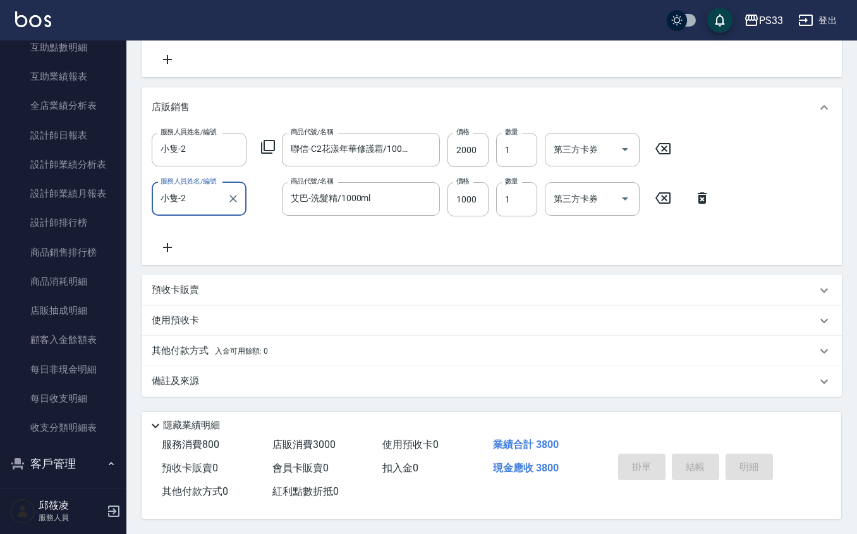
type input "[DATE] 19:41"
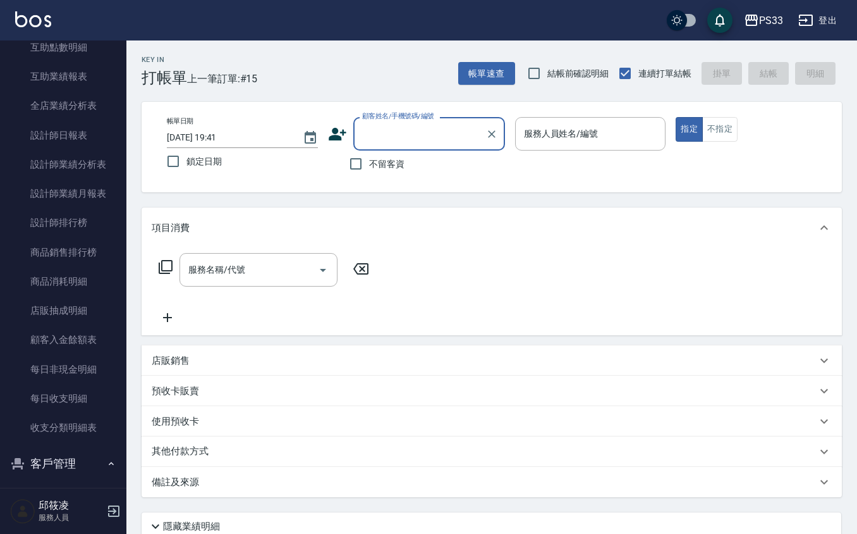
scroll to position [84, 0]
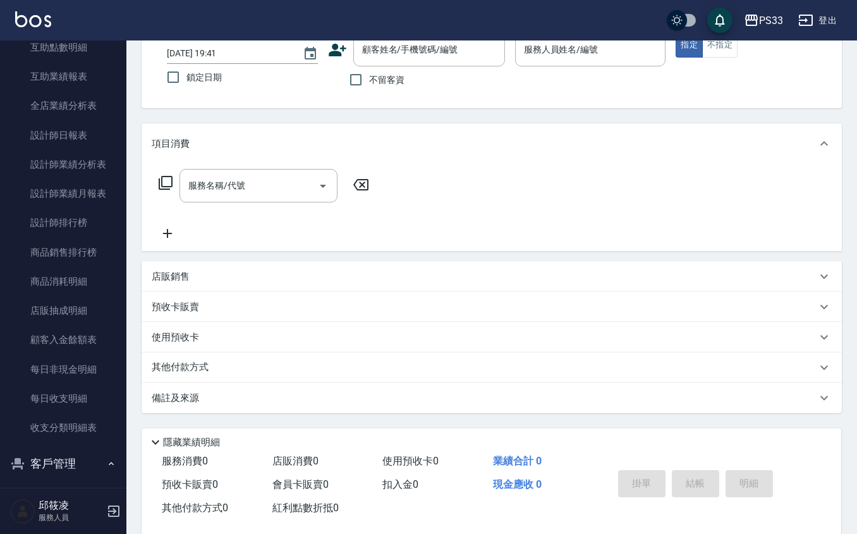
click at [334, 54] on icon at bounding box center [338, 50] width 18 height 13
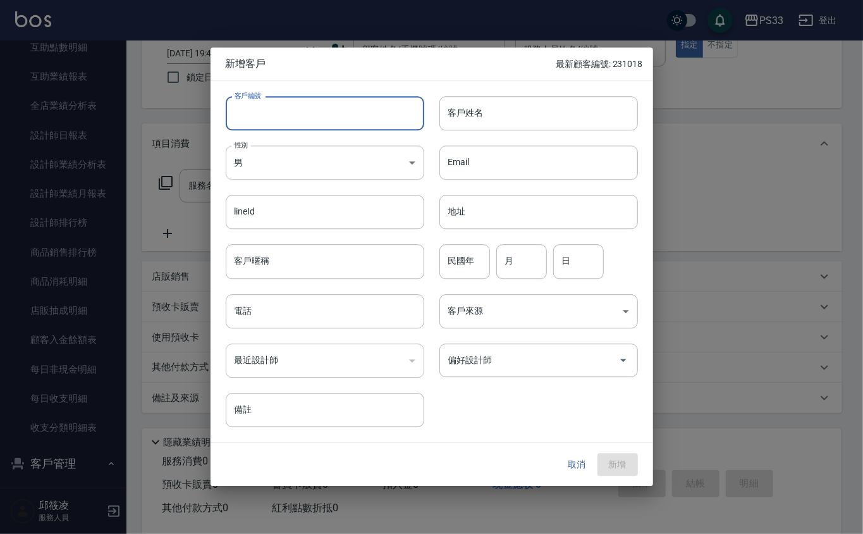
click at [322, 105] on input "客戶編號" at bounding box center [325, 113] width 198 height 34
type input "011010"
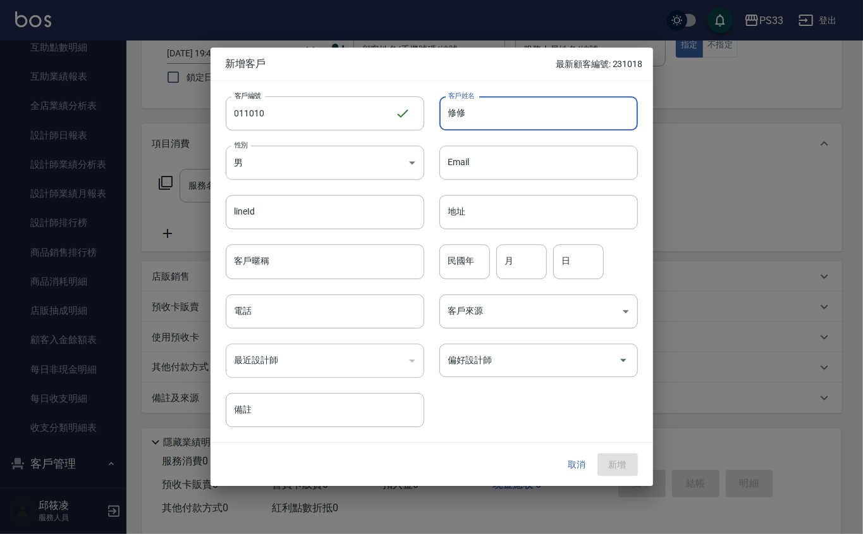
click at [547, 101] on input "修修" at bounding box center [538, 113] width 198 height 34
type input "修"
type input "[PERSON_NAME]"
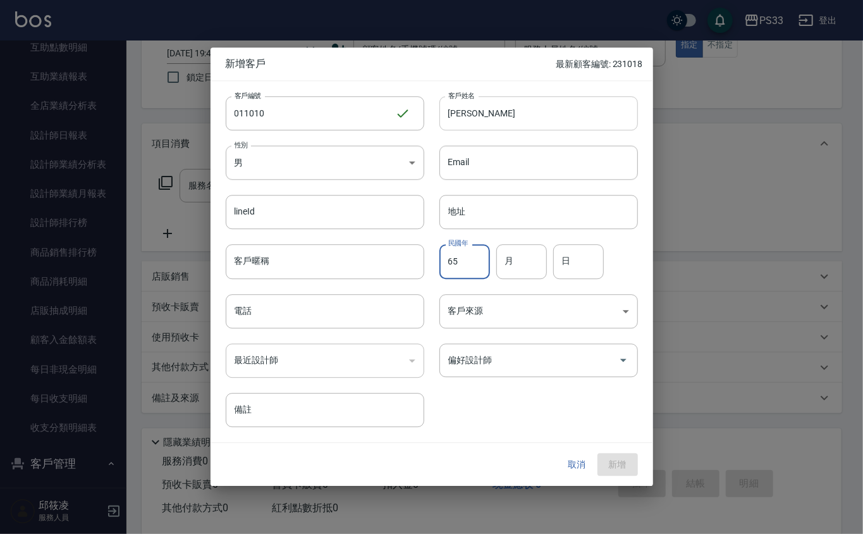
type input "65"
type input "10"
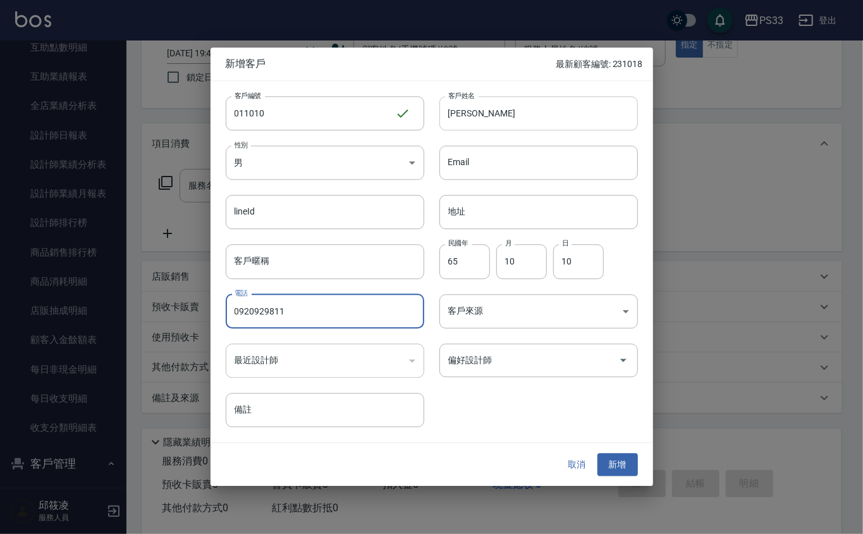
type input "0920929811"
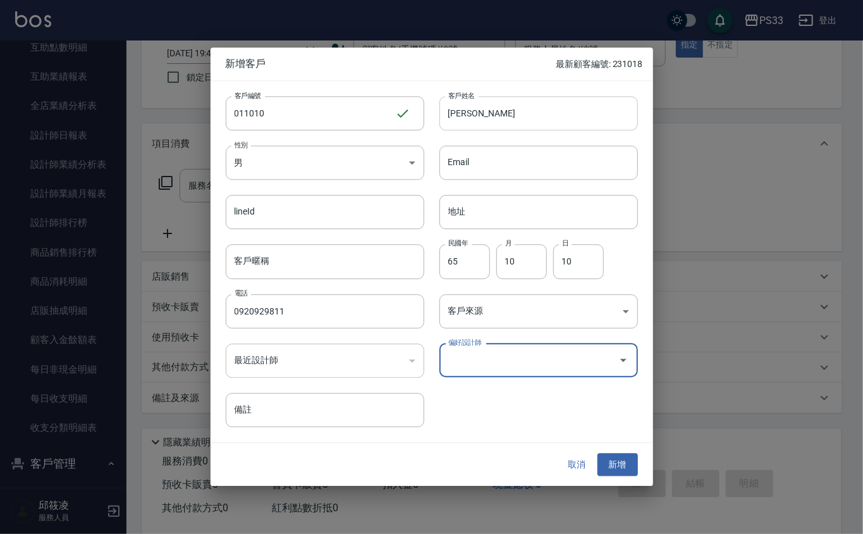
type input "2"
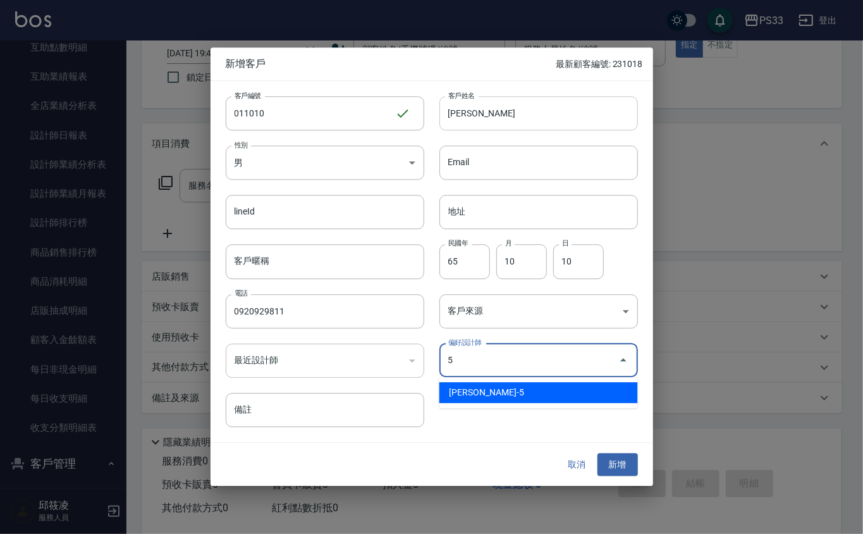
type input "謝書宜"
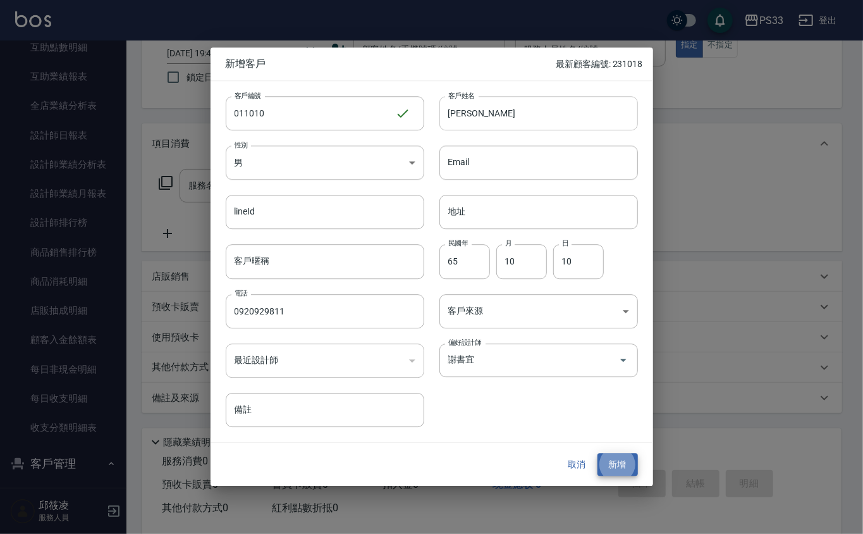
click at [597, 453] on button "新增" at bounding box center [617, 464] width 40 height 23
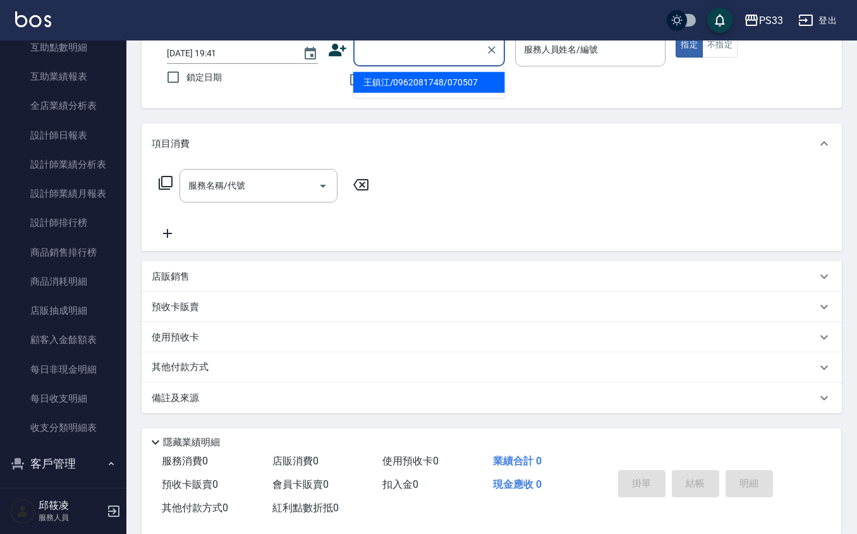
click at [418, 58] on input "顧客姓名/手機號碼/編號" at bounding box center [419, 50] width 121 height 22
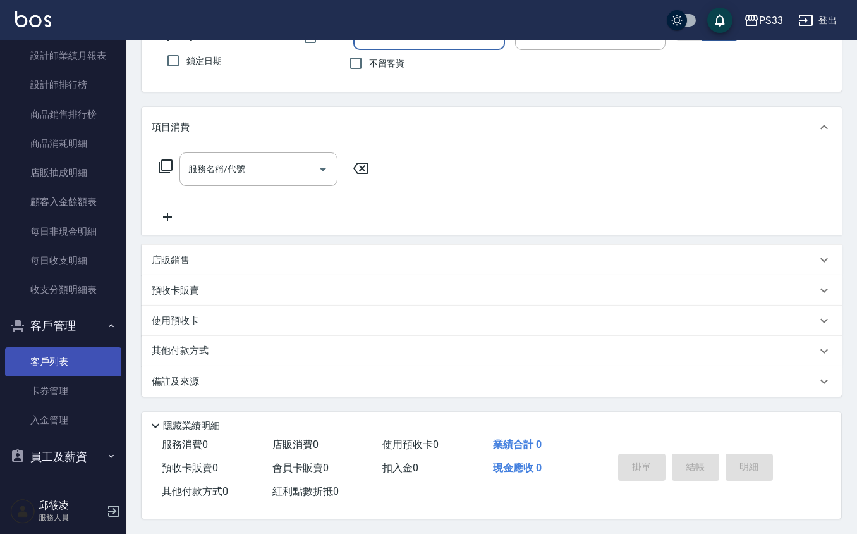
scroll to position [104, 0]
click at [77, 455] on button "員工及薪資" at bounding box center [63, 456] width 116 height 33
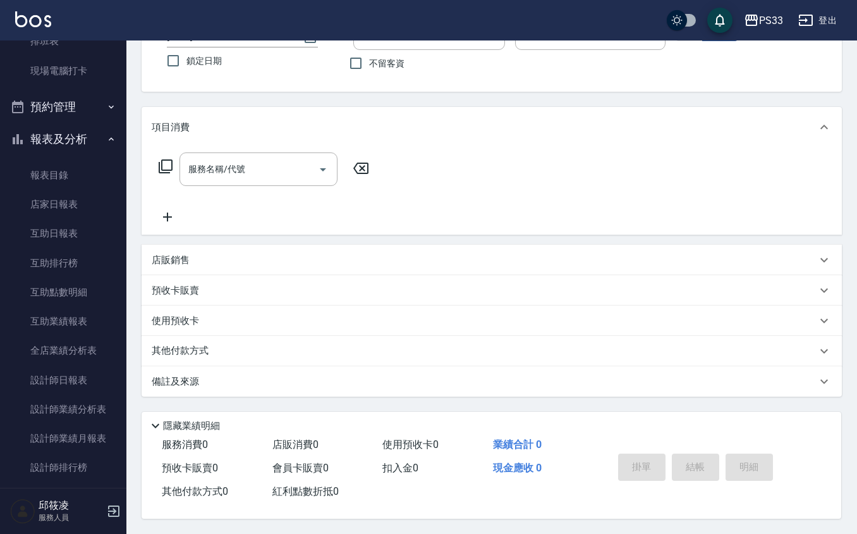
scroll to position [92, 0]
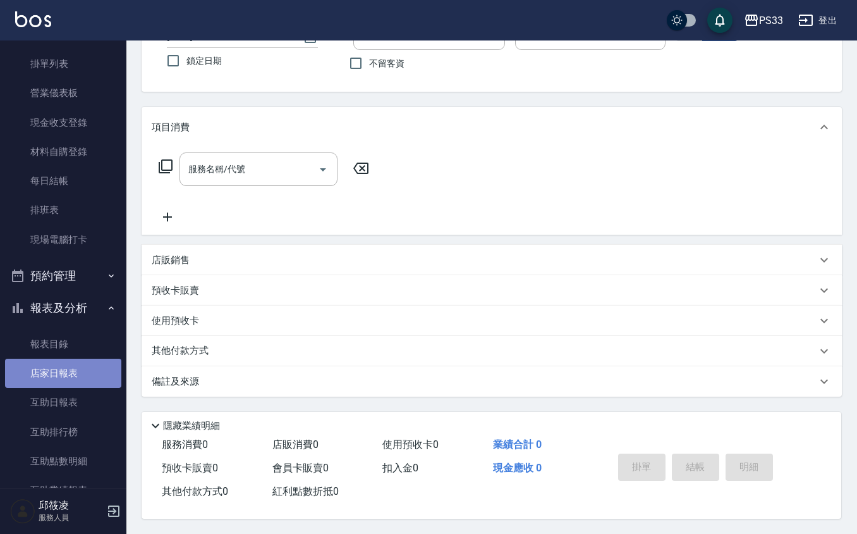
click at [85, 369] on link "店家日報表" at bounding box center [63, 372] width 116 height 29
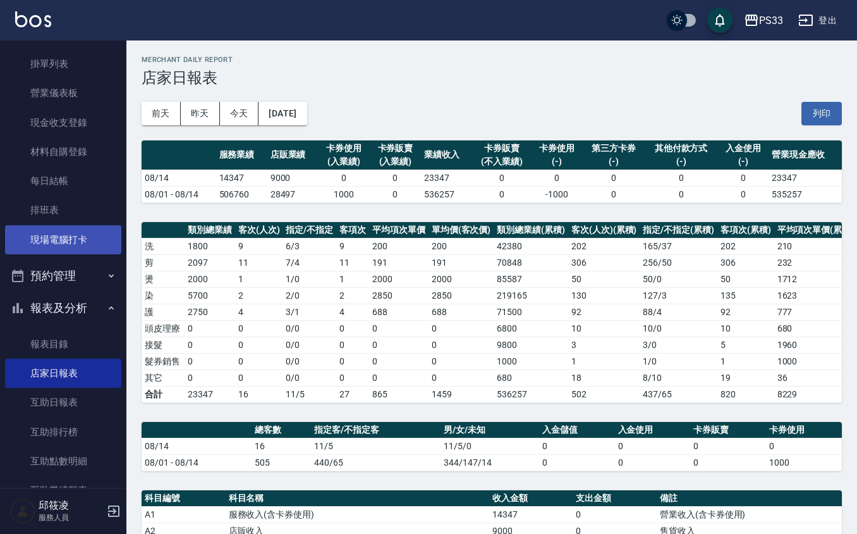
click at [46, 228] on link "現場電腦打卡" at bounding box center [63, 239] width 116 height 29
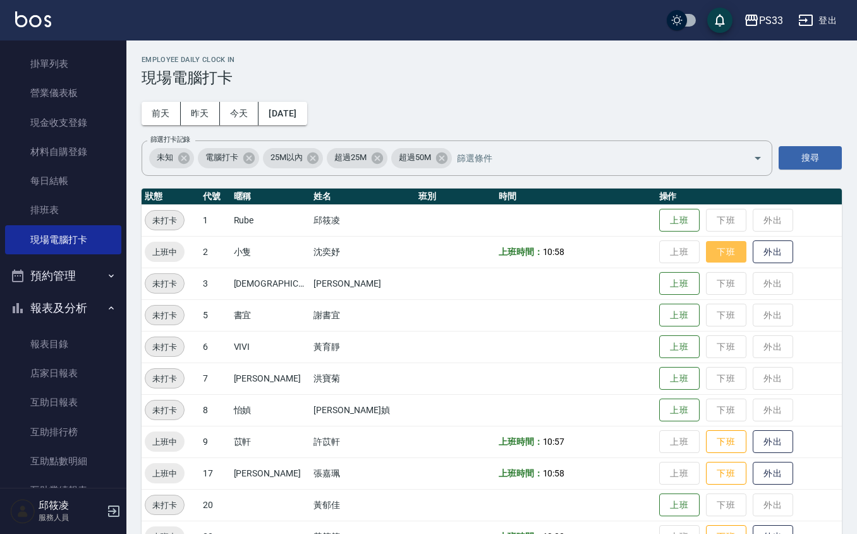
click at [706, 251] on button "下班" at bounding box center [726, 252] width 40 height 22
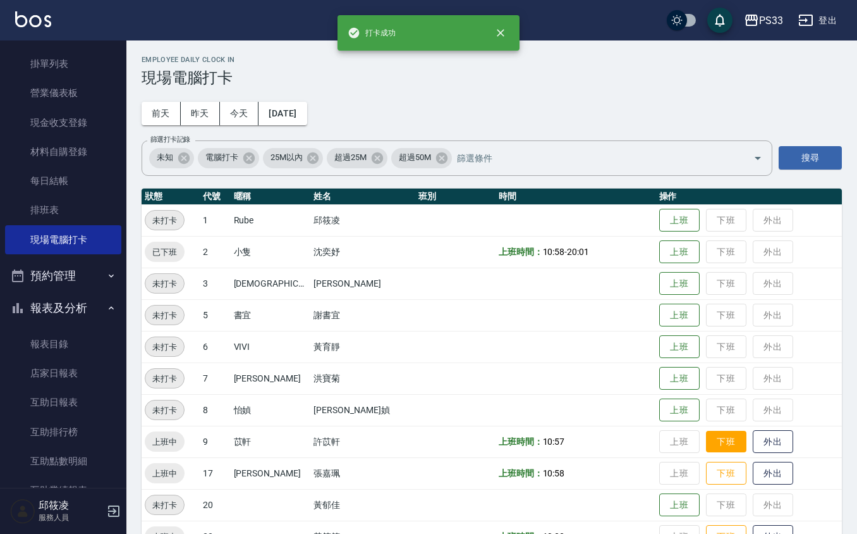
click at [706, 436] on button "下班" at bounding box center [726, 441] width 40 height 22
click at [706, 468] on button "下班" at bounding box center [726, 473] width 40 height 22
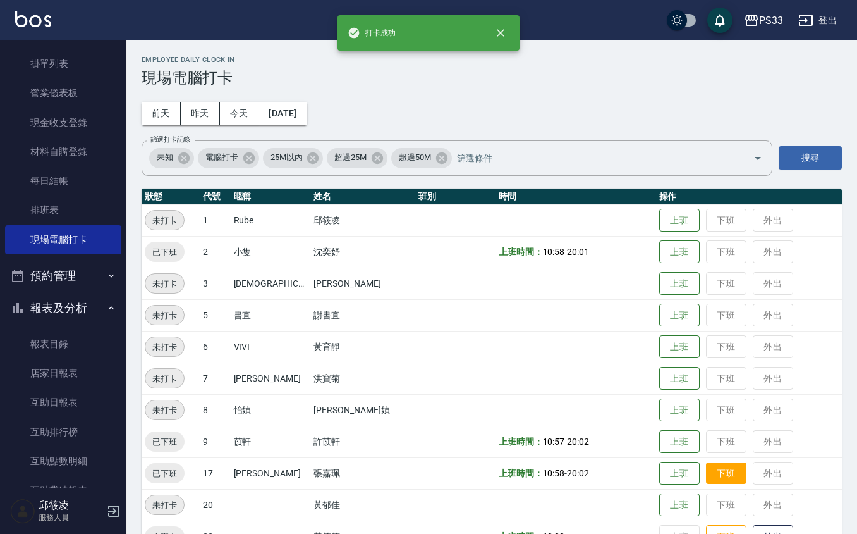
scroll to position [34, 0]
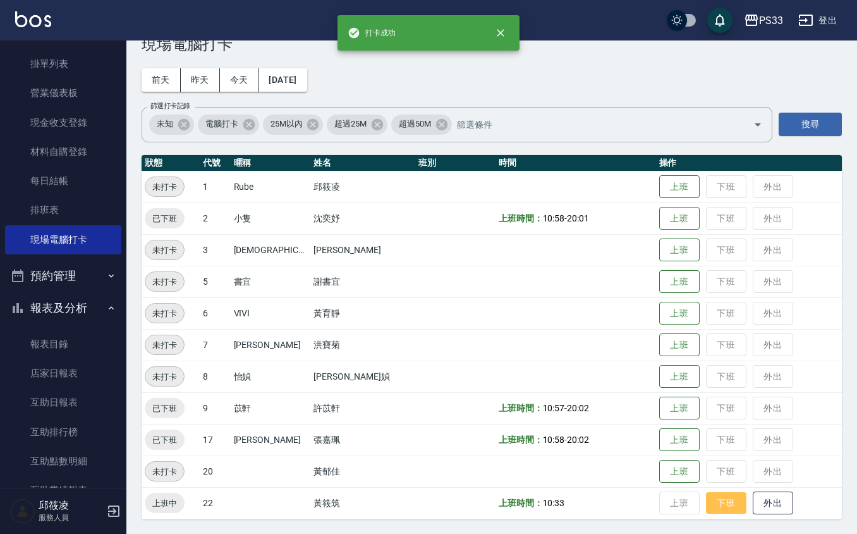
click at [724, 504] on button "下班" at bounding box center [726, 503] width 40 height 22
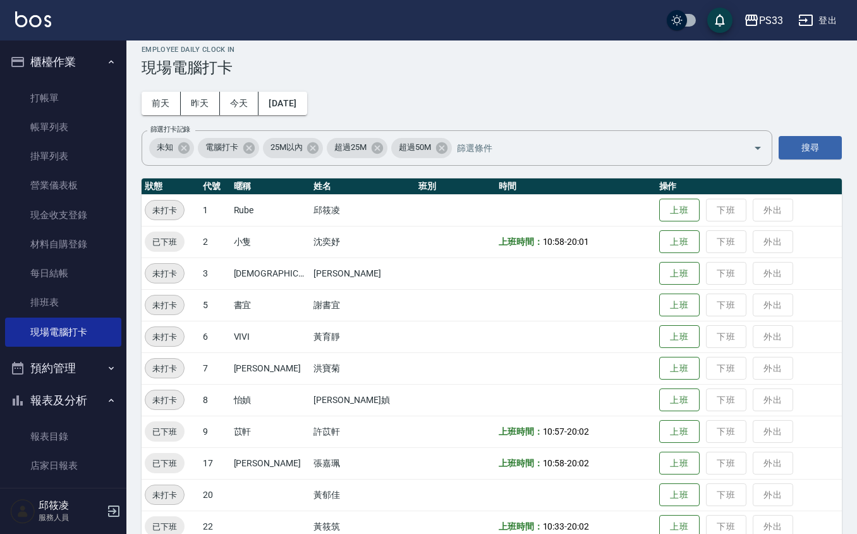
scroll to position [0, 0]
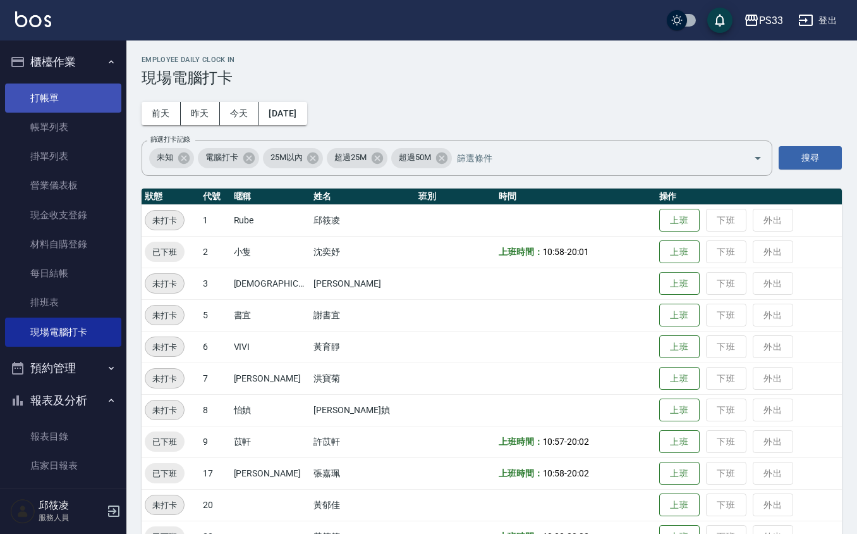
drag, startPoint x: 49, startPoint y: 69, endPoint x: 51, endPoint y: 90, distance: 20.9
click at [49, 73] on button "櫃檯作業" at bounding box center [63, 62] width 116 height 33
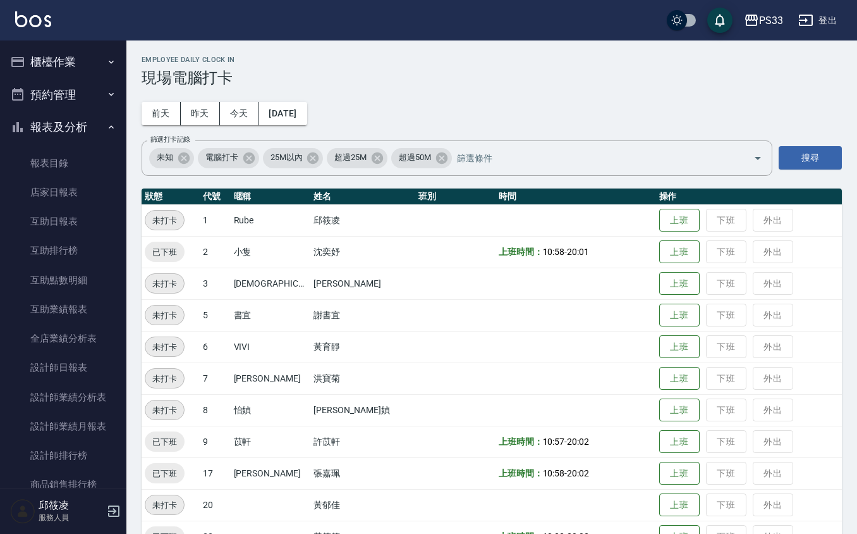
click at [66, 56] on button "櫃檯作業" at bounding box center [63, 62] width 116 height 33
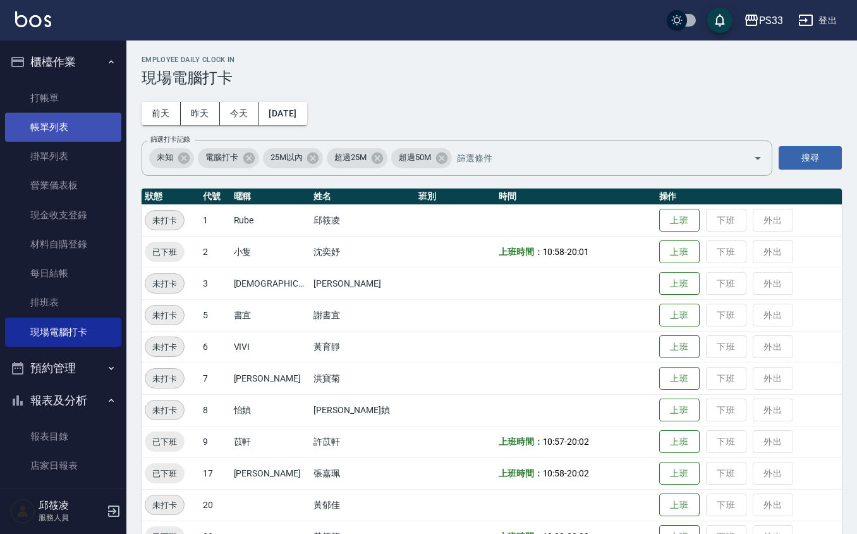
click at [39, 119] on link "帳單列表" at bounding box center [63, 127] width 116 height 29
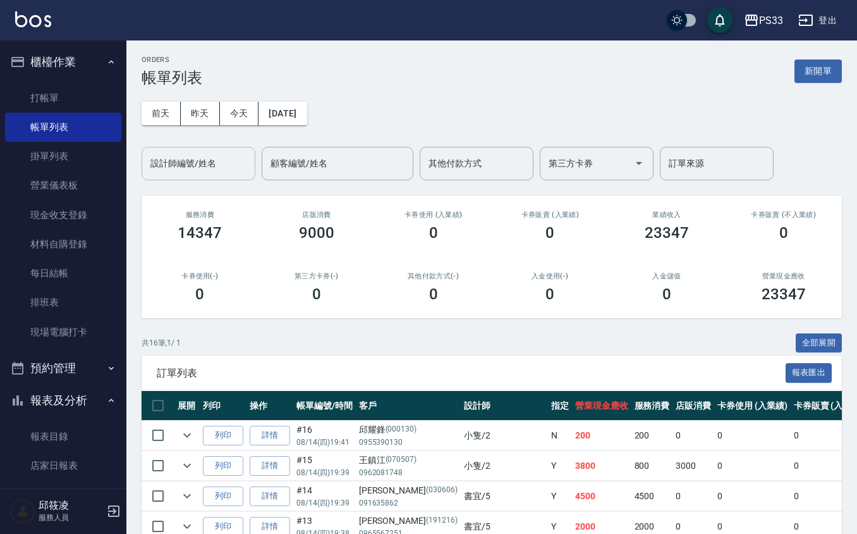
click at [223, 162] on input "設計師編號/姓名" at bounding box center [198, 163] width 102 height 22
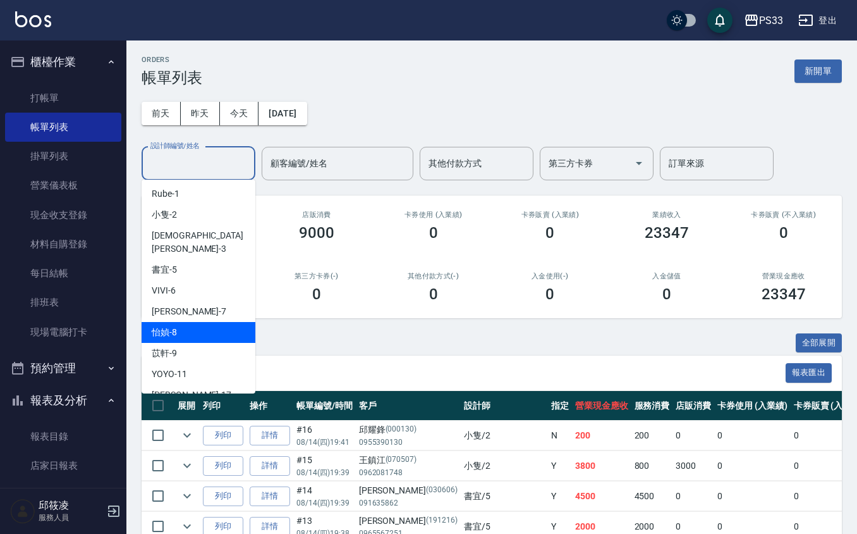
scroll to position [84, 0]
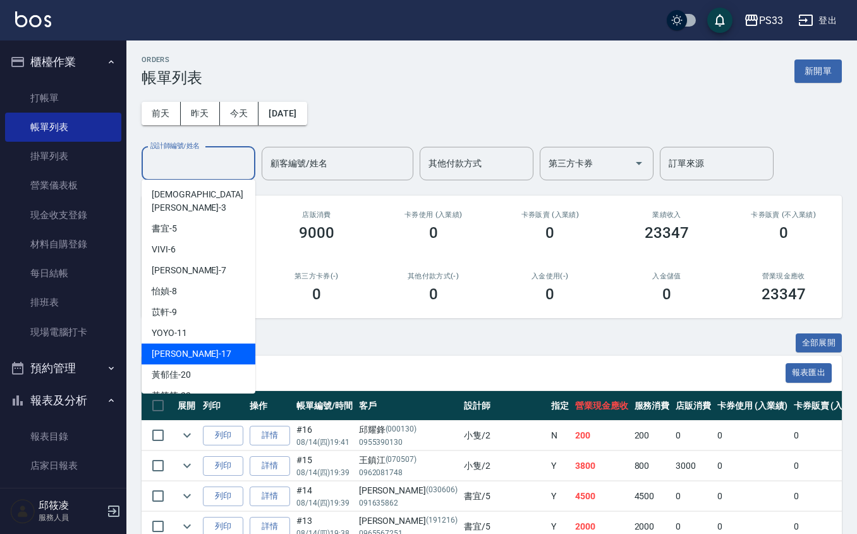
click at [208, 347] on div "[PERSON_NAME] -17" at bounding box center [199, 353] width 114 height 21
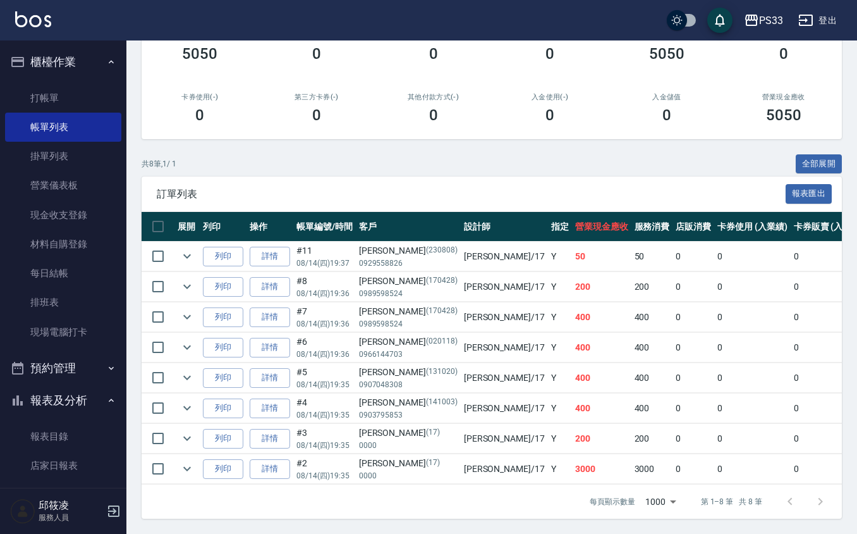
scroll to position [195, 0]
